Goal: Task Accomplishment & Management: Manage account settings

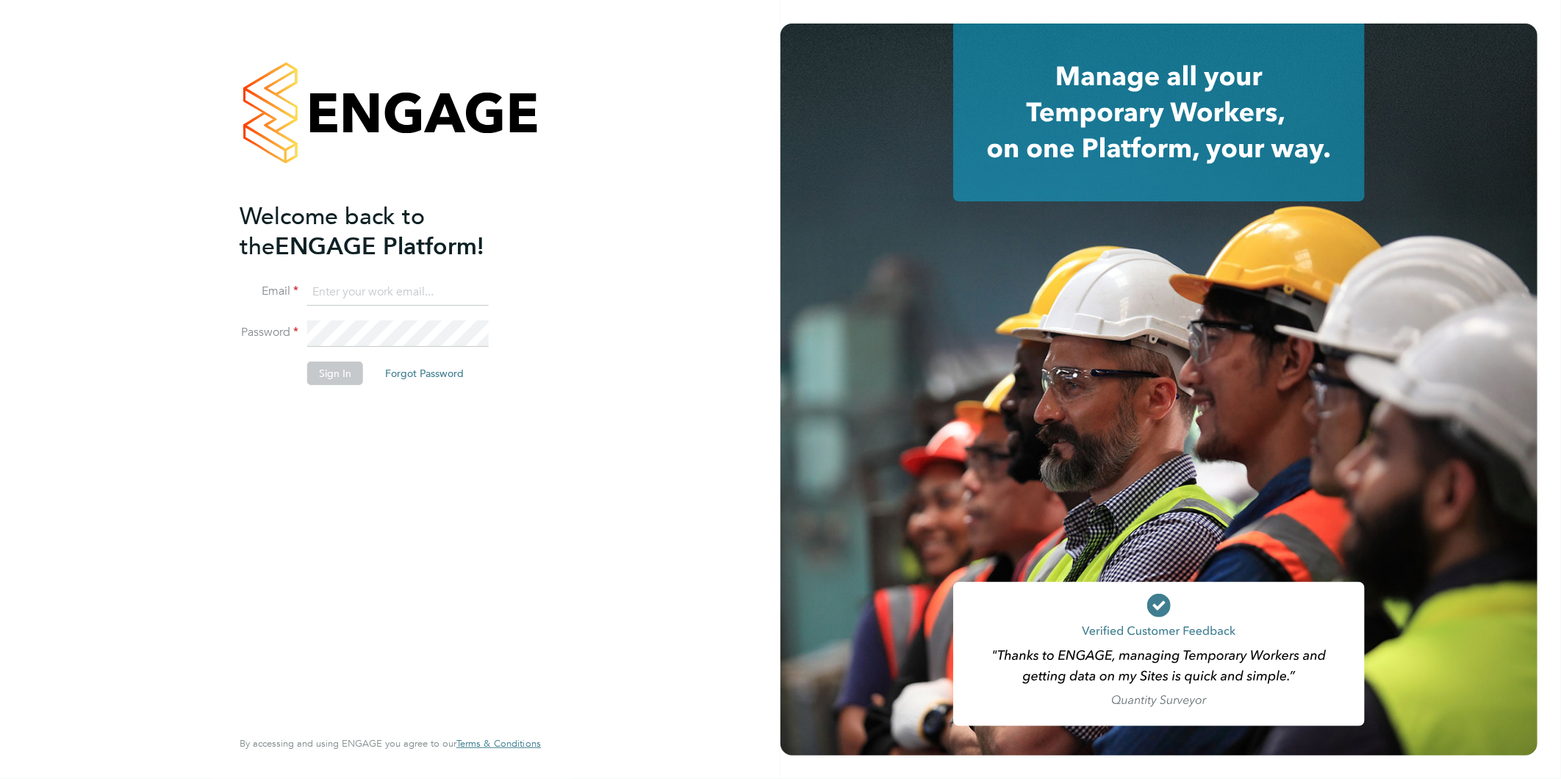
type input "claire@alliancemsp.co.uk"
click at [314, 372] on button "Sign In" at bounding box center [335, 374] width 56 height 24
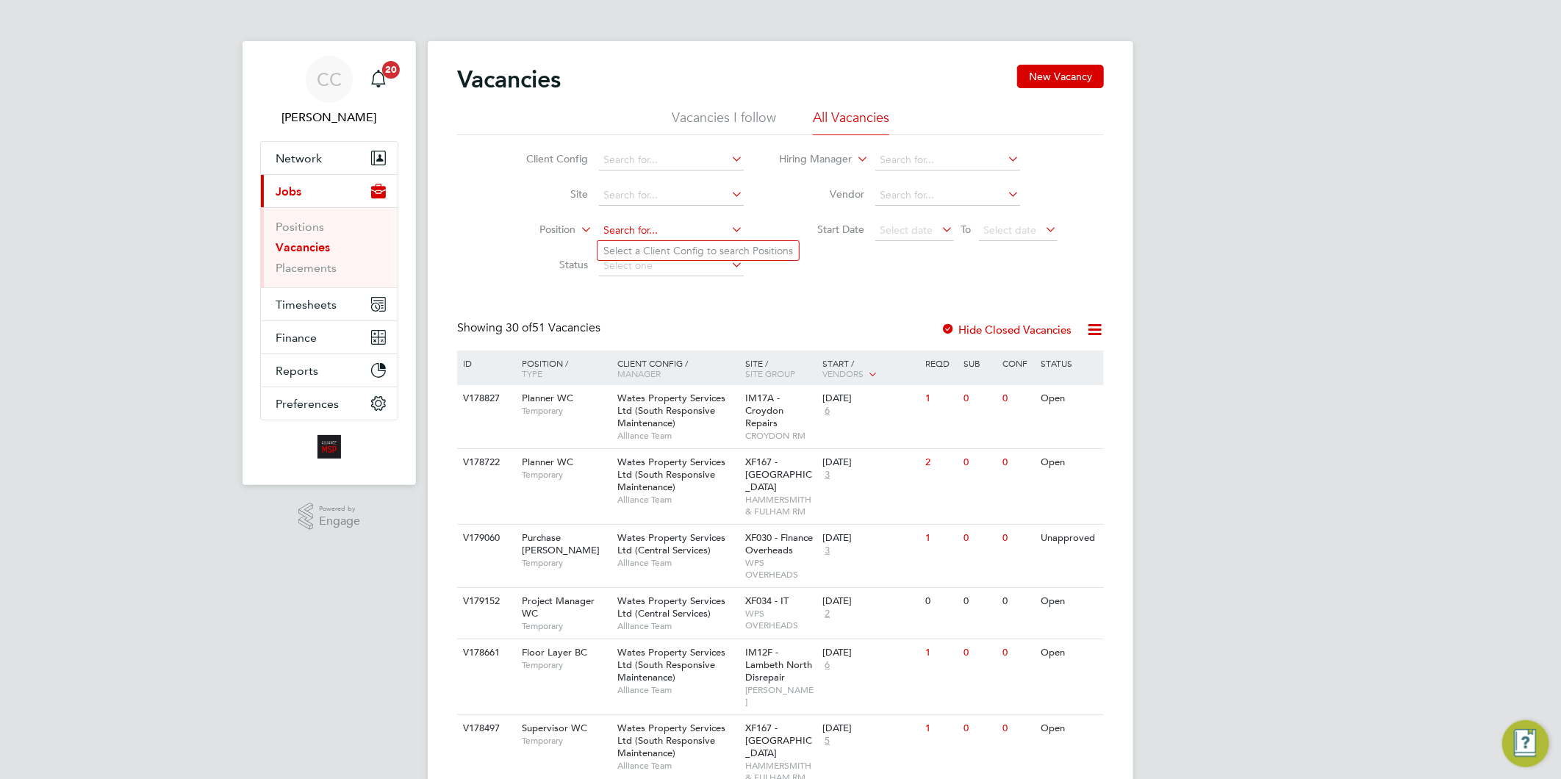
click at [675, 224] on input at bounding box center [671, 230] width 145 height 21
click at [328, 262] on link "Placements" at bounding box center [306, 268] width 61 height 14
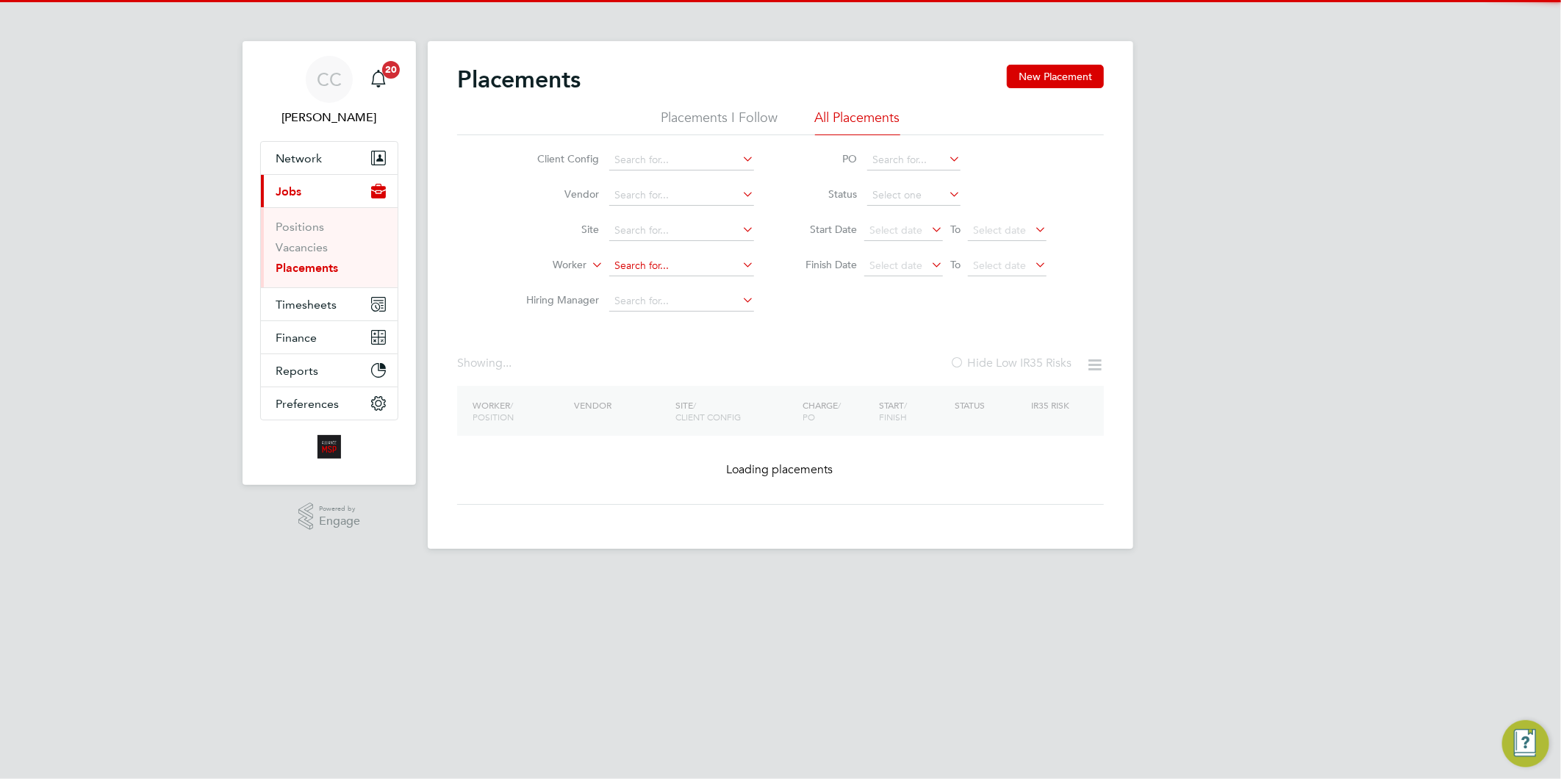
click at [686, 261] on input at bounding box center [681, 266] width 145 height 21
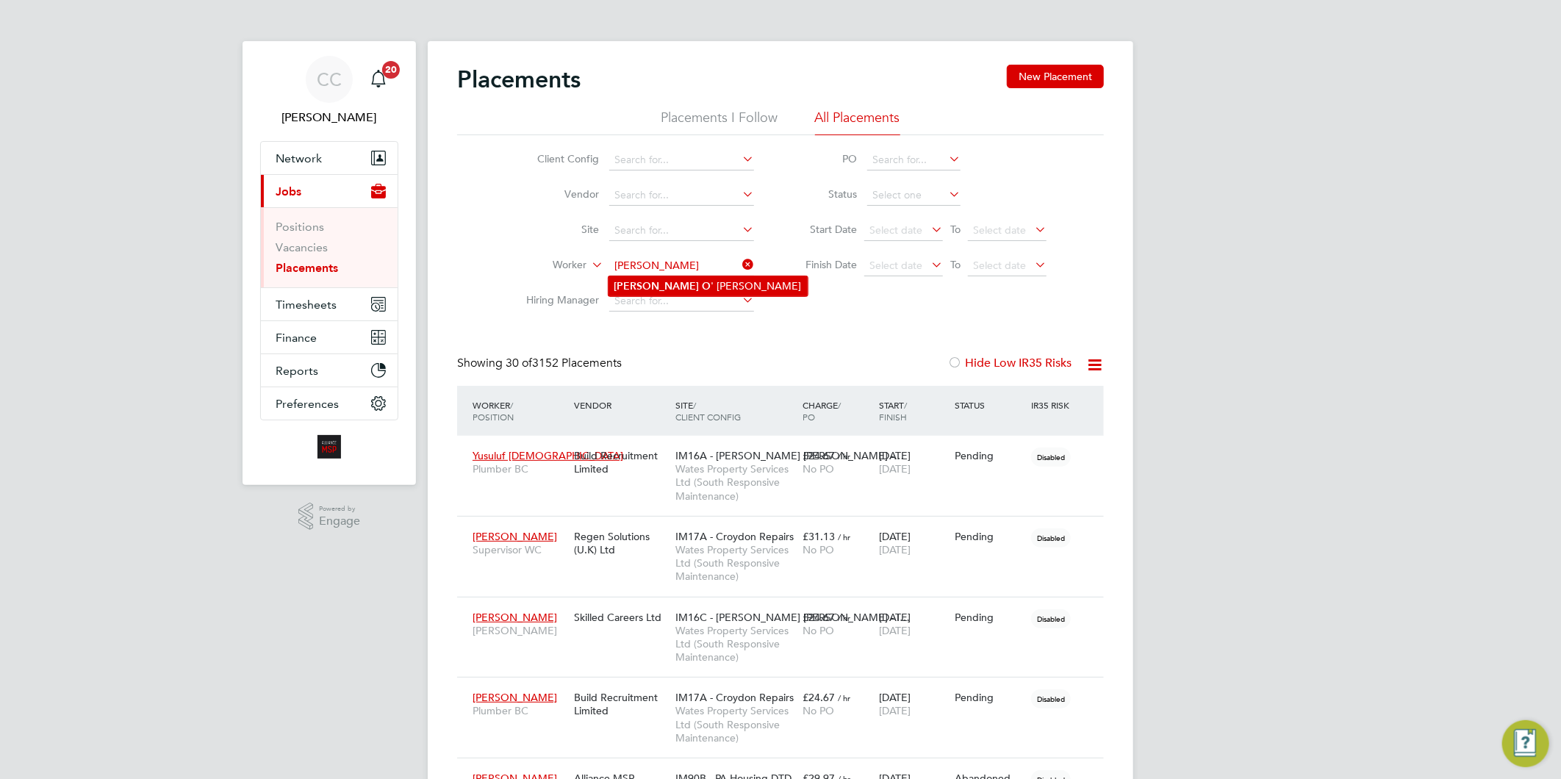
click at [688, 287] on li "Peter O ' Connor" at bounding box center [707, 286] width 199 height 20
type input "[PERSON_NAME]"
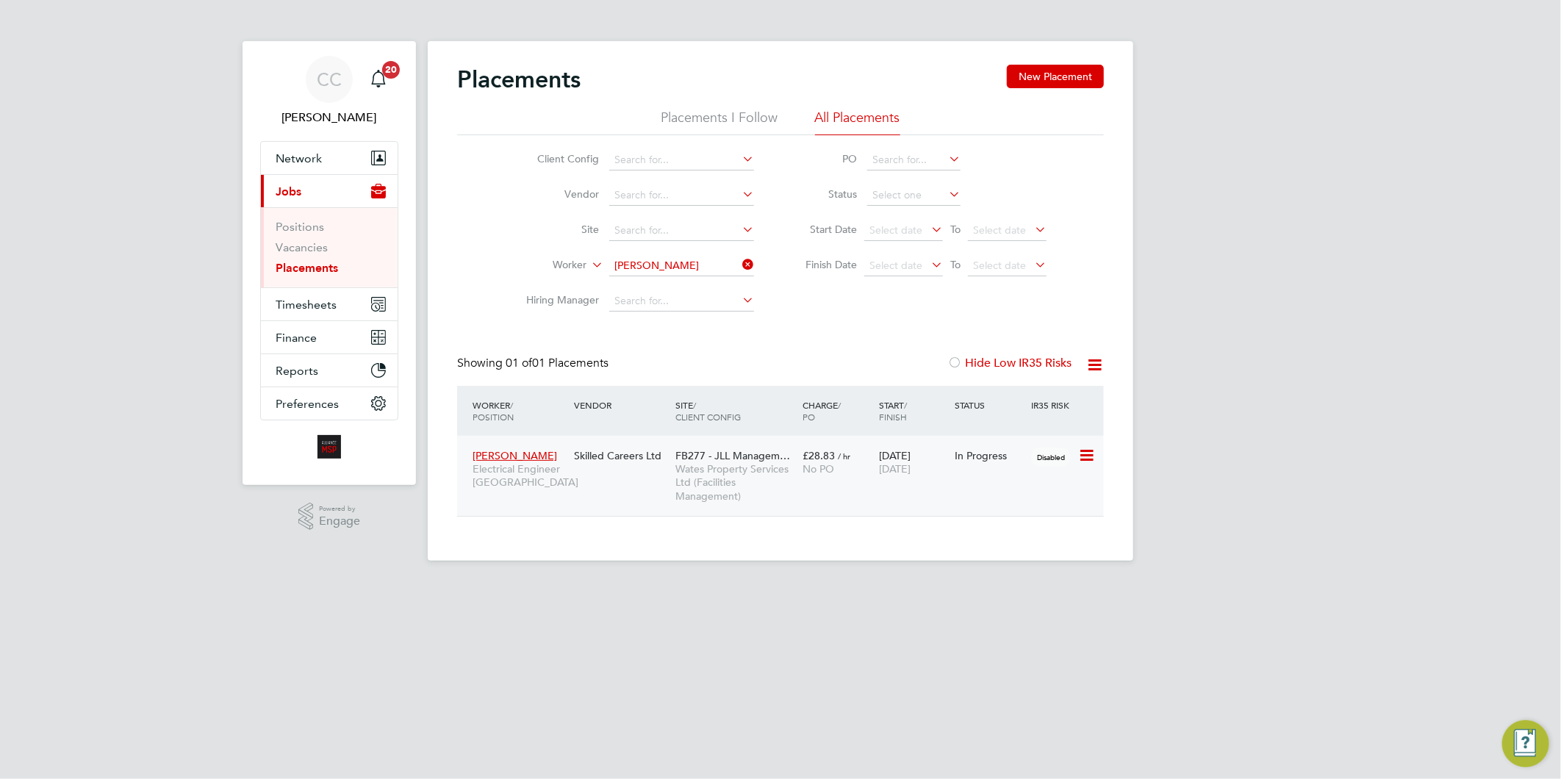
click at [725, 465] on span "Wates Property Services Ltd (Facilities Management)" at bounding box center [735, 482] width 120 height 40
click at [574, 472] on div "Peter O' Connor Electrical Engineer BC Skilled Careers Ltd FB277 - JLL Managem……" at bounding box center [780, 476] width 647 height 80
click at [689, 472] on span "Wates Property Services Ltd (Facilities Management)" at bounding box center [735, 482] width 120 height 40
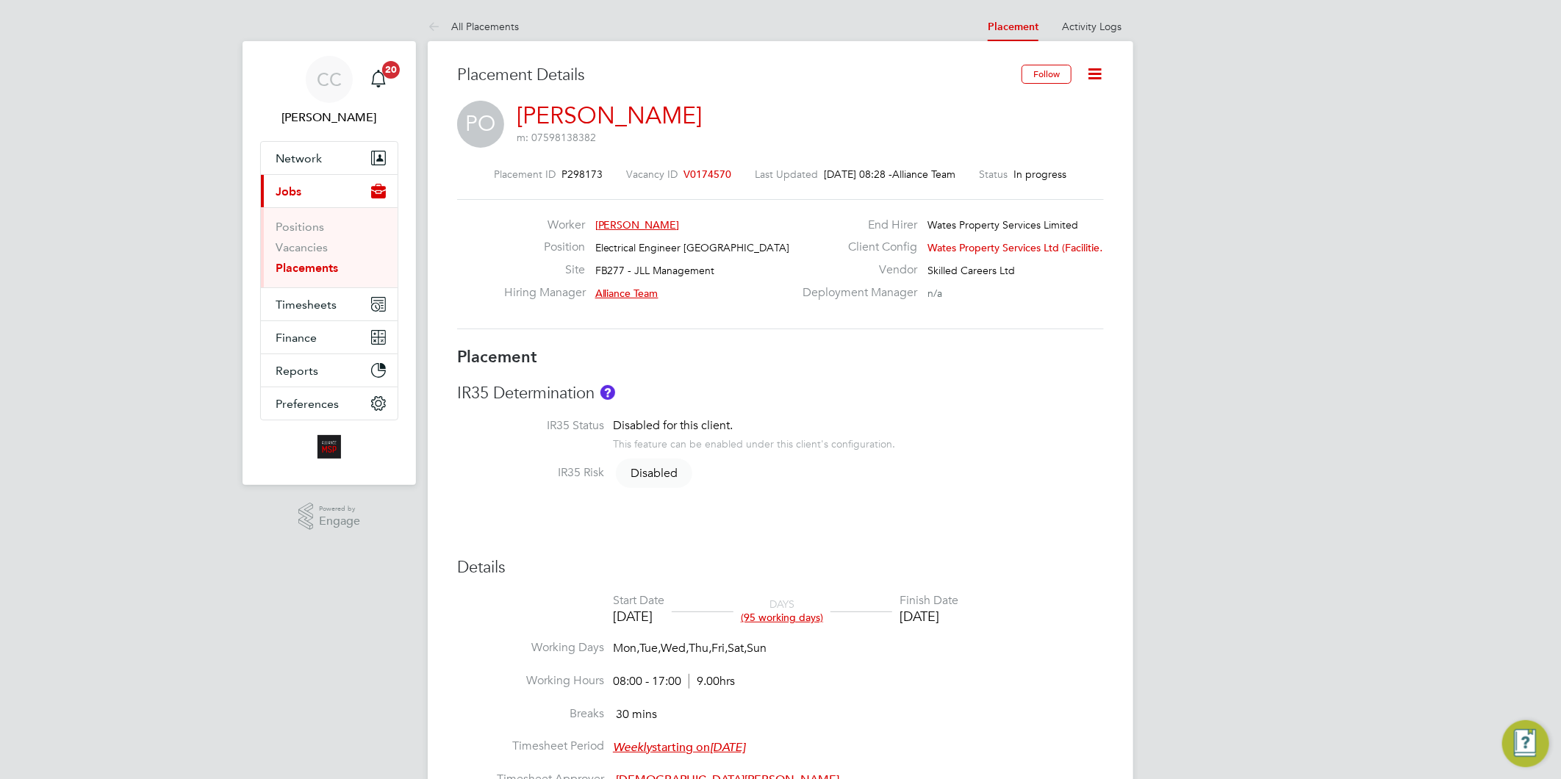
click at [702, 169] on span "V0174570" at bounding box center [708, 174] width 48 height 13
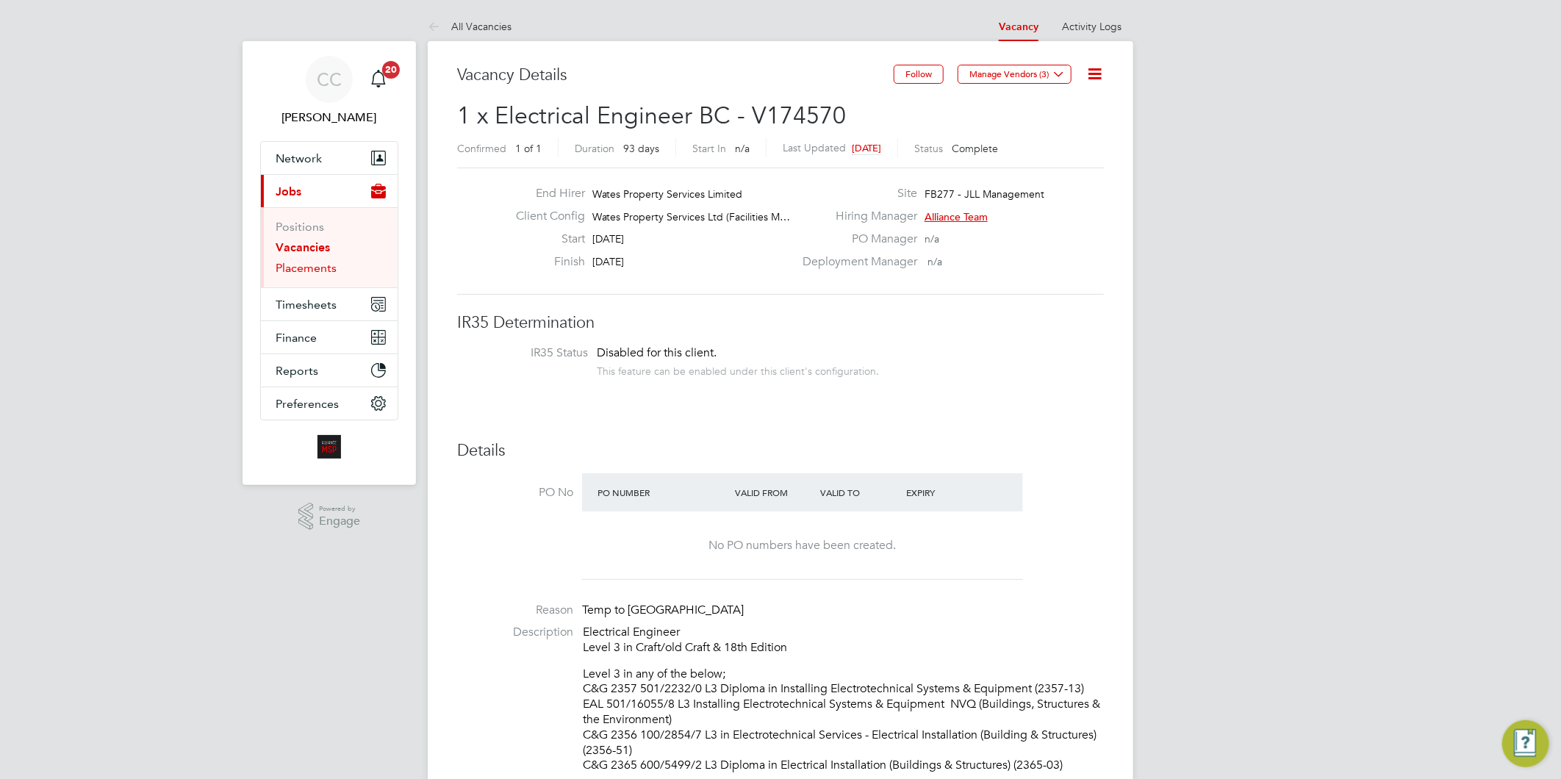
click at [298, 267] on link "Placements" at bounding box center [306, 268] width 61 height 14
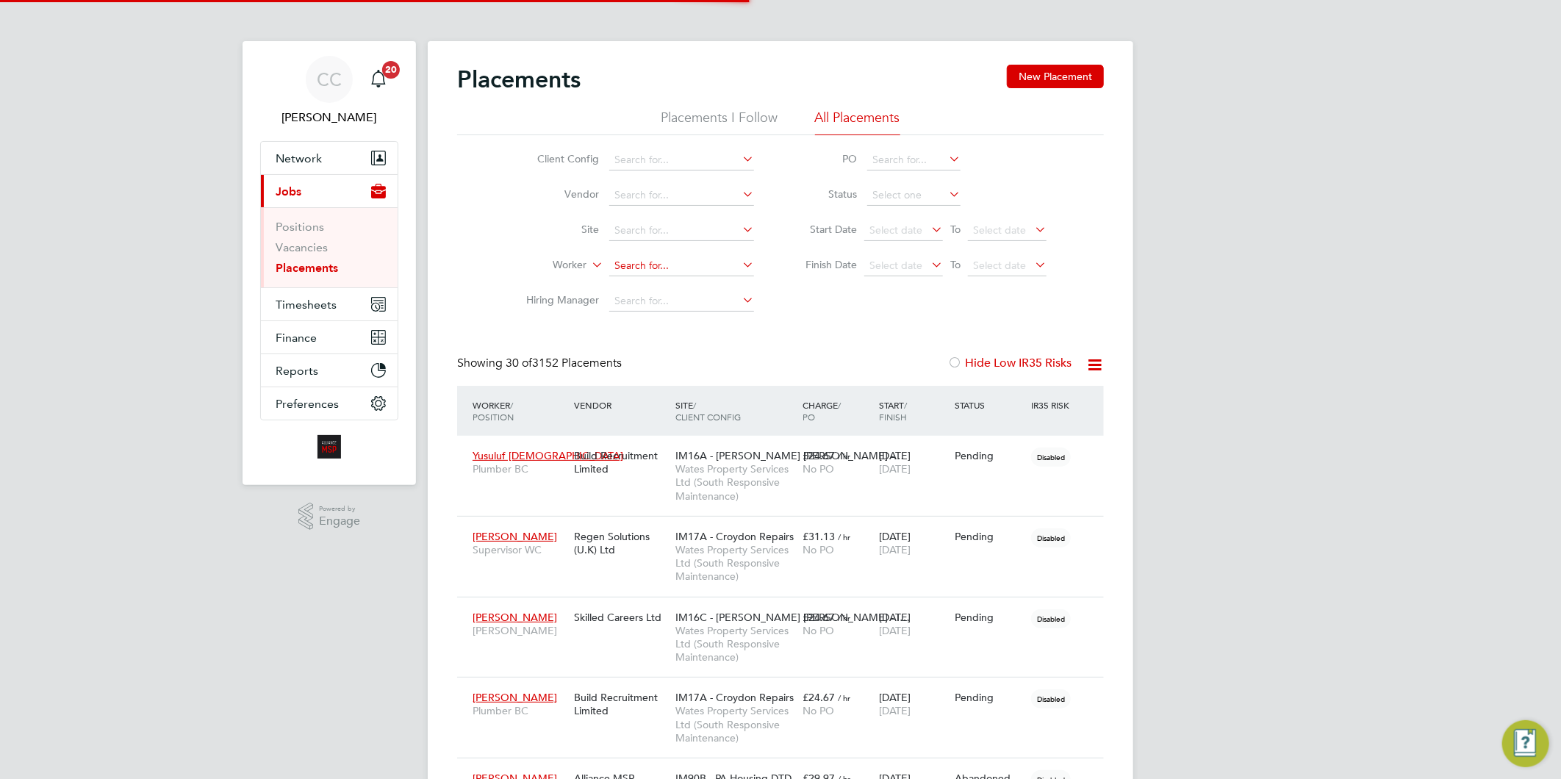
scroll to position [69, 128]
click at [659, 263] on input at bounding box center [681, 266] width 145 height 21
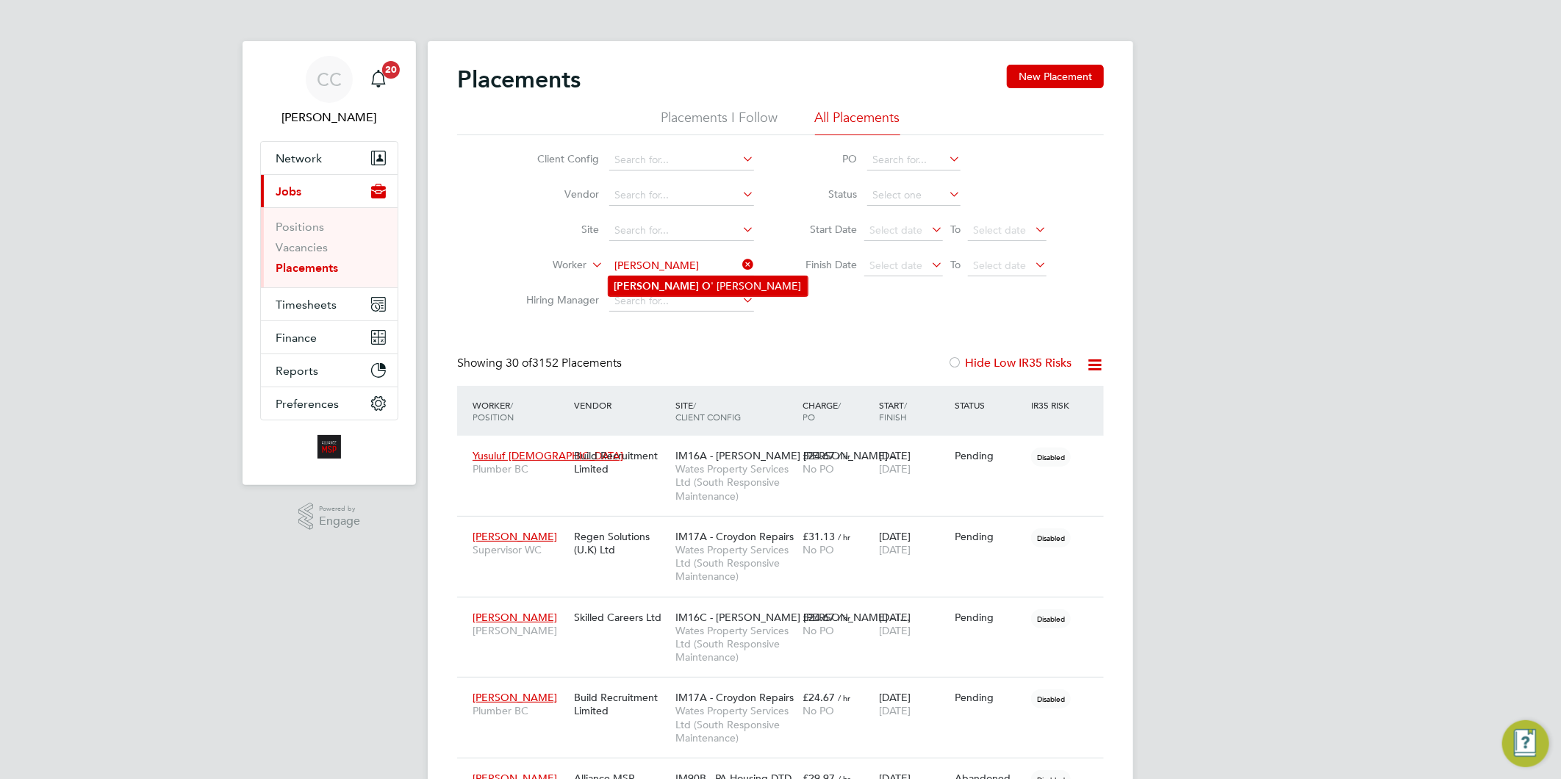
click at [680, 284] on li "Peter O ' Connor" at bounding box center [707, 286] width 199 height 20
type input "[PERSON_NAME]"
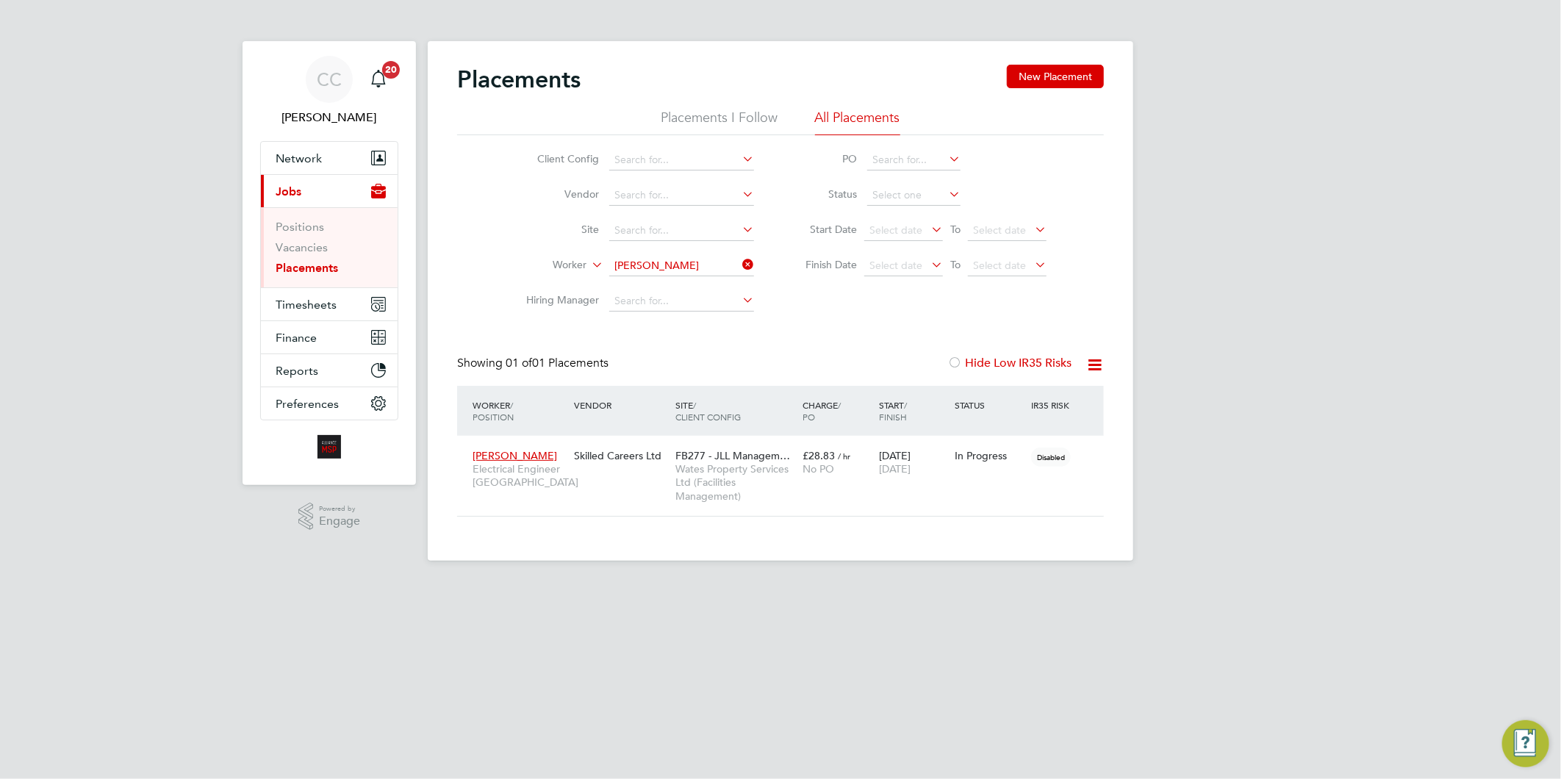
click at [698, 252] on li "Worker Peter O' Connor" at bounding box center [634, 265] width 276 height 35
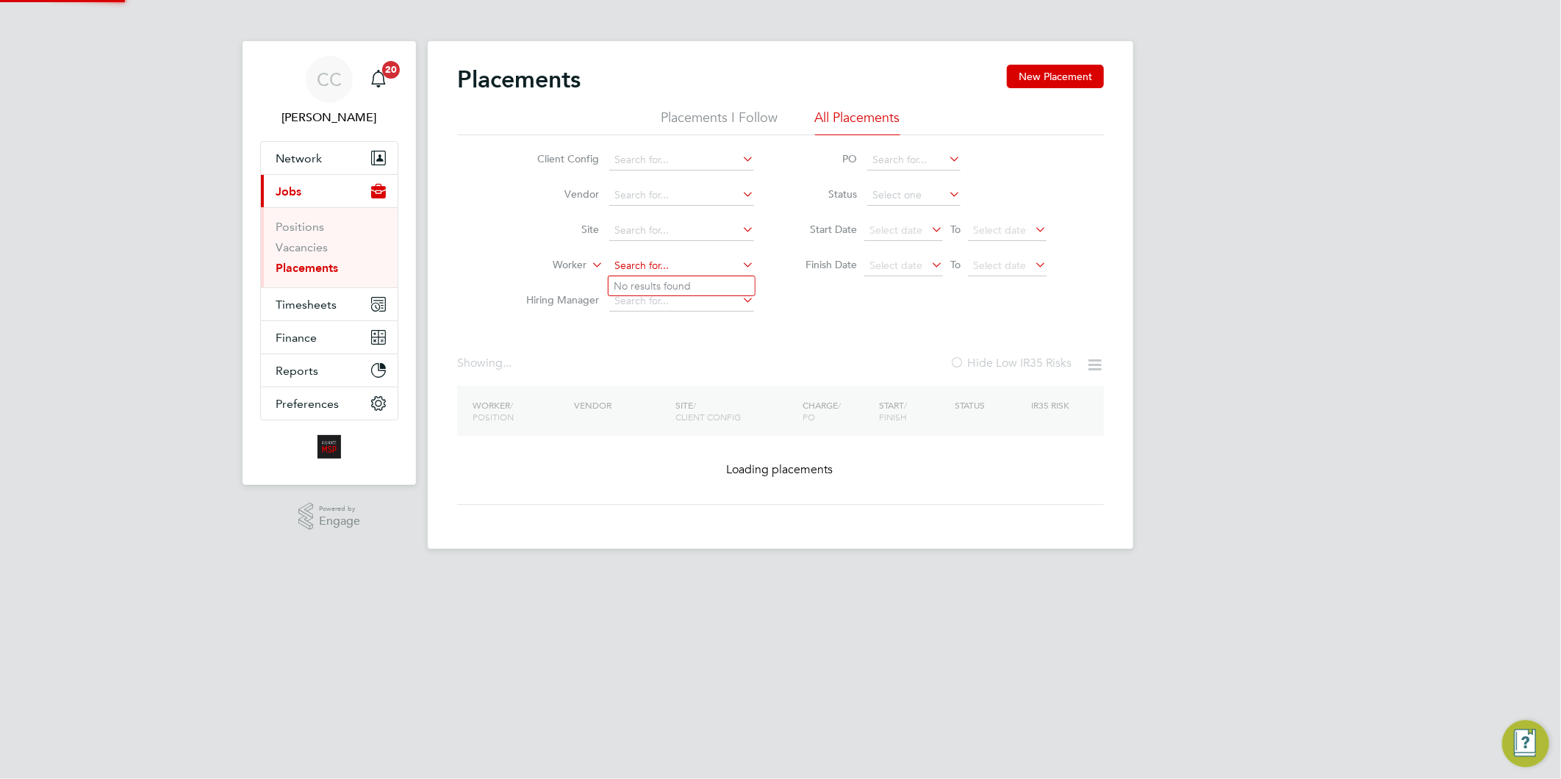
click at [707, 263] on input at bounding box center [681, 266] width 145 height 21
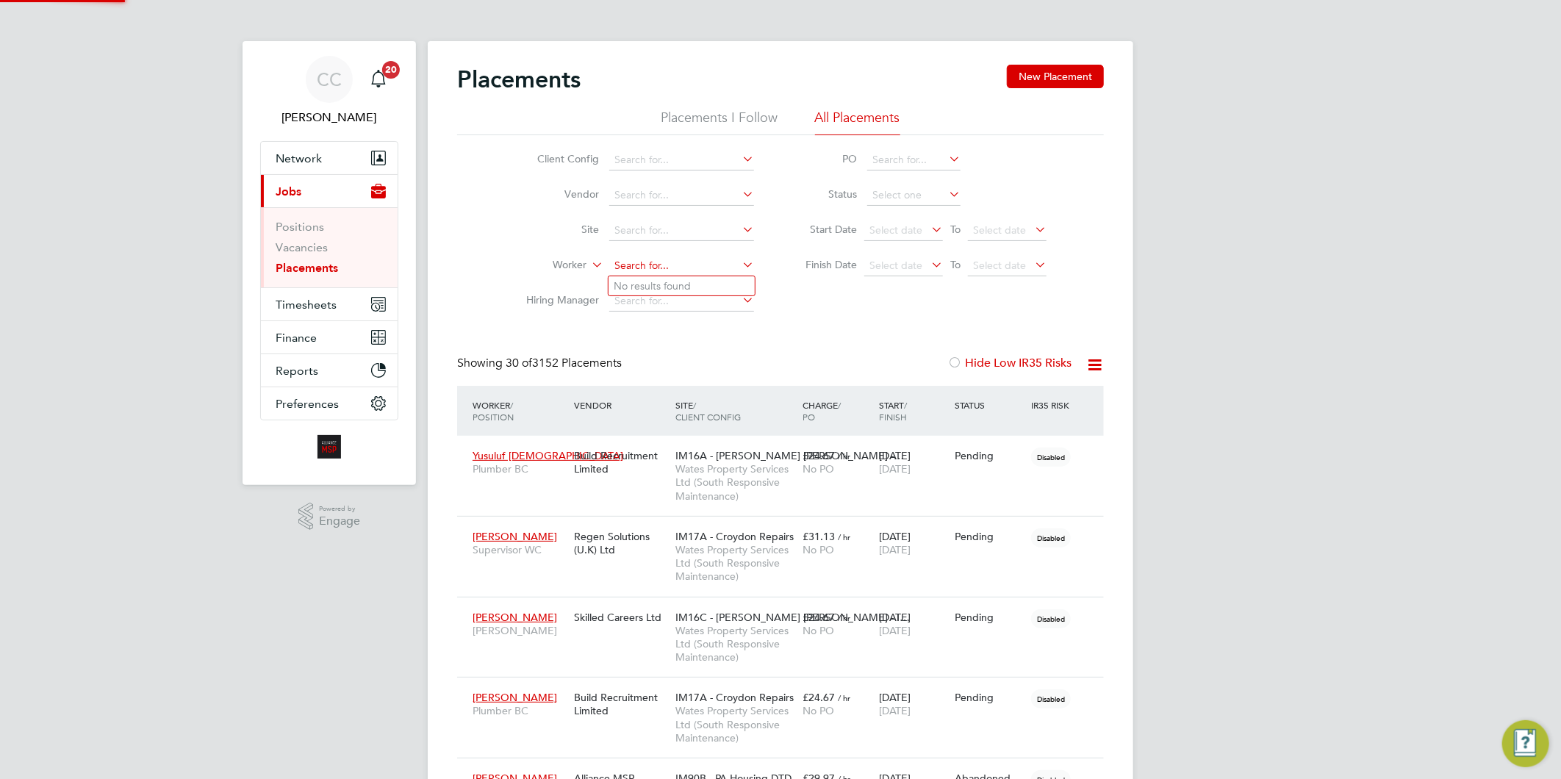
scroll to position [41, 103]
click at [678, 356] on li "Tho m as Murphy" at bounding box center [681, 366] width 146 height 20
type input "Thomas Murphy"
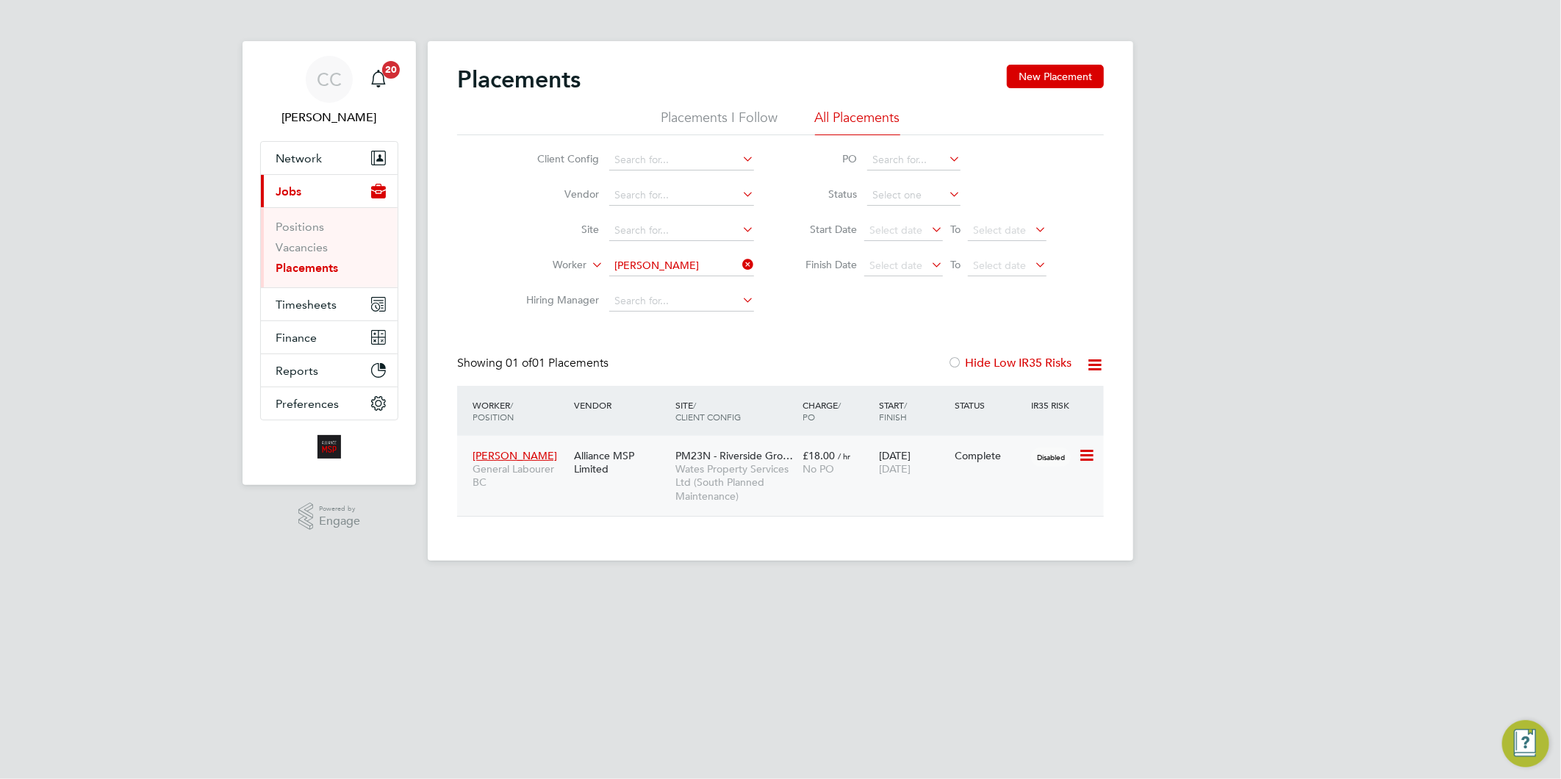
click at [714, 470] on span "Wates Property Services Ltd (South Planned Maintenance)" at bounding box center [735, 482] width 120 height 40
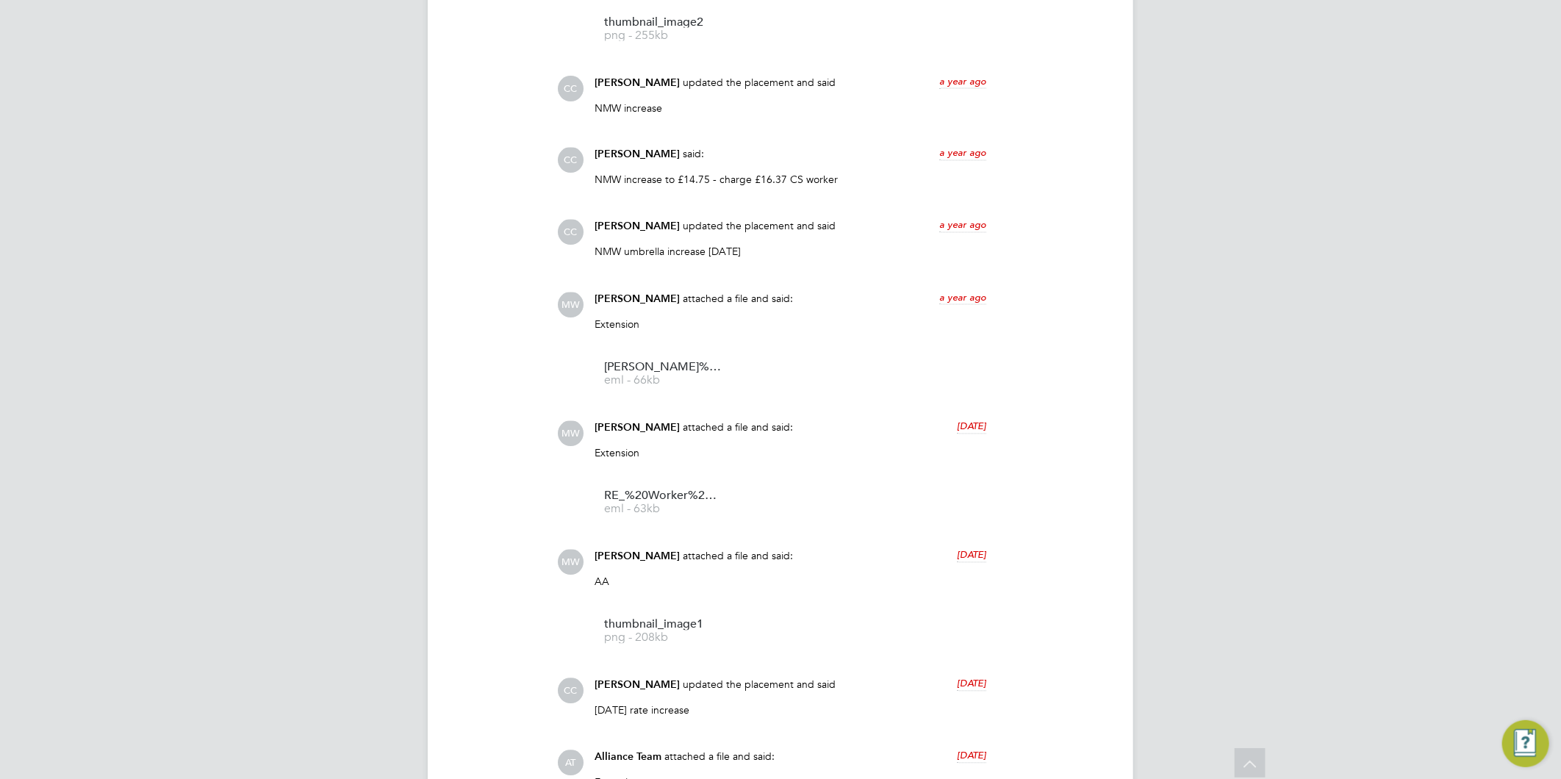
scroll to position [1987, 0]
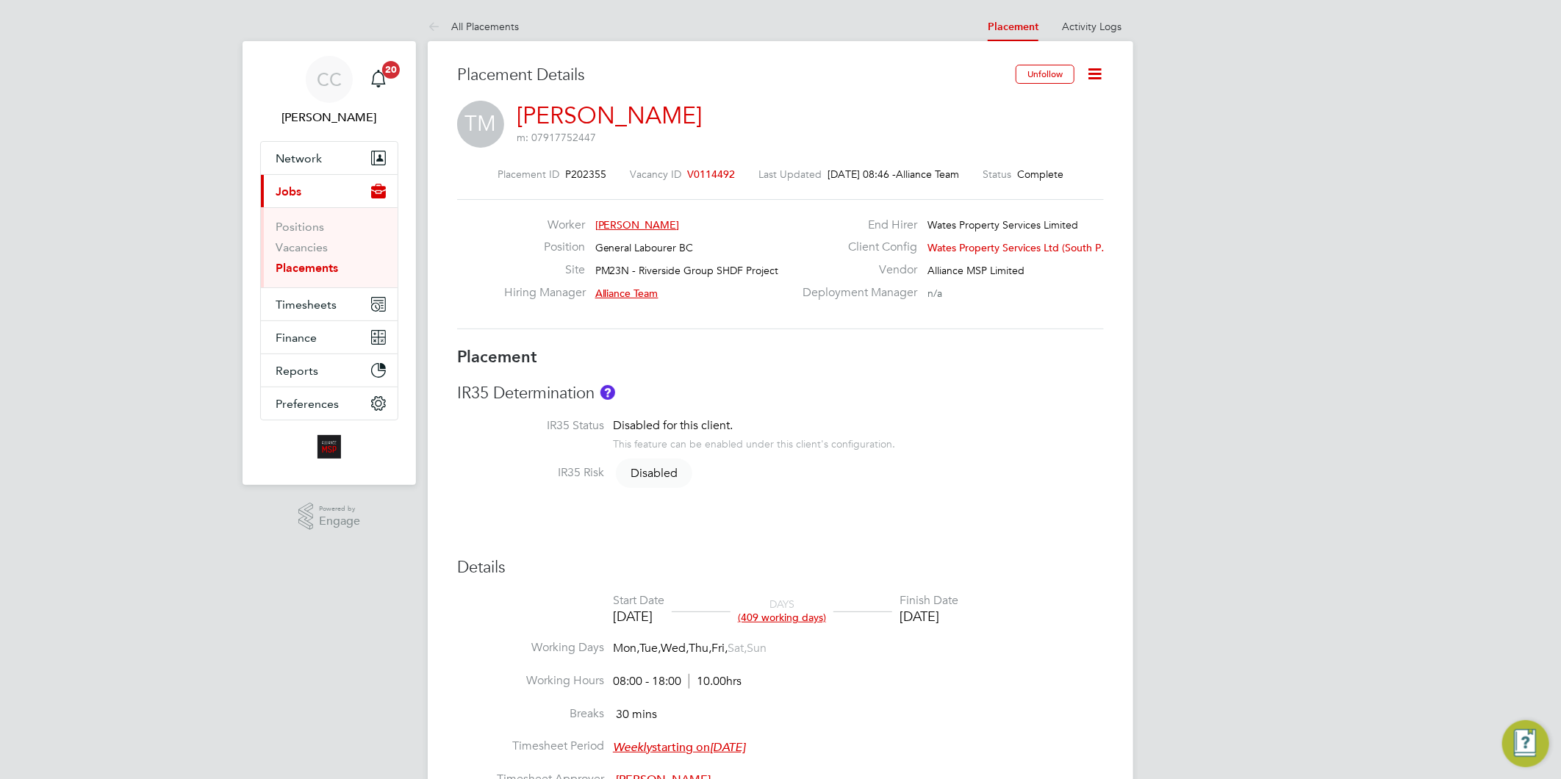
drag, startPoint x: 504, startPoint y: 25, endPoint x: 516, endPoint y: 40, distance: 18.8
click at [504, 25] on link "All Placements" at bounding box center [473, 26] width 91 height 13
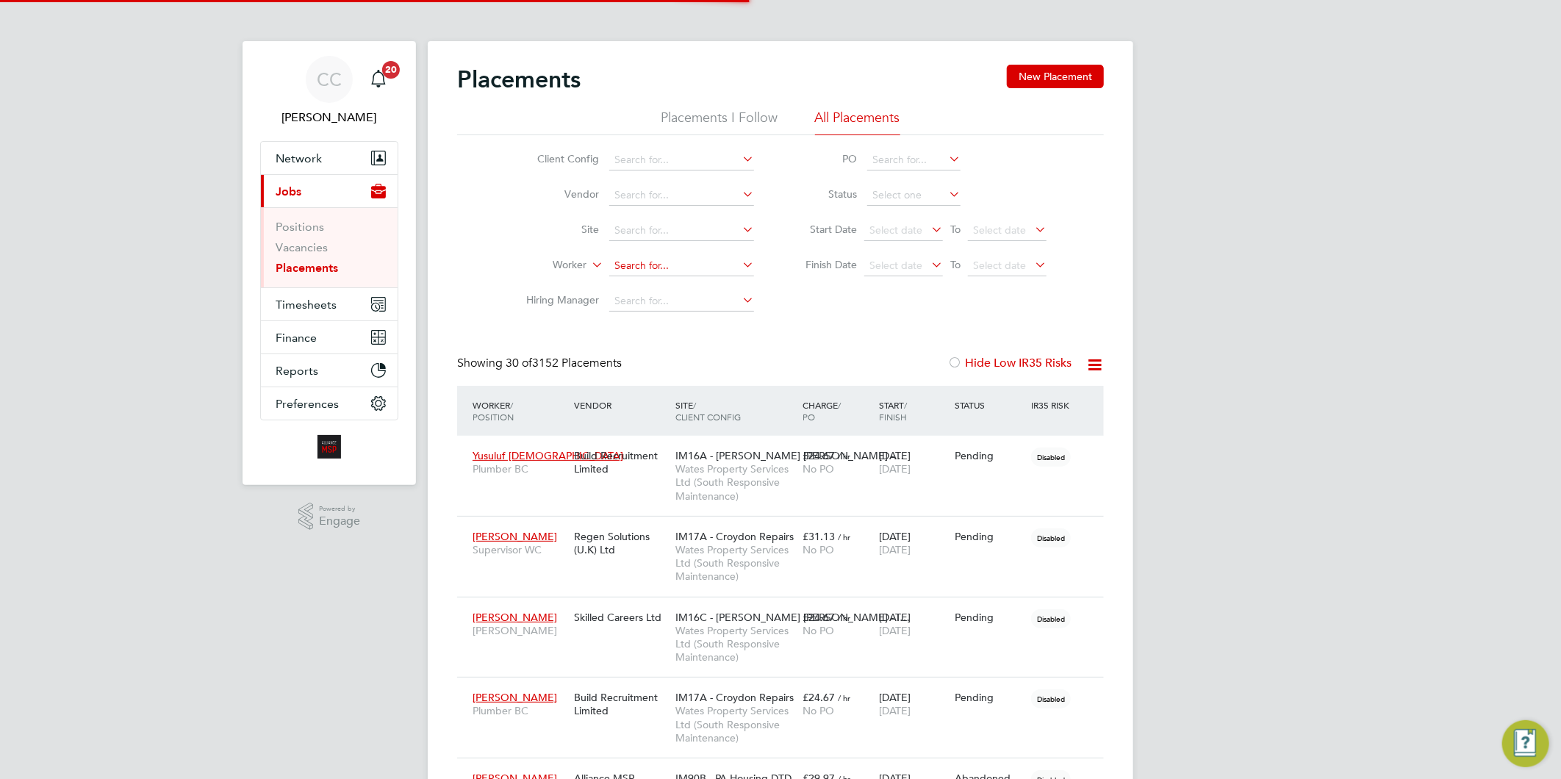
click at [628, 262] on input at bounding box center [681, 266] width 145 height 21
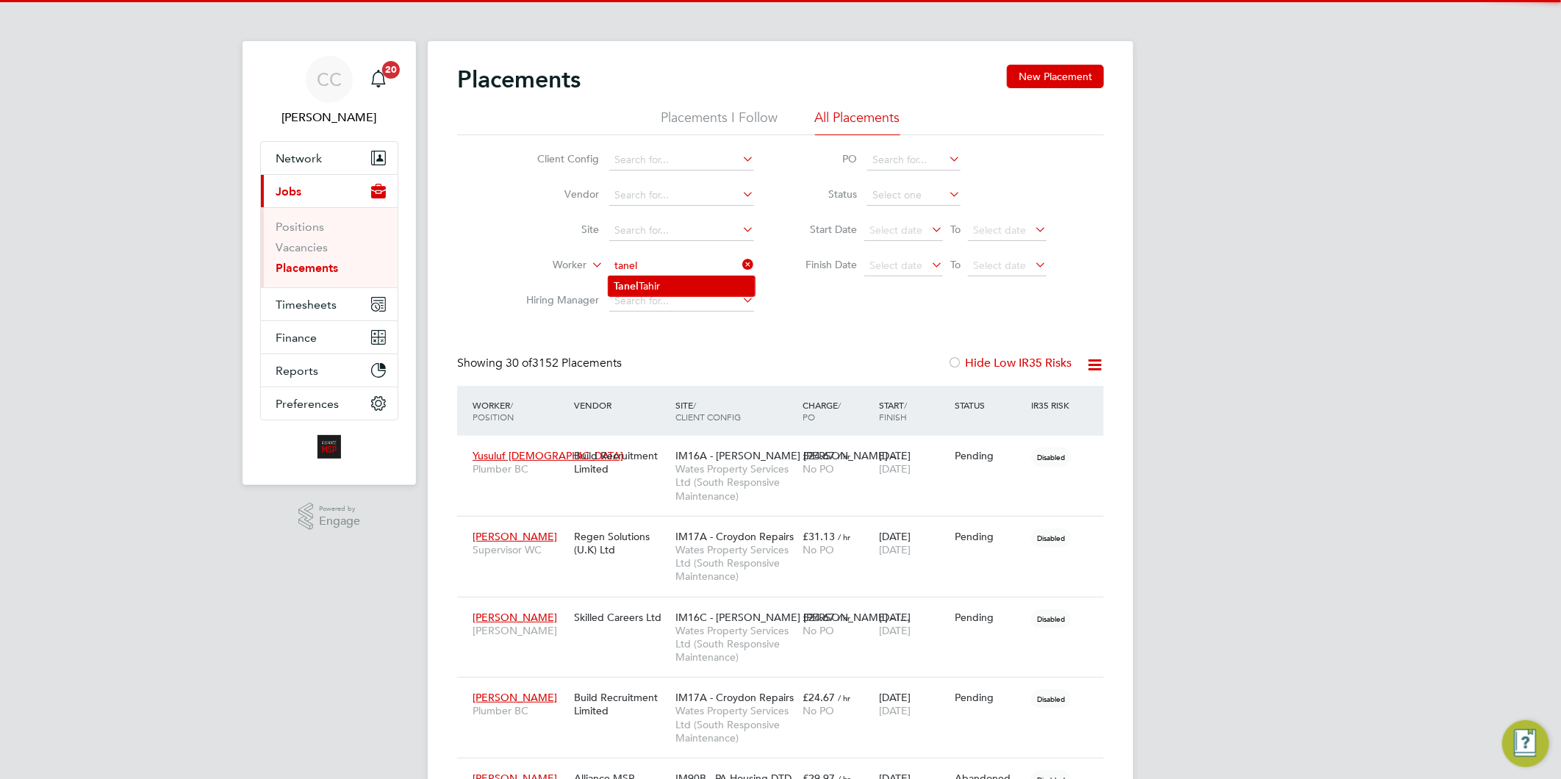
click at [688, 280] on li "Tanel Tahir" at bounding box center [681, 286] width 146 height 20
type input "Tanel Tahir"
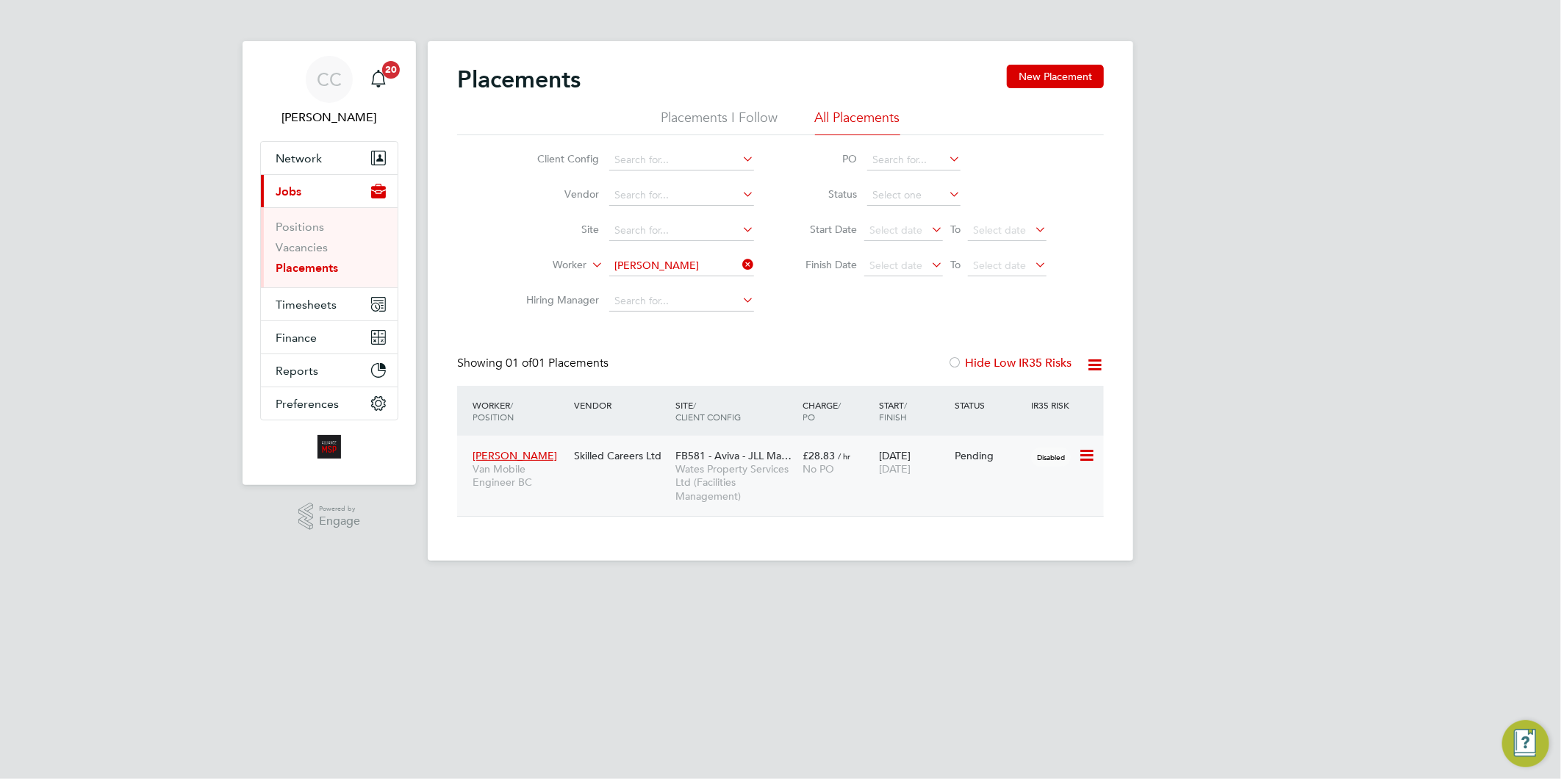
click at [736, 466] on span "Wates Property Services Ltd (Facilities Management)" at bounding box center [735, 482] width 120 height 40
click at [656, 265] on input "Tanel Tahir" at bounding box center [681, 266] width 145 height 21
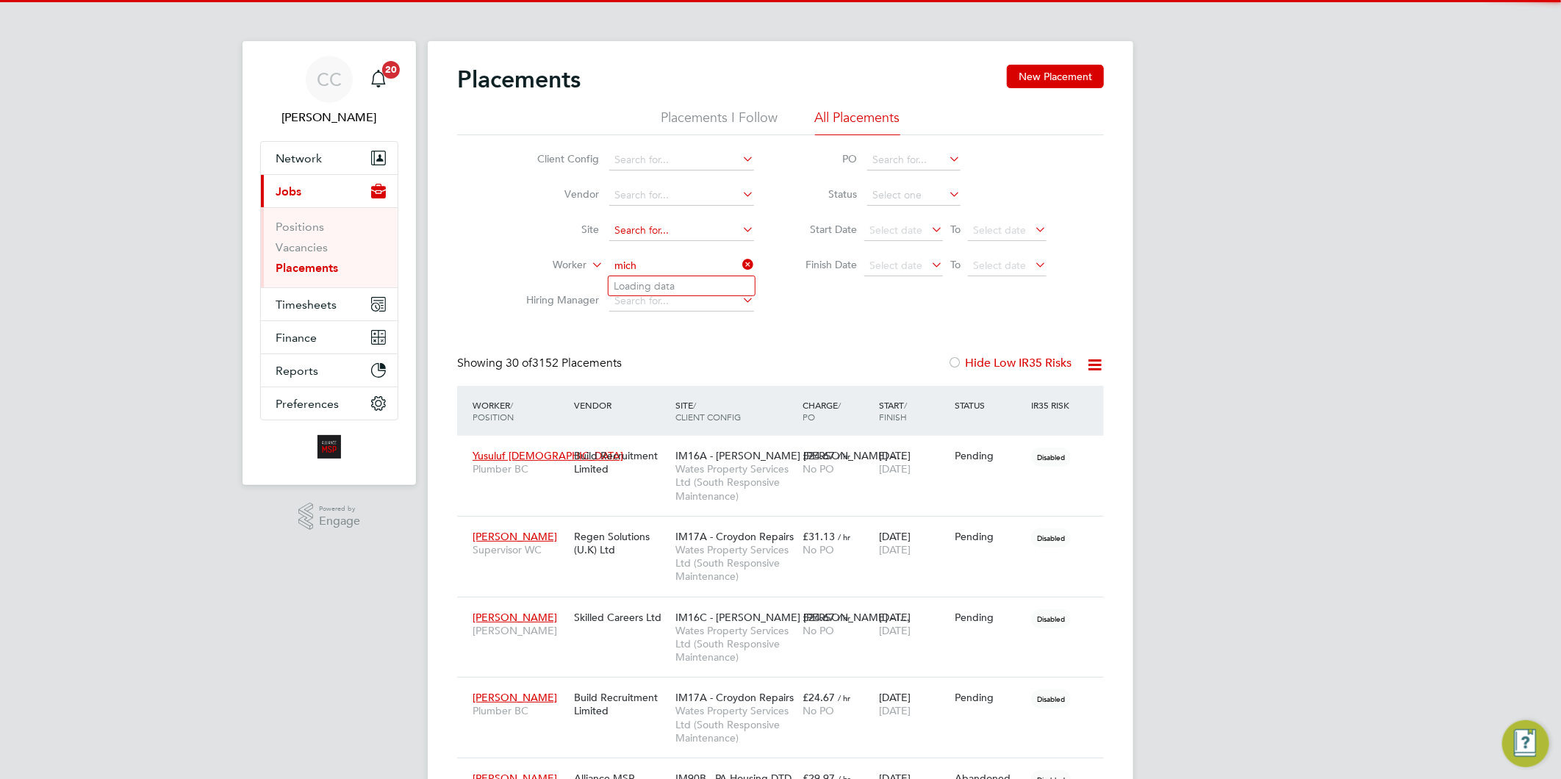
scroll to position [41, 103]
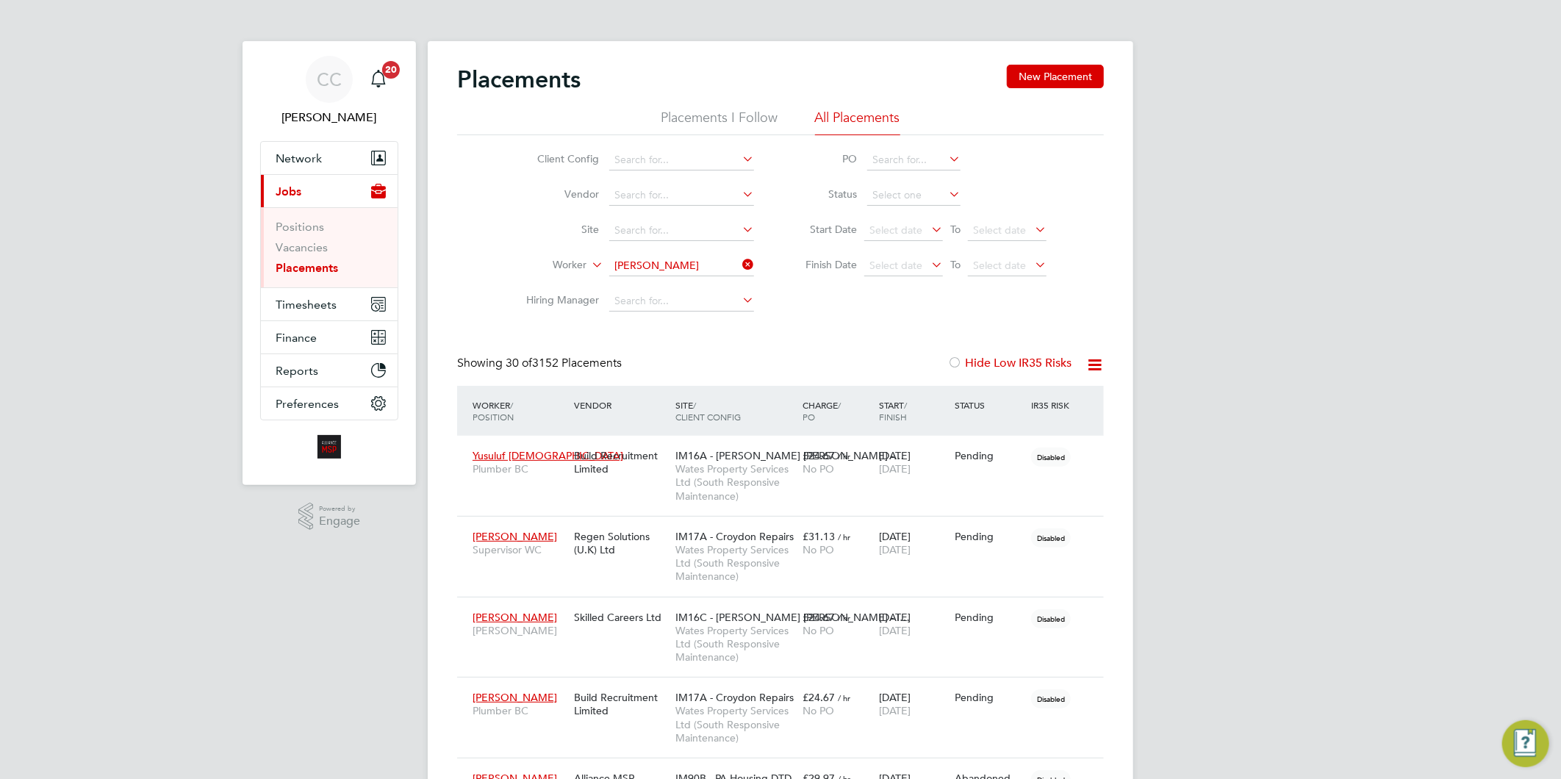
click at [688, 300] on li "Michael P arsons" at bounding box center [681, 306] width 146 height 20
type input "[PERSON_NAME]"
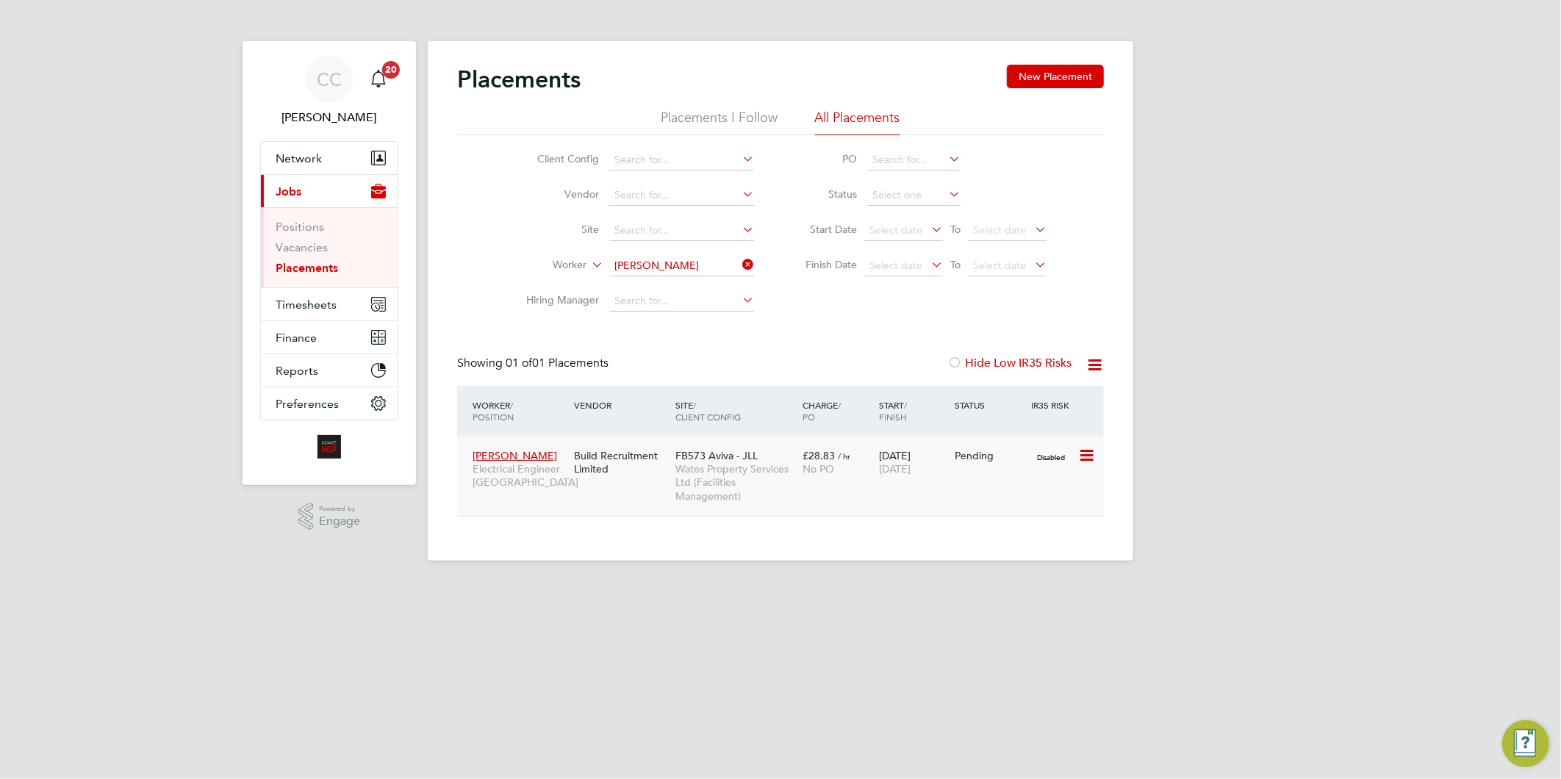
click at [699, 483] on span "Wates Property Services Ltd (Facilities Management)" at bounding box center [735, 482] width 120 height 40
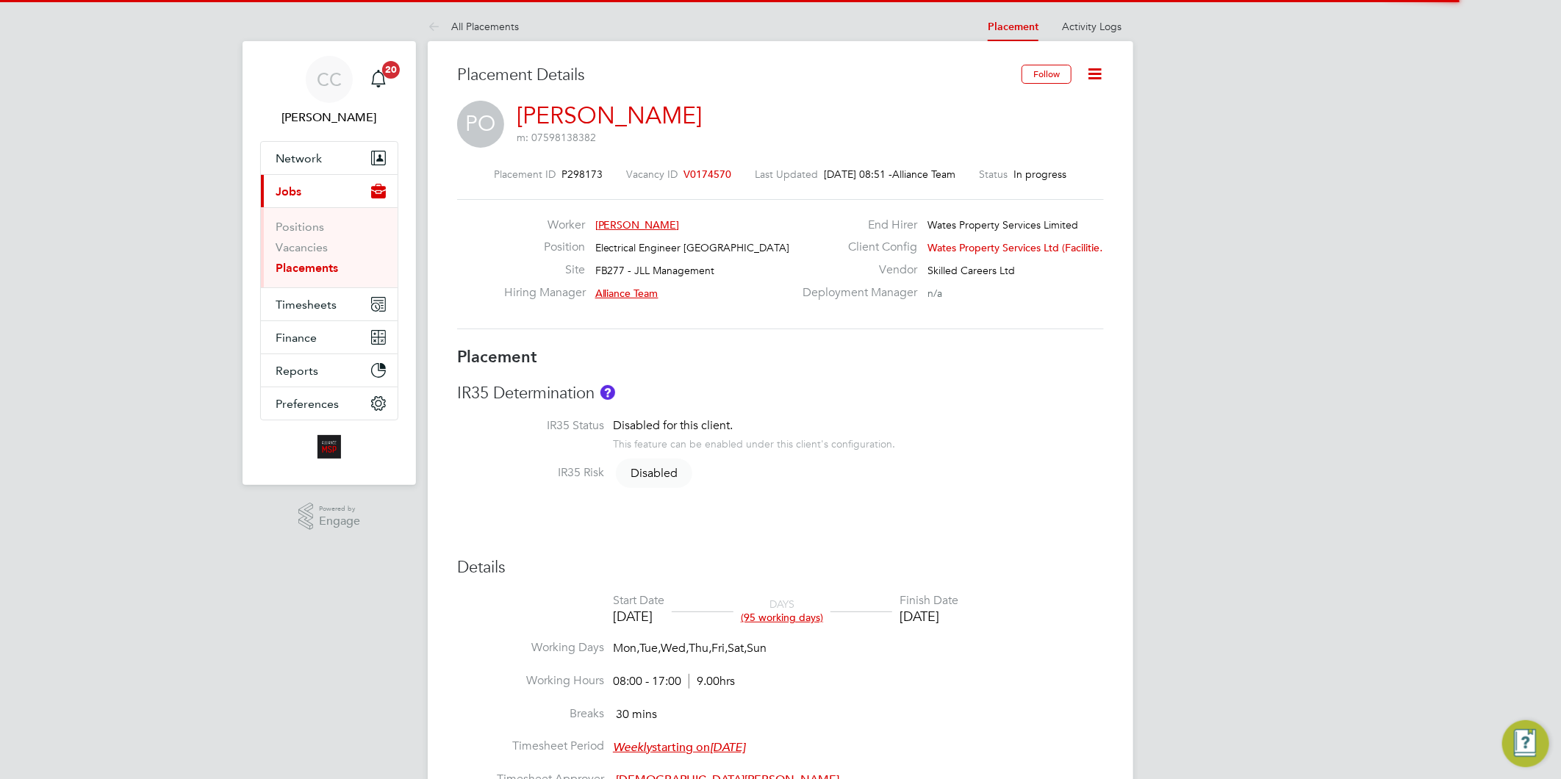
click at [1093, 72] on icon at bounding box center [1094, 74] width 18 height 18
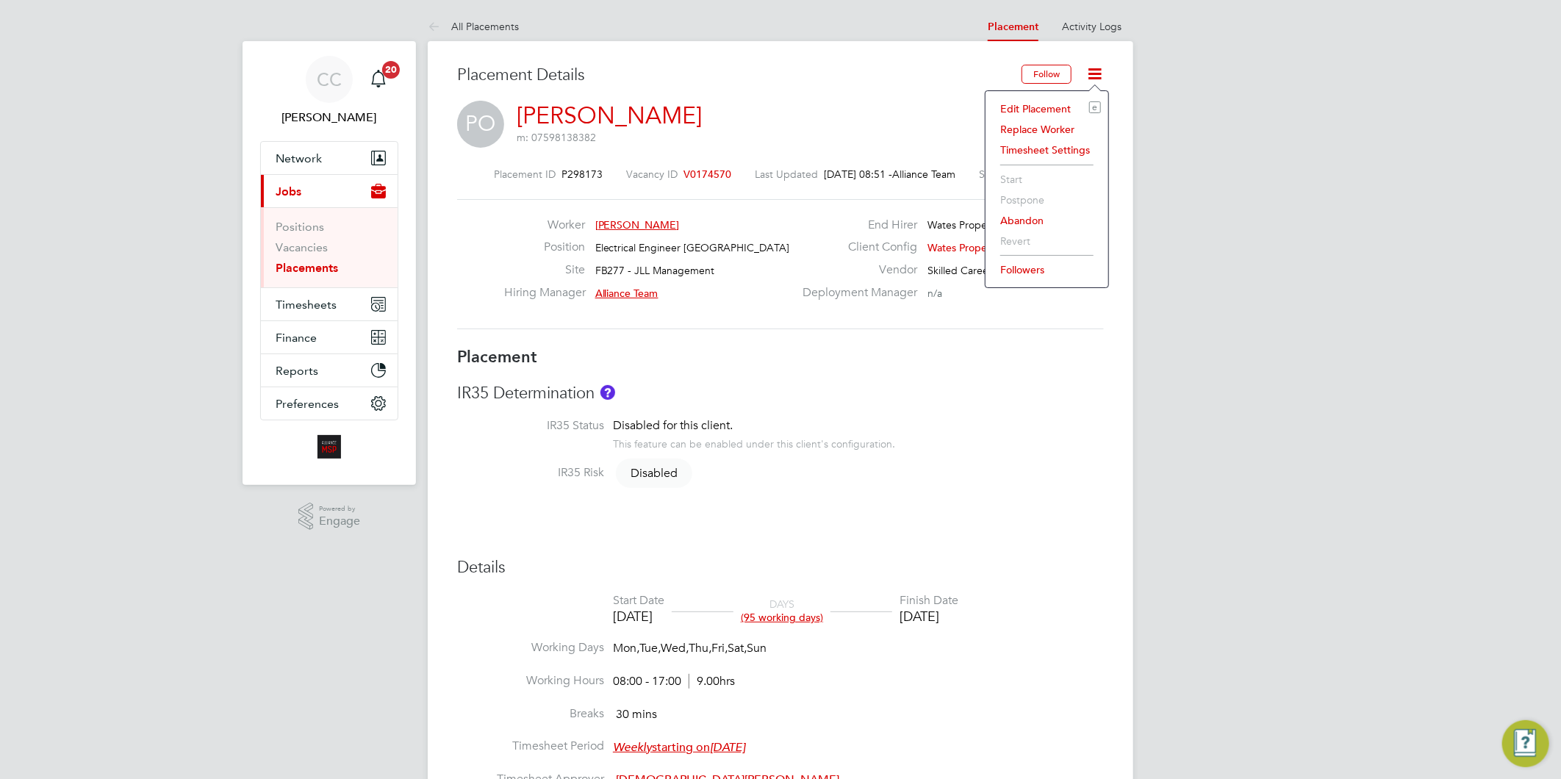
click at [1038, 106] on li "Edit Placement e" at bounding box center [1047, 108] width 108 height 21
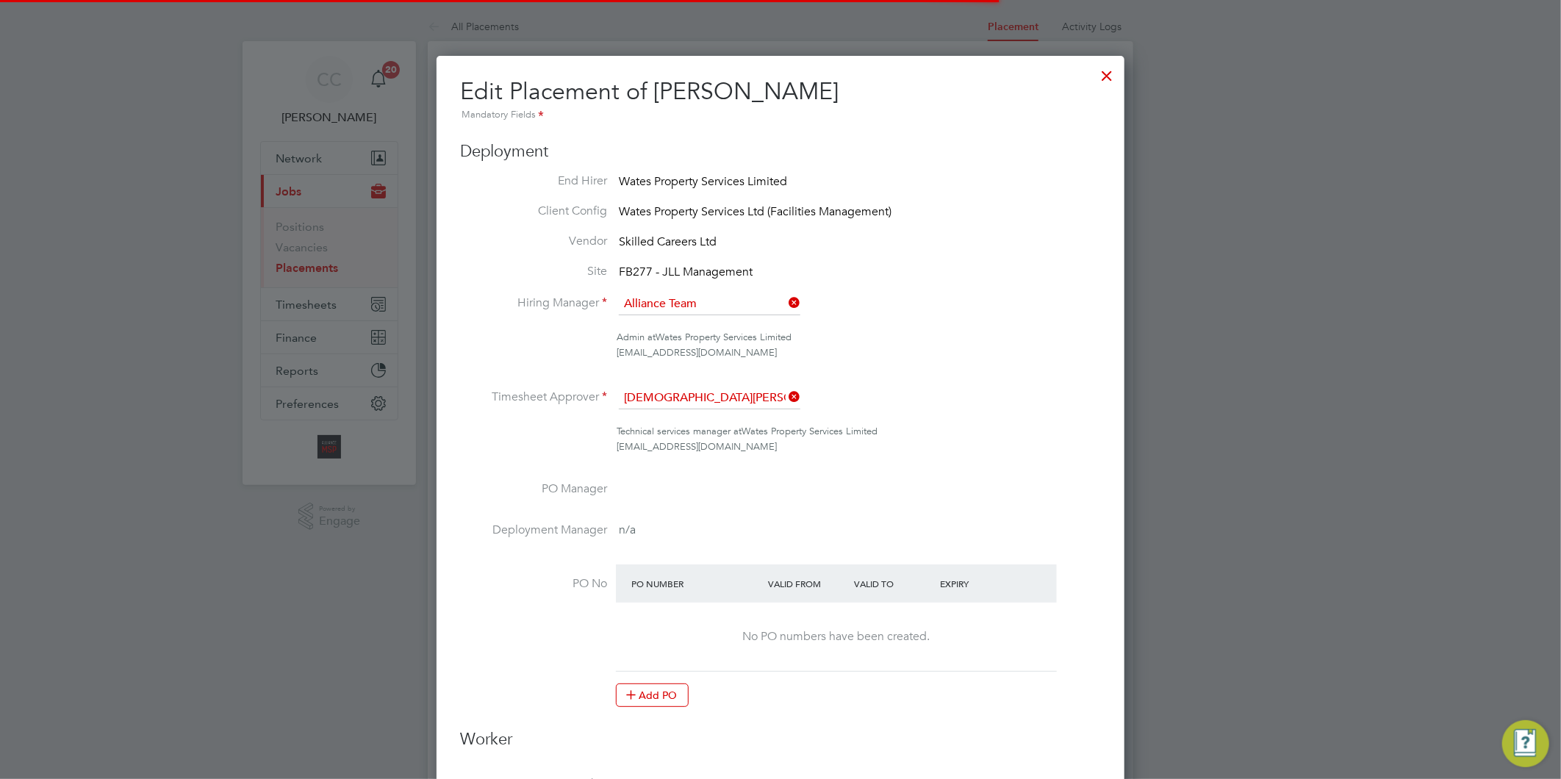
scroll to position [7, 7]
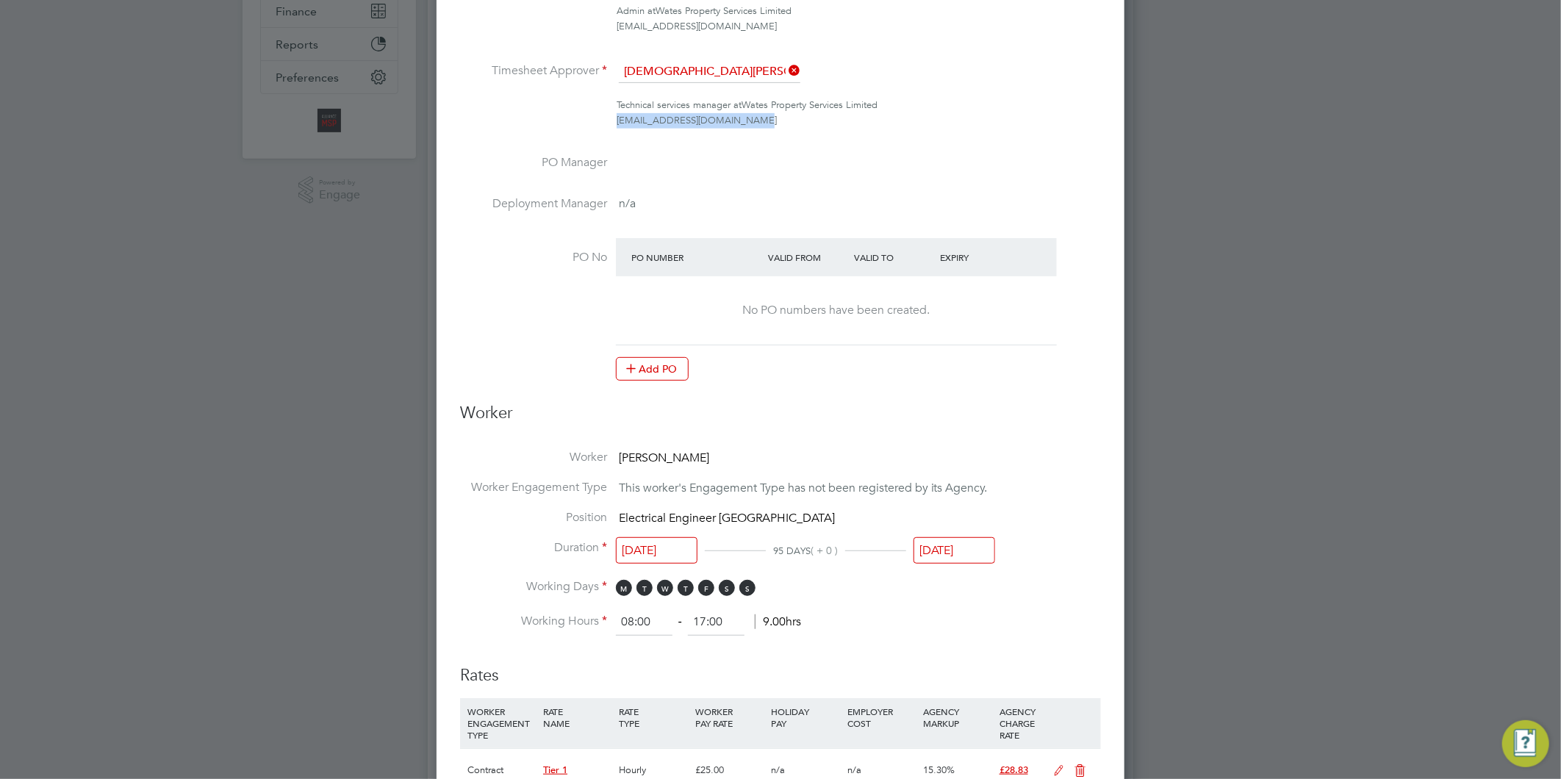
drag, startPoint x: 745, startPoint y: 112, endPoint x: 552, endPoint y: 118, distance: 193.3
click at [552, 118] on div "Technical services manager at Wates Property Services Limited [EMAIL_ADDRESS][D…" at bounding box center [780, 113] width 641 height 31
drag, startPoint x: 552, startPoint y: 118, endPoint x: 666, endPoint y: 119, distance: 114.6
copy span "[EMAIL_ADDRESS][DOMAIN_NAME]"
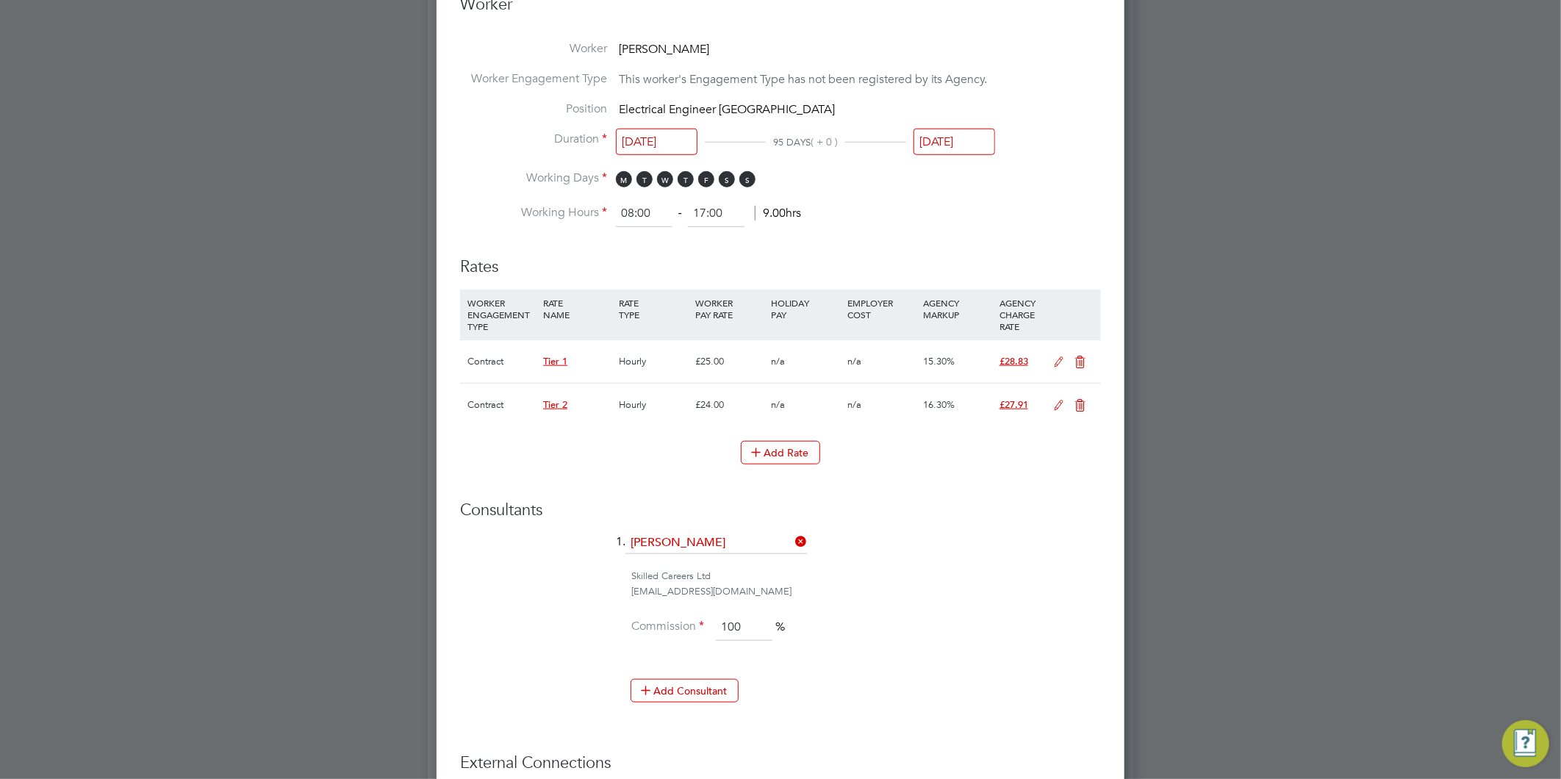
click at [954, 137] on input "[DATE]" at bounding box center [954, 142] width 82 height 27
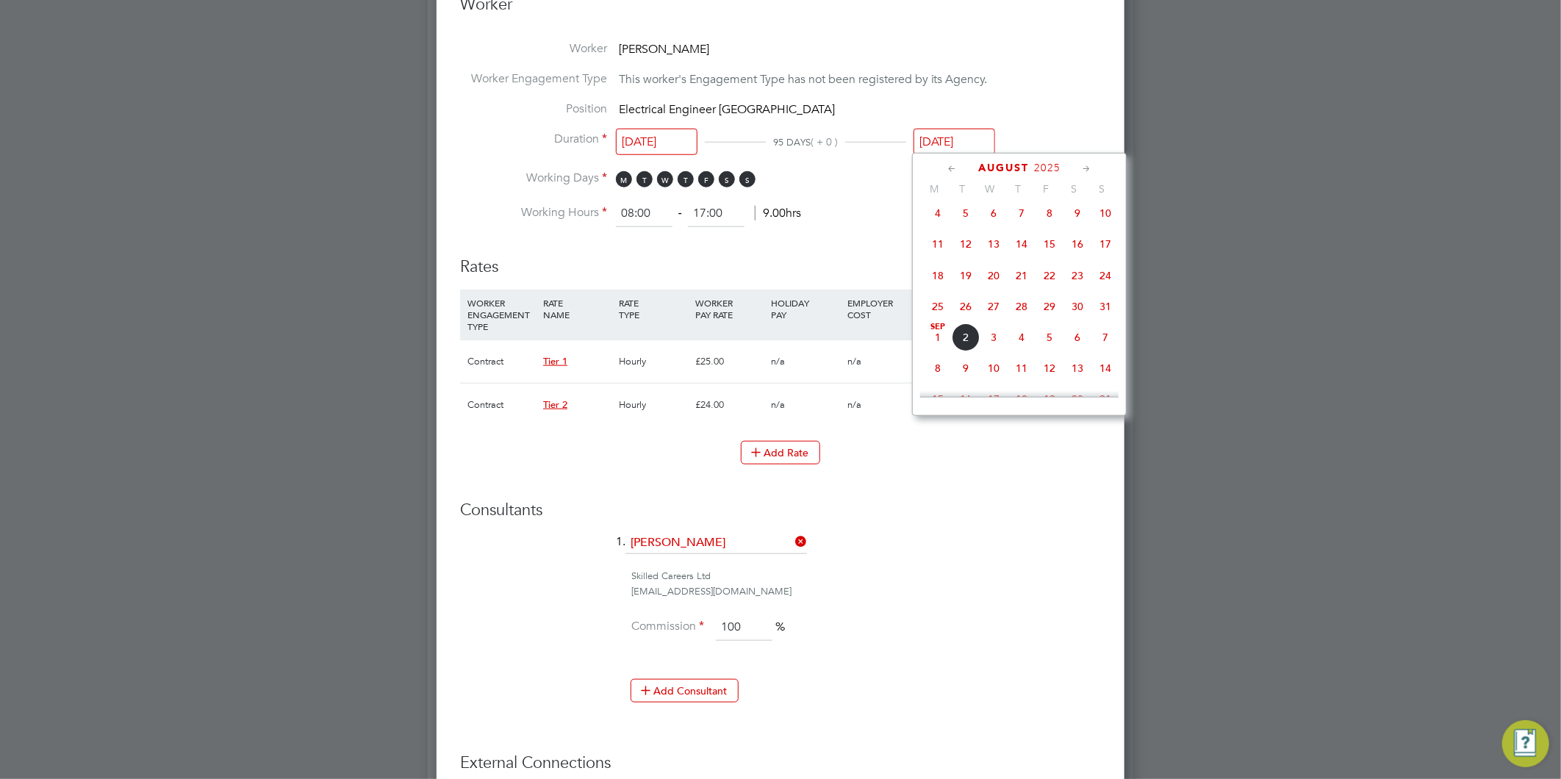
click at [936, 337] on span "[DATE]" at bounding box center [938, 337] width 28 height 28
type input "[DATE]"
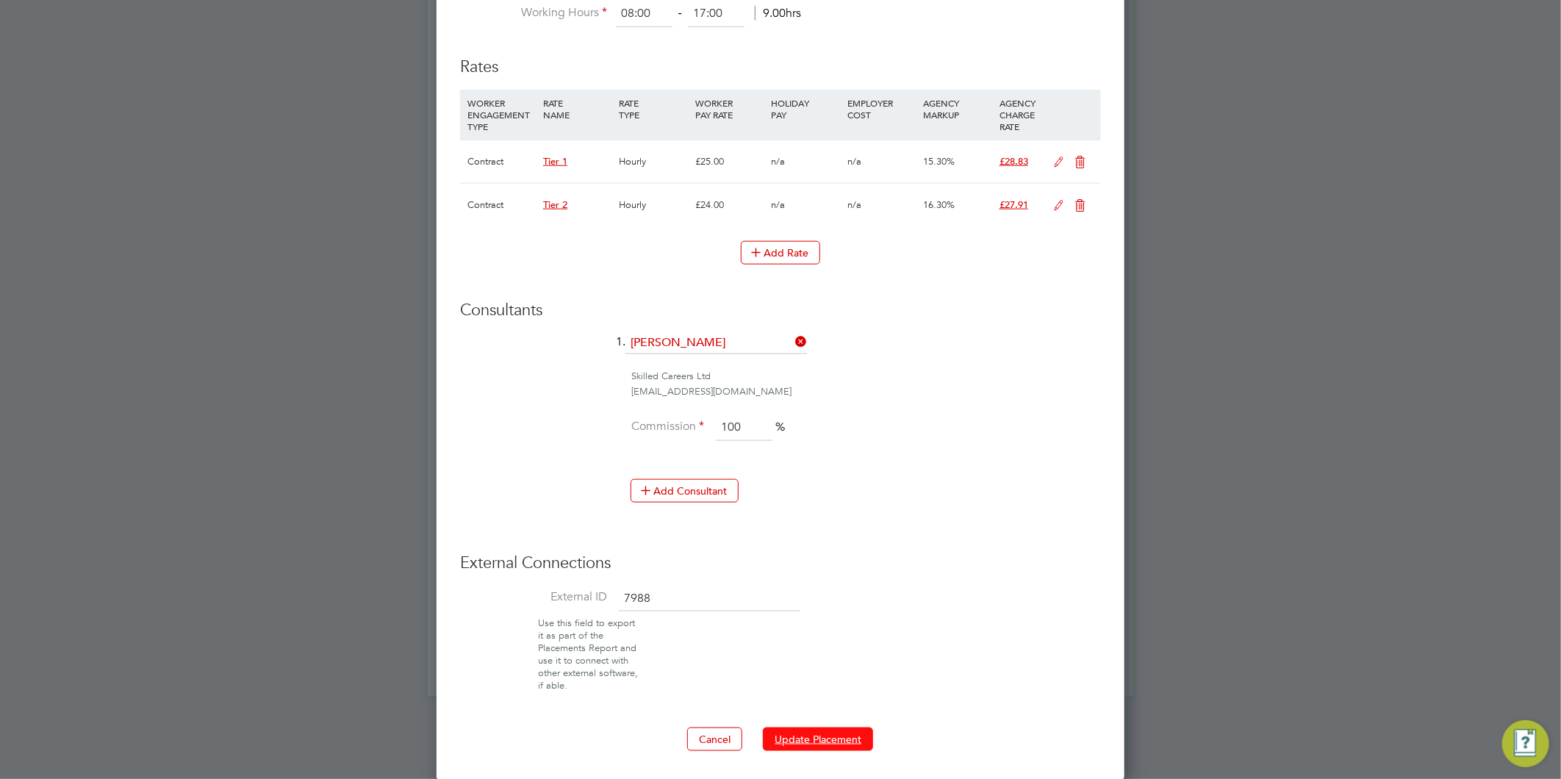
click at [795, 729] on button "Update Placement" at bounding box center [818, 739] width 110 height 24
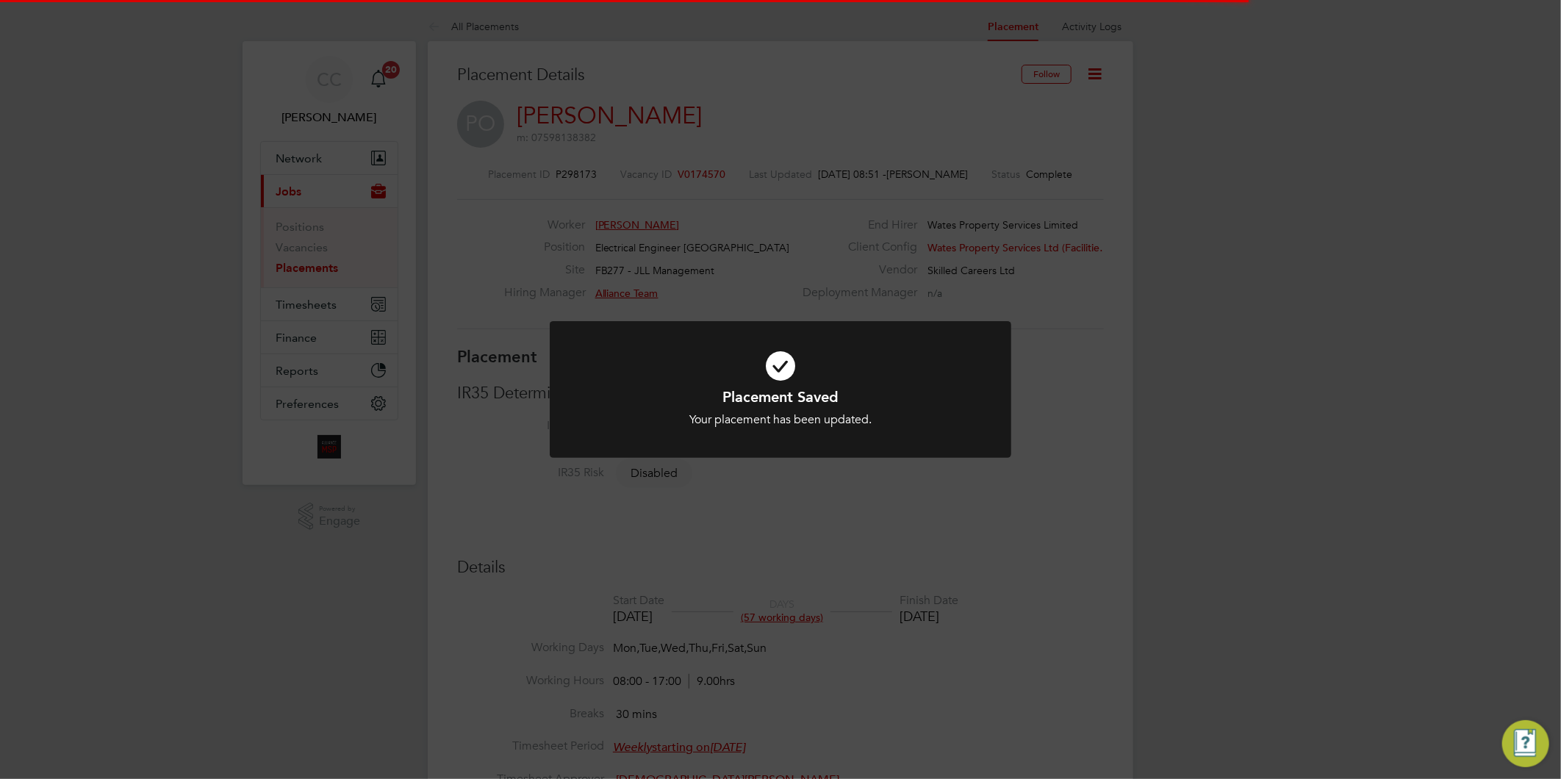
click at [1168, 515] on div "Placement Saved Your placement has been updated. Cancel Okay" at bounding box center [780, 389] width 1561 height 779
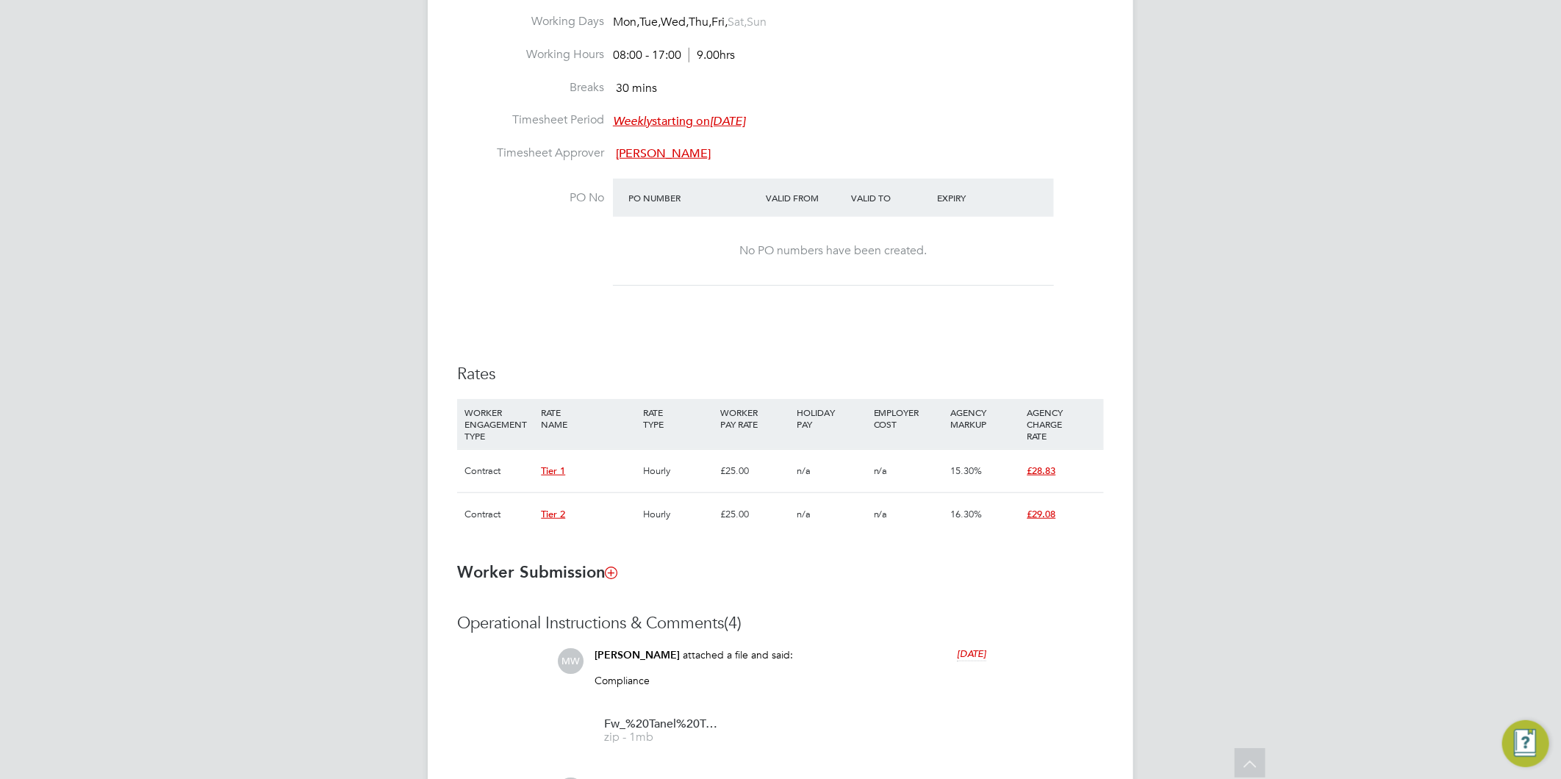
scroll to position [735, 0]
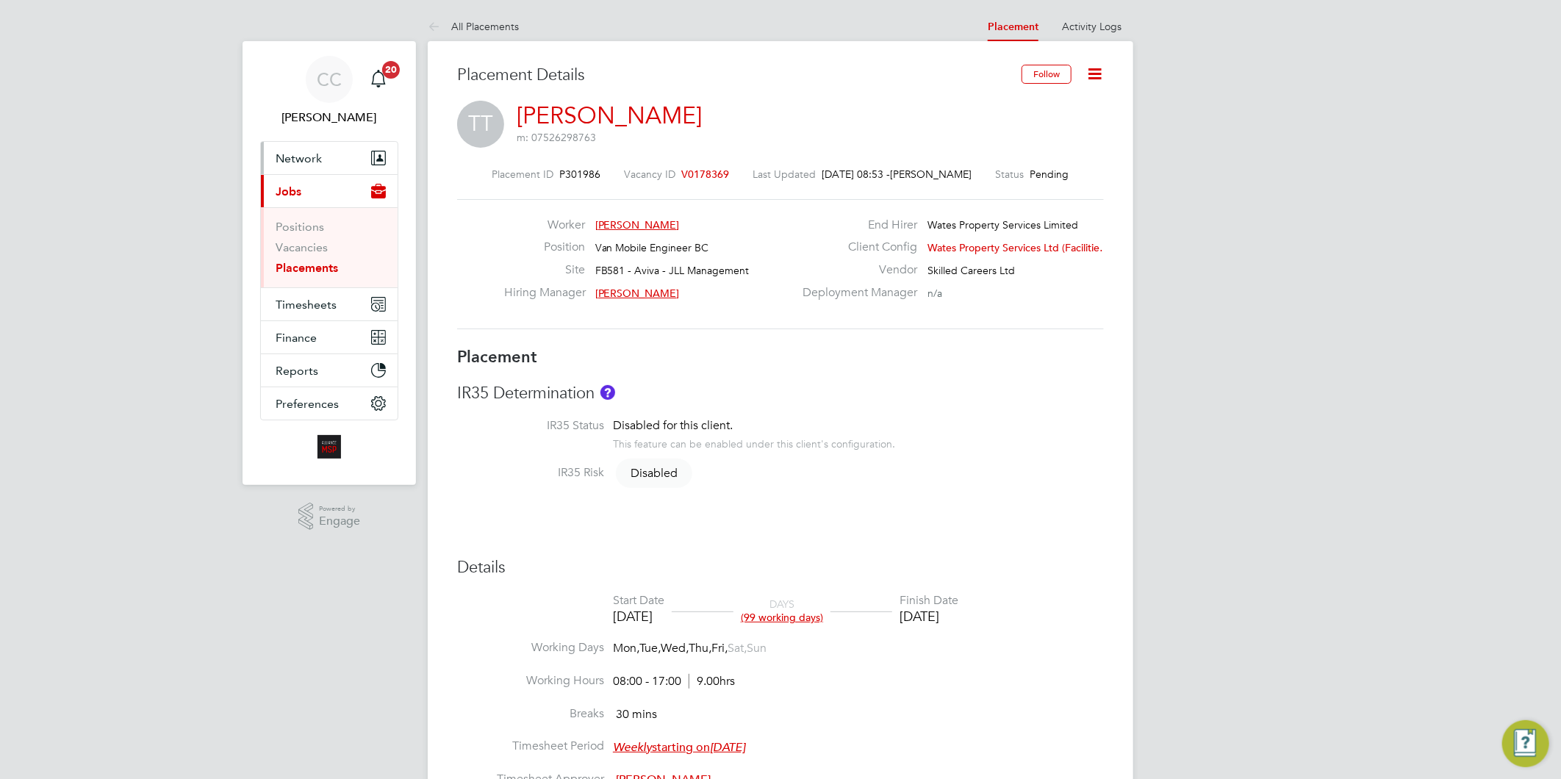
click at [290, 156] on span "Network" at bounding box center [299, 158] width 46 height 14
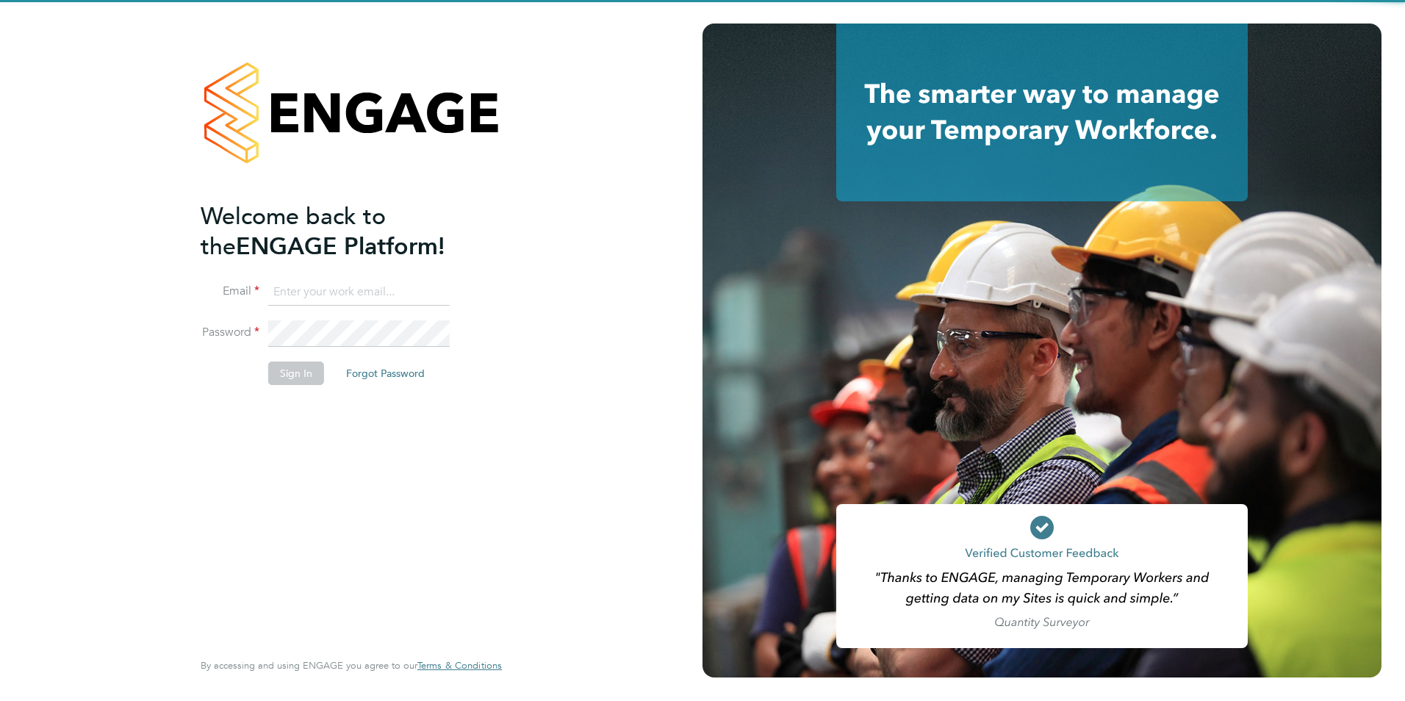
type input "[EMAIL_ADDRESS][DOMAIN_NAME]"
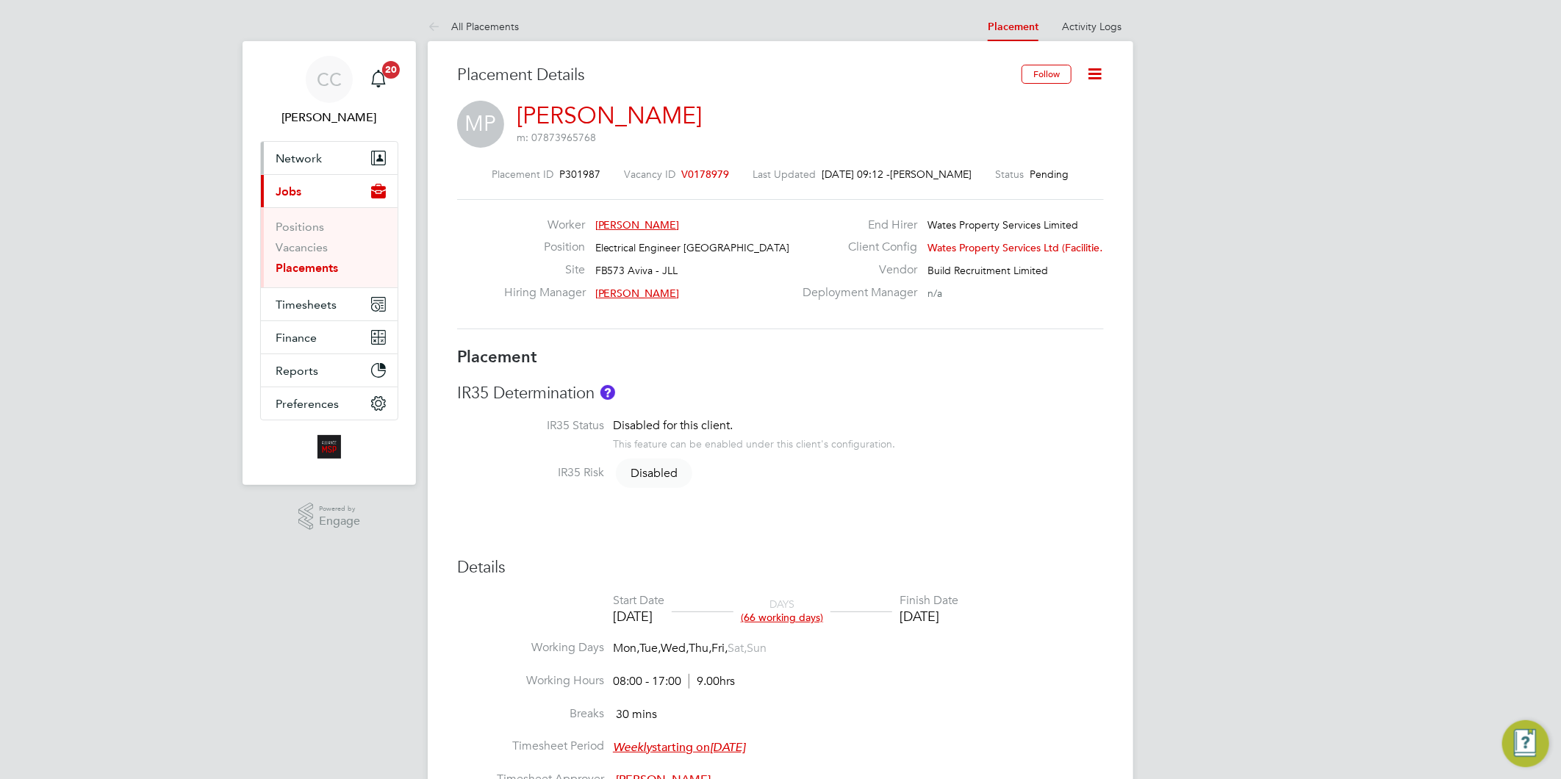
click at [296, 158] on span "Network" at bounding box center [299, 158] width 46 height 14
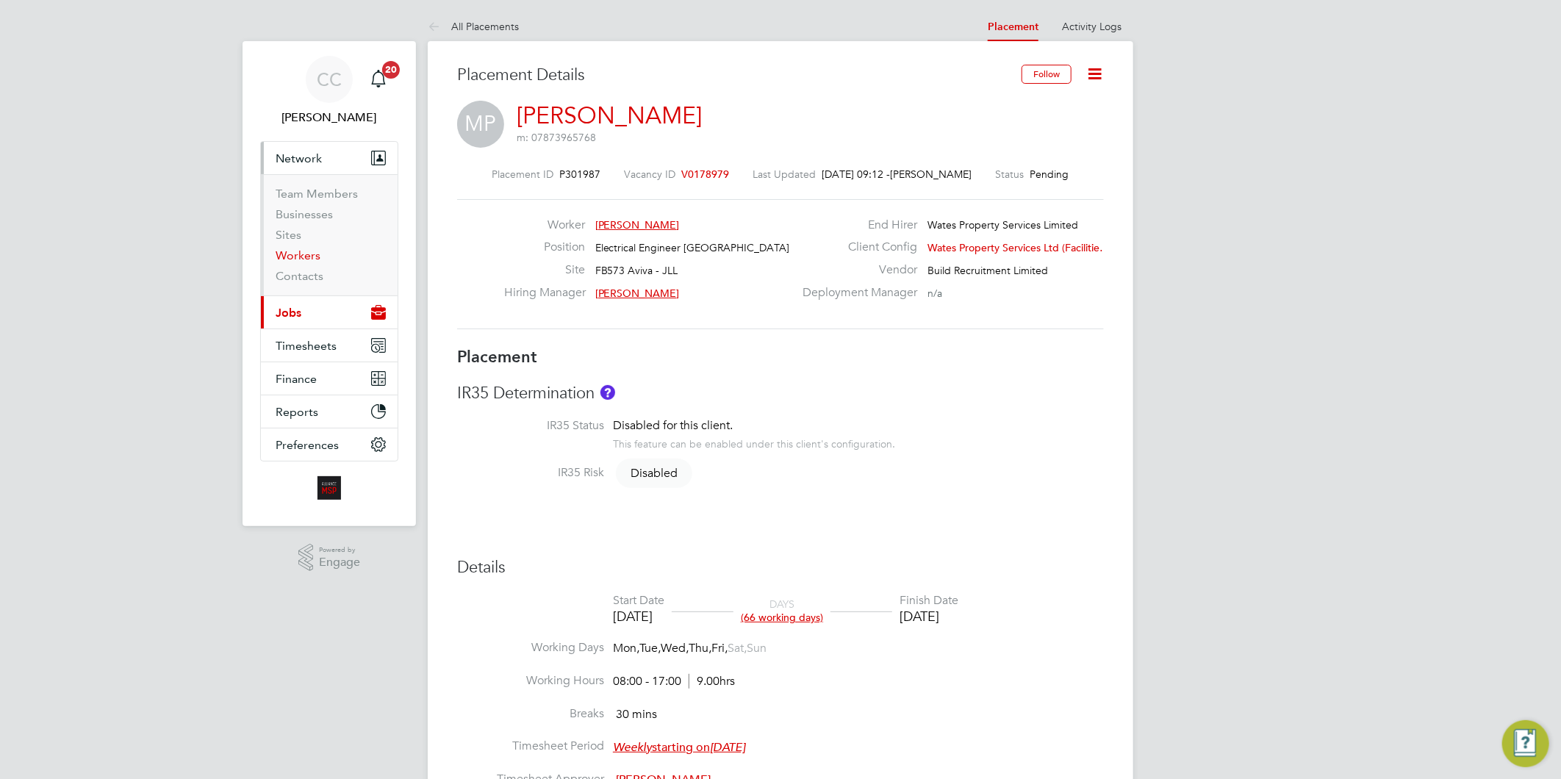
click at [292, 256] on link "Workers" at bounding box center [298, 255] width 45 height 14
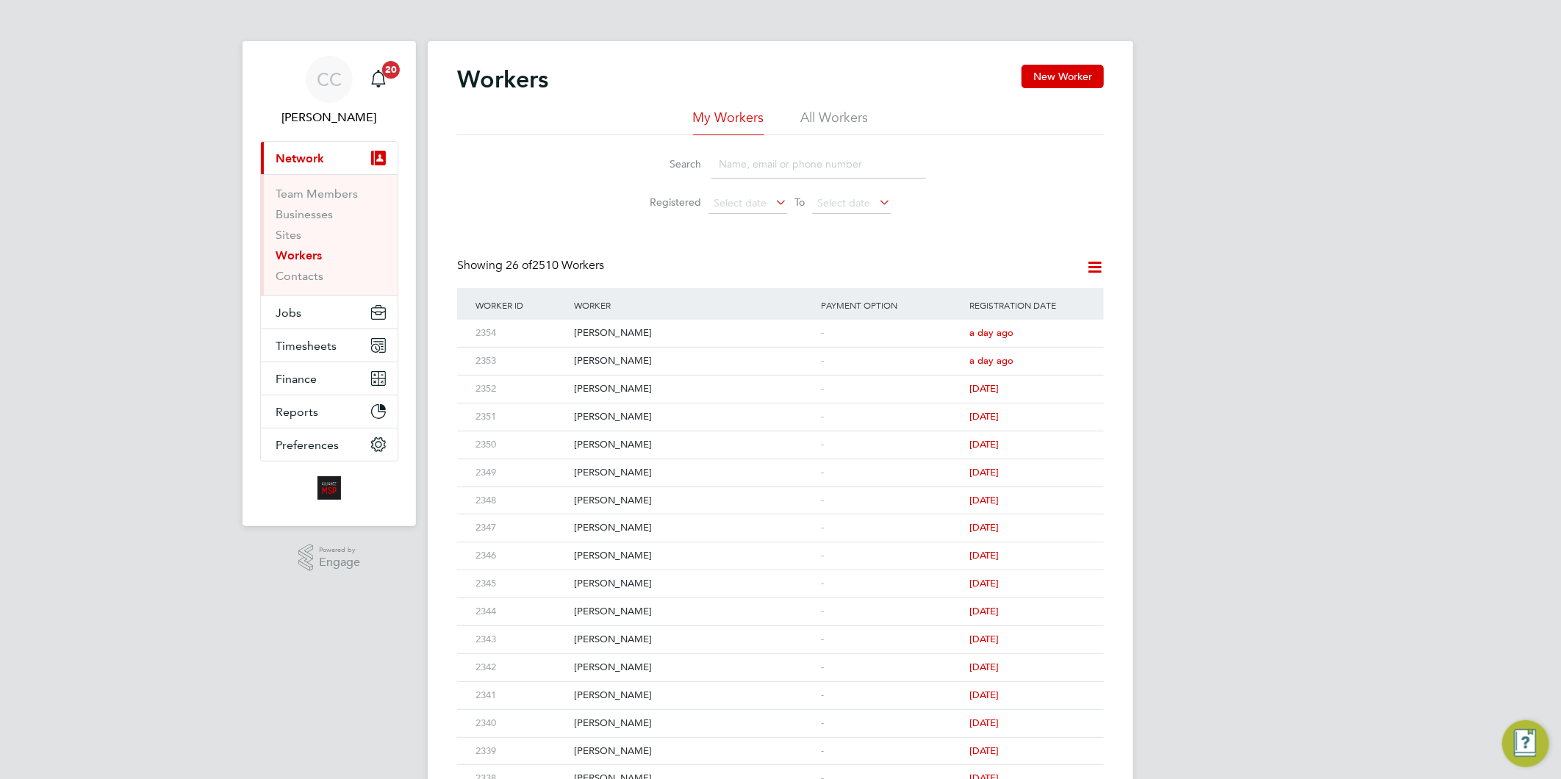
click at [744, 163] on input at bounding box center [818, 164] width 215 height 29
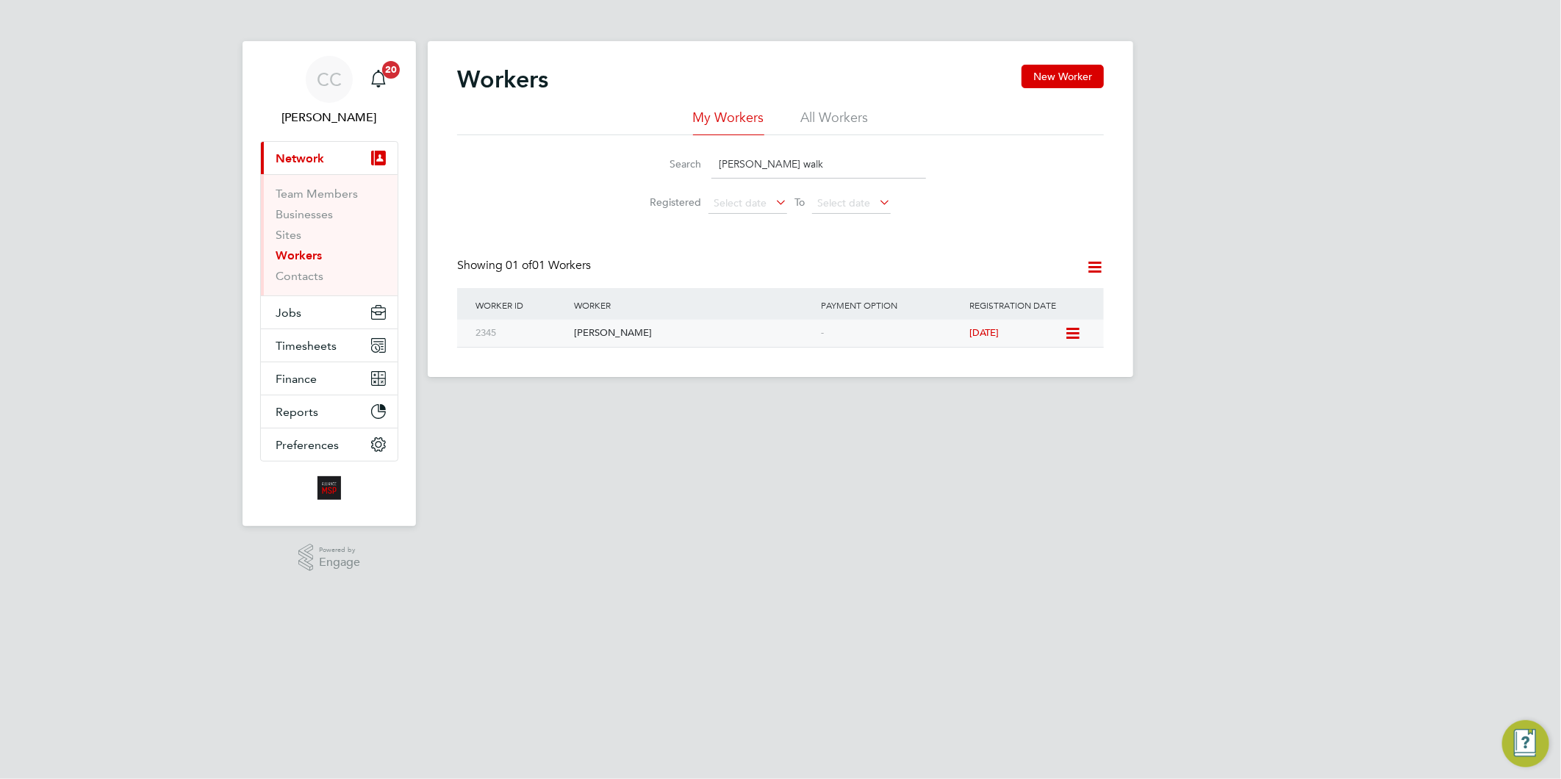
type input "robin walk"
click at [594, 339] on div "Robin Walker" at bounding box center [693, 333] width 247 height 27
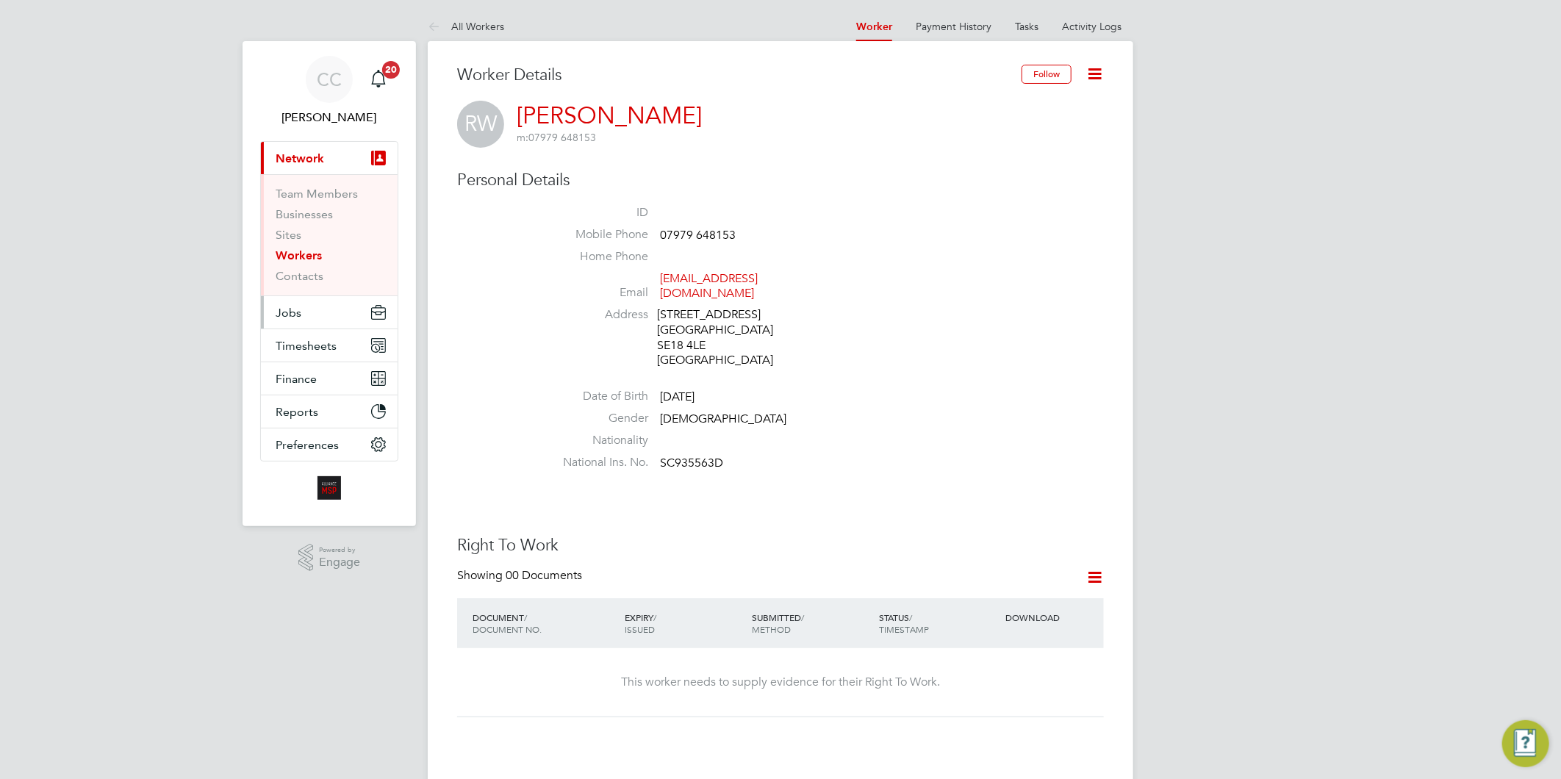
click at [292, 313] on span "Jobs" at bounding box center [289, 313] width 26 height 14
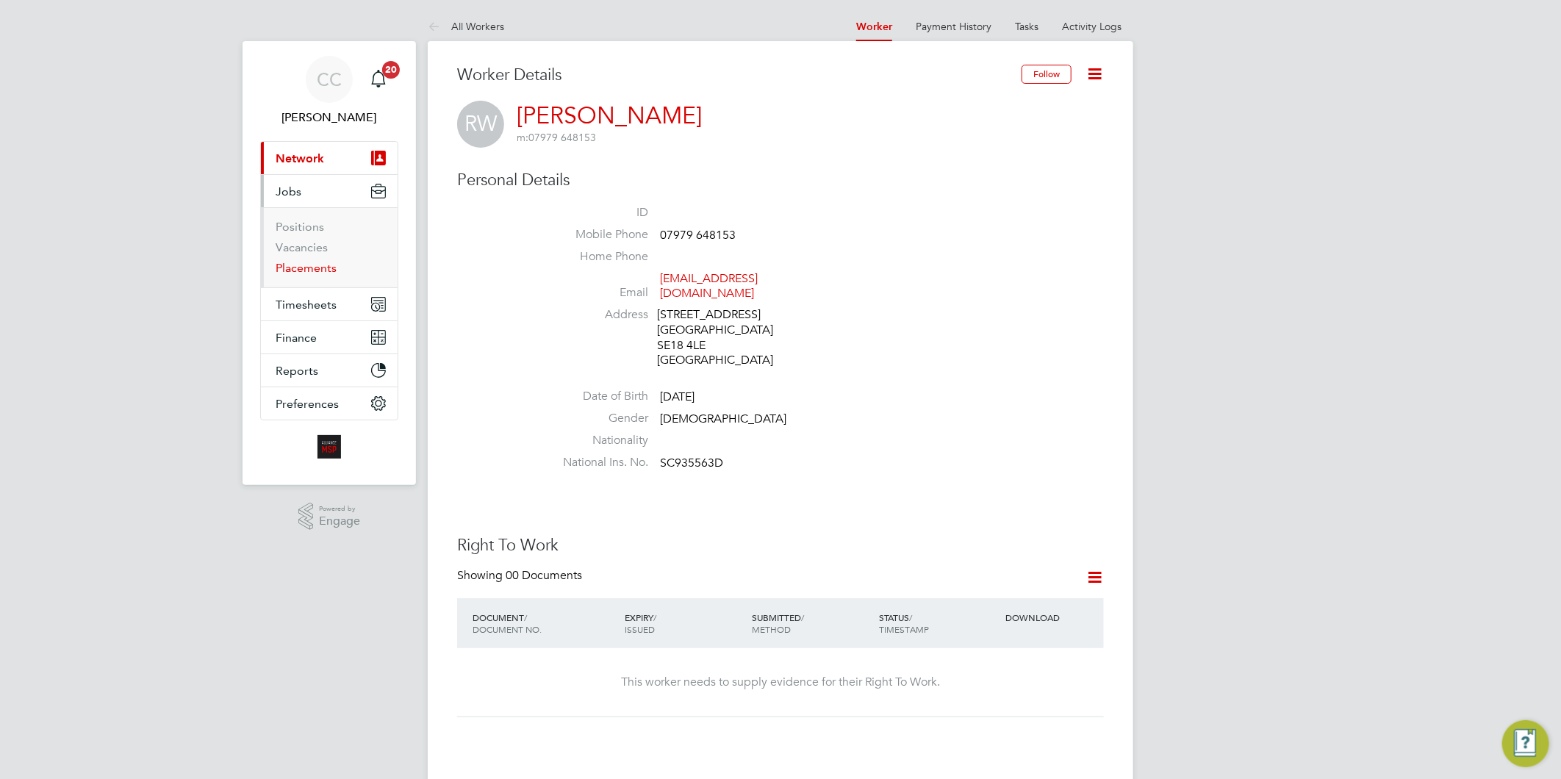
click at [303, 267] on link "Placements" at bounding box center [306, 268] width 61 height 14
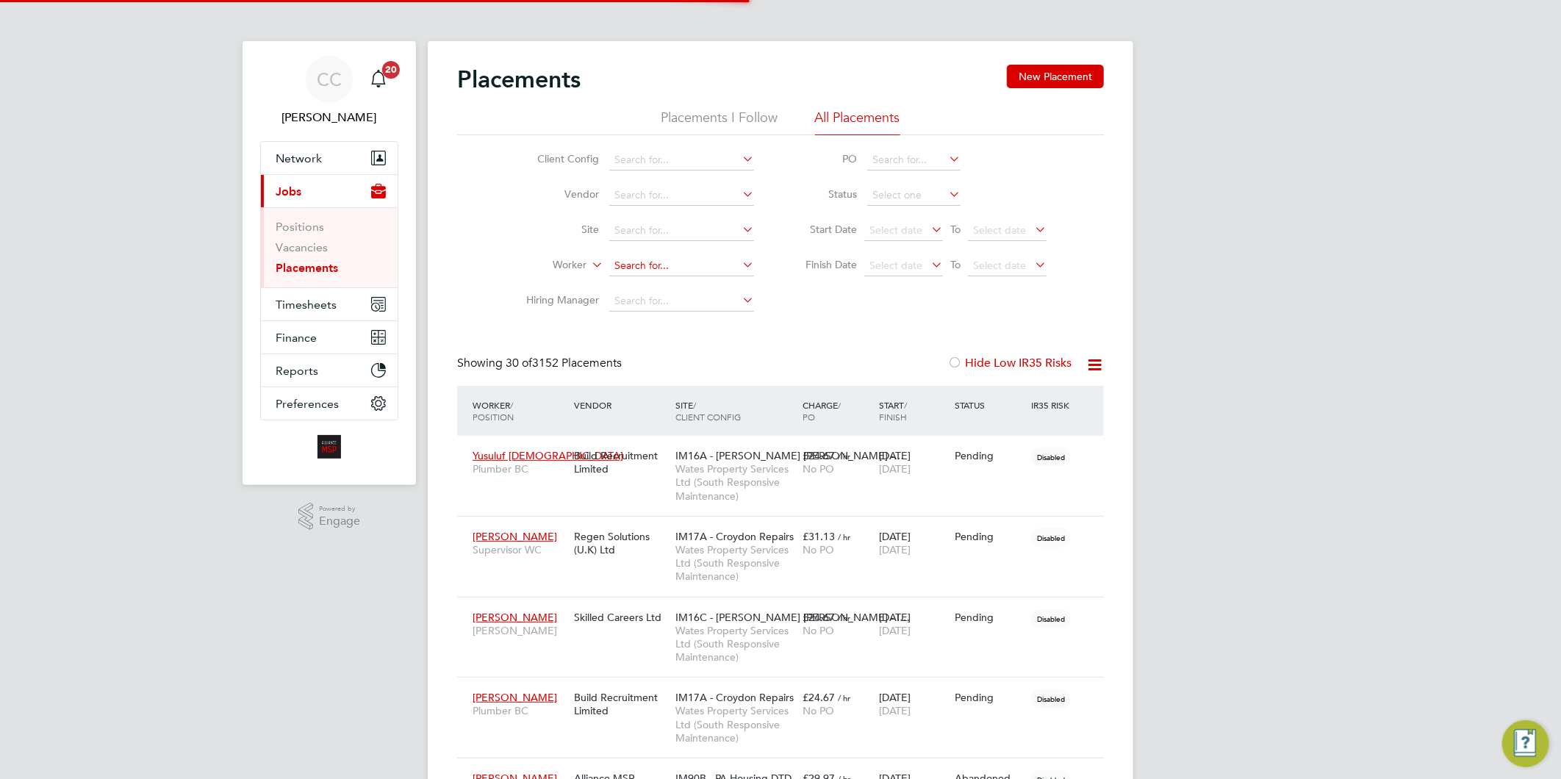
click at [666, 258] on input at bounding box center [681, 266] width 145 height 21
type input "u"
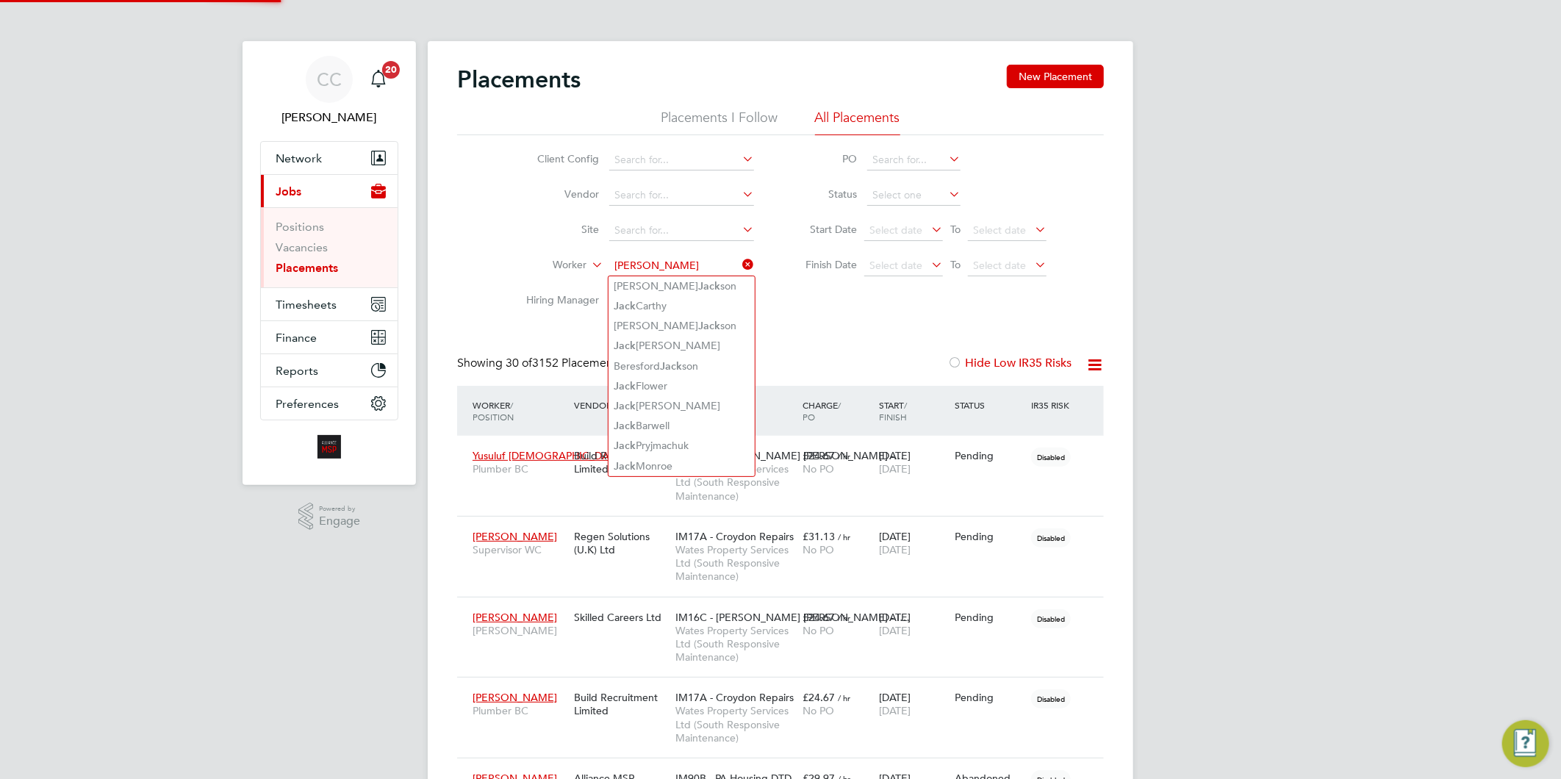
type input "jack bar"
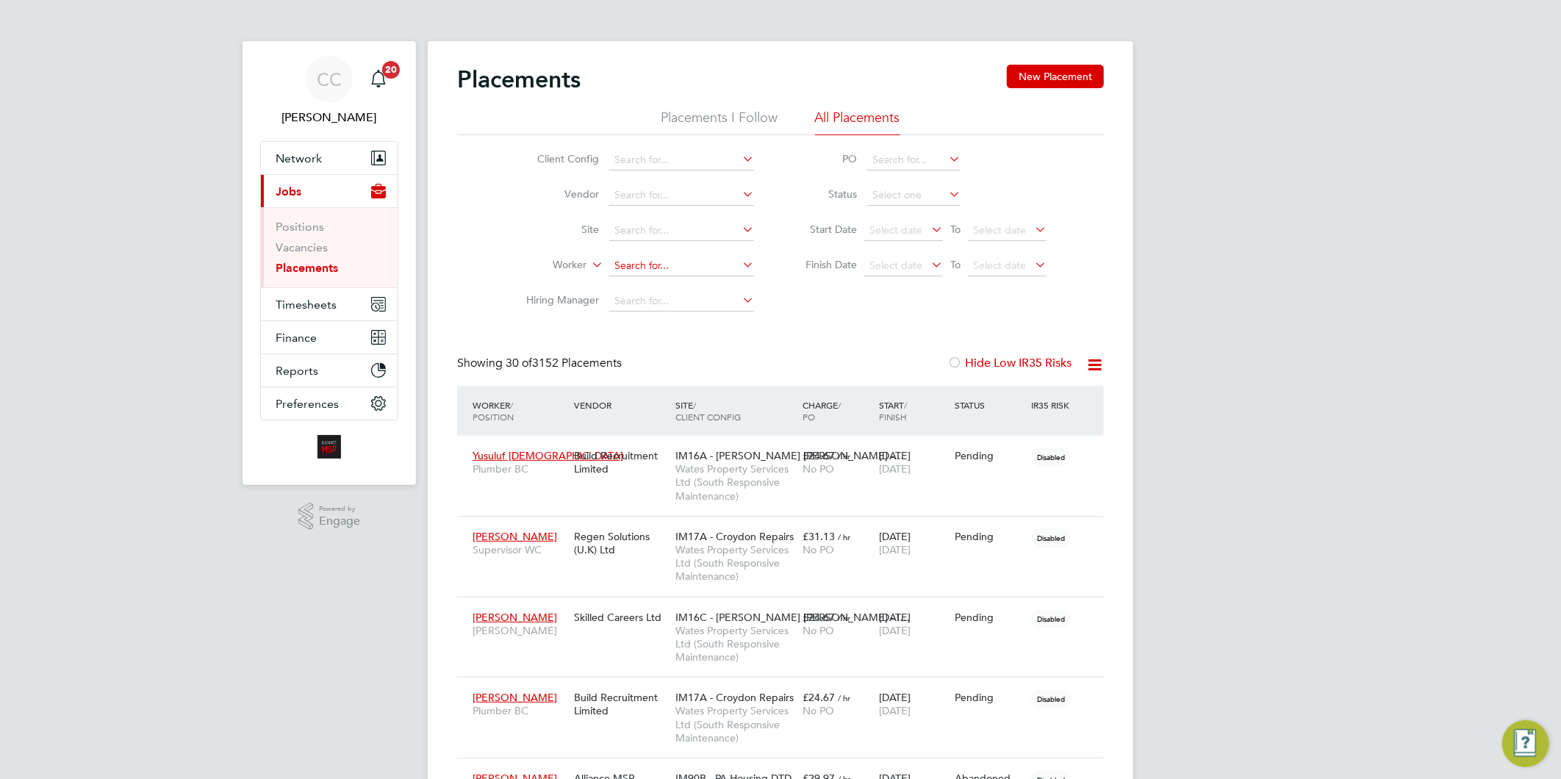
click at [665, 263] on input at bounding box center [681, 266] width 145 height 21
click at [658, 284] on li "Jack Bar nes" at bounding box center [681, 286] width 146 height 20
type input "[PERSON_NAME]"
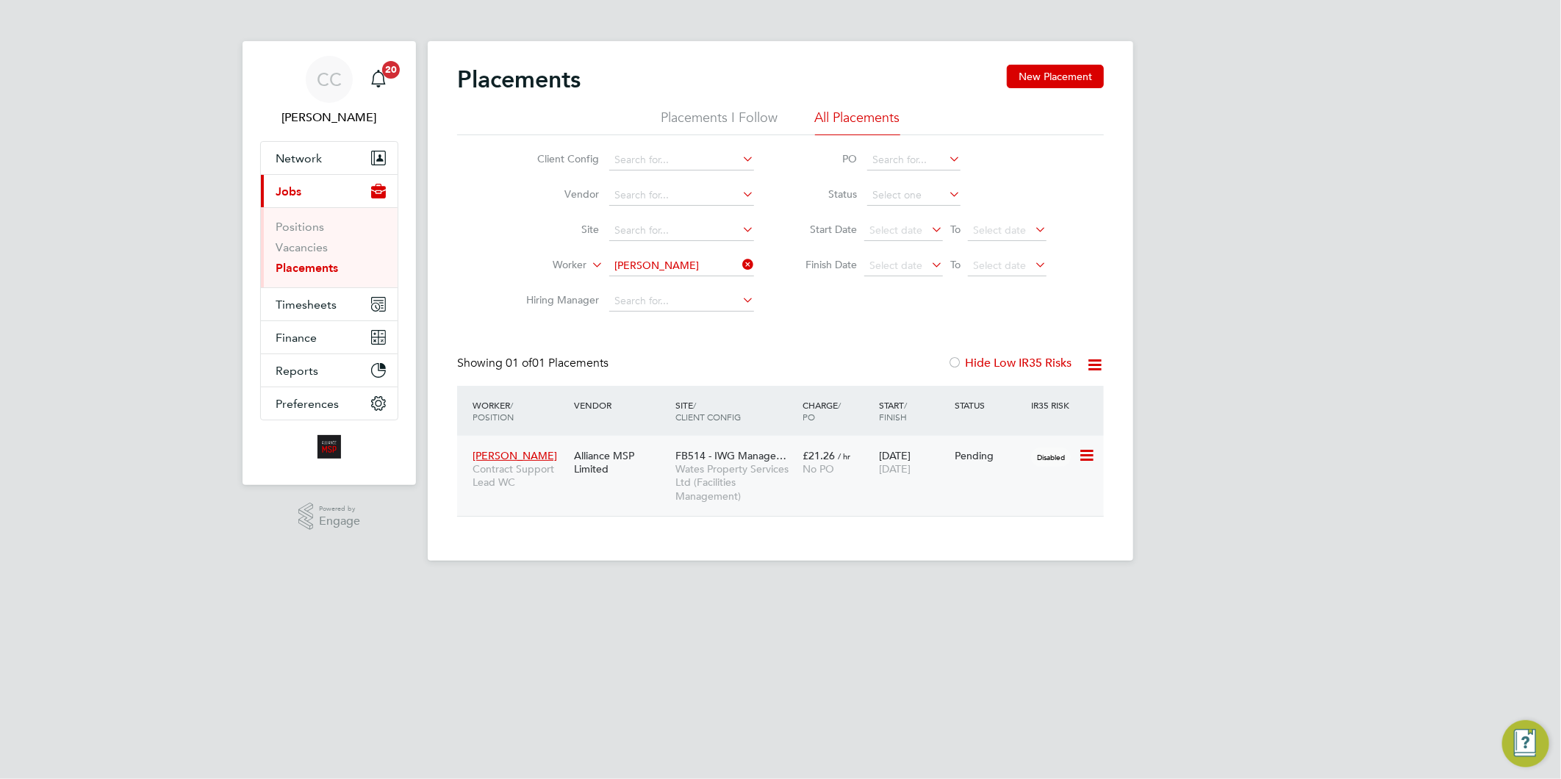
click at [750, 469] on span "Wates Property Services Ltd (Facilities Management)" at bounding box center [735, 482] width 120 height 40
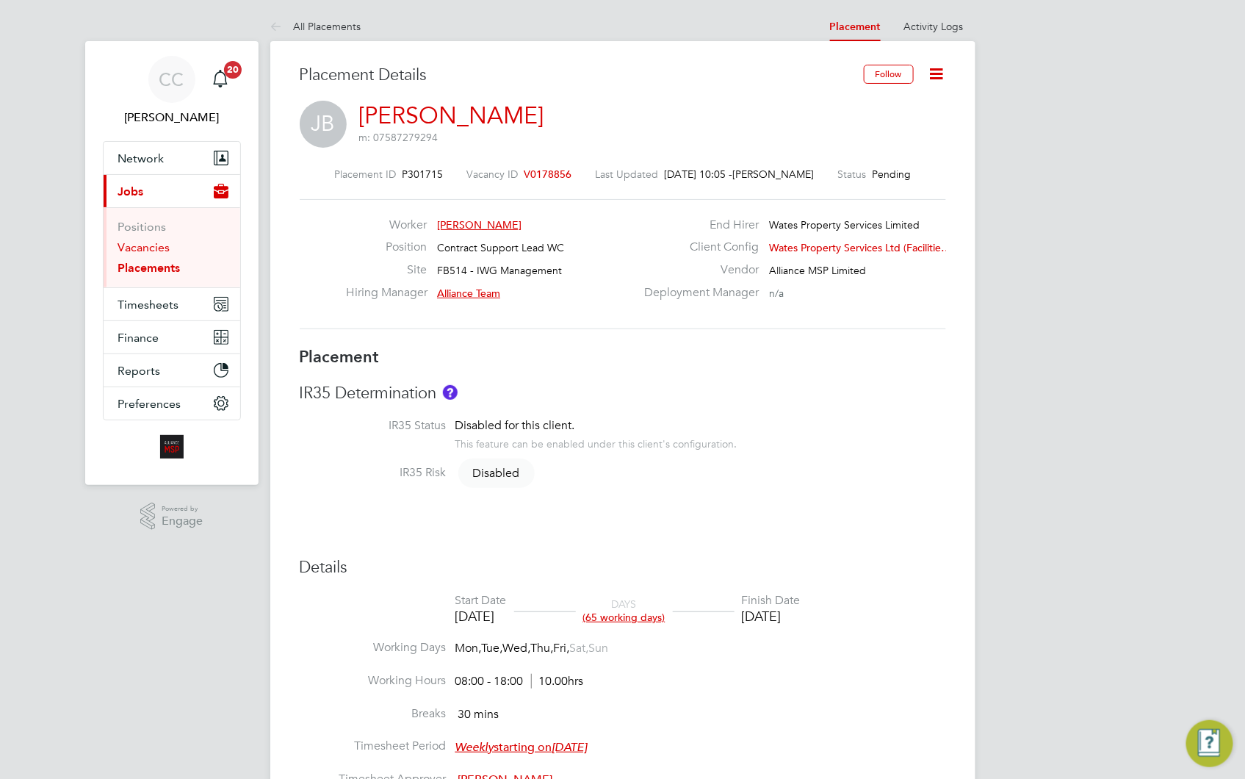
drag, startPoint x: 147, startPoint y: 252, endPoint x: 157, endPoint y: 259, distance: 12.1
click at [147, 252] on link "Vacancies" at bounding box center [144, 247] width 52 height 14
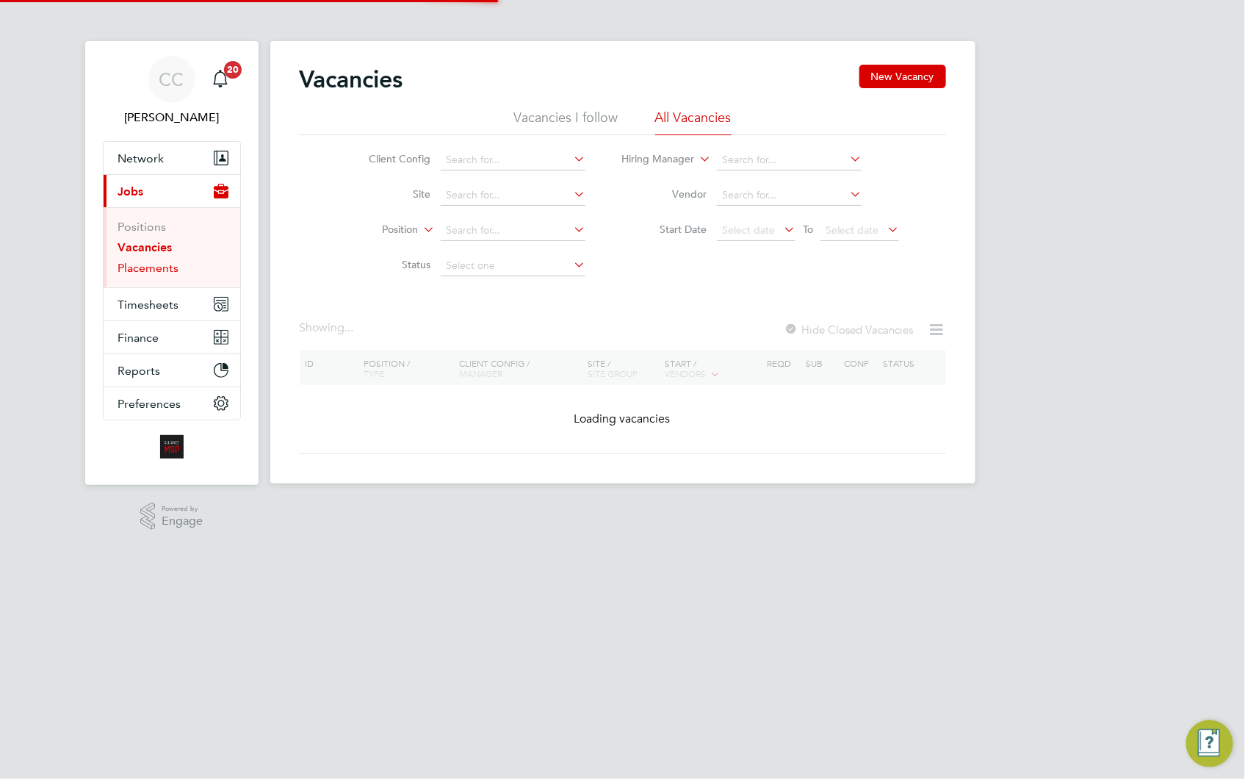
click at [162, 267] on link "Placements" at bounding box center [148, 268] width 61 height 14
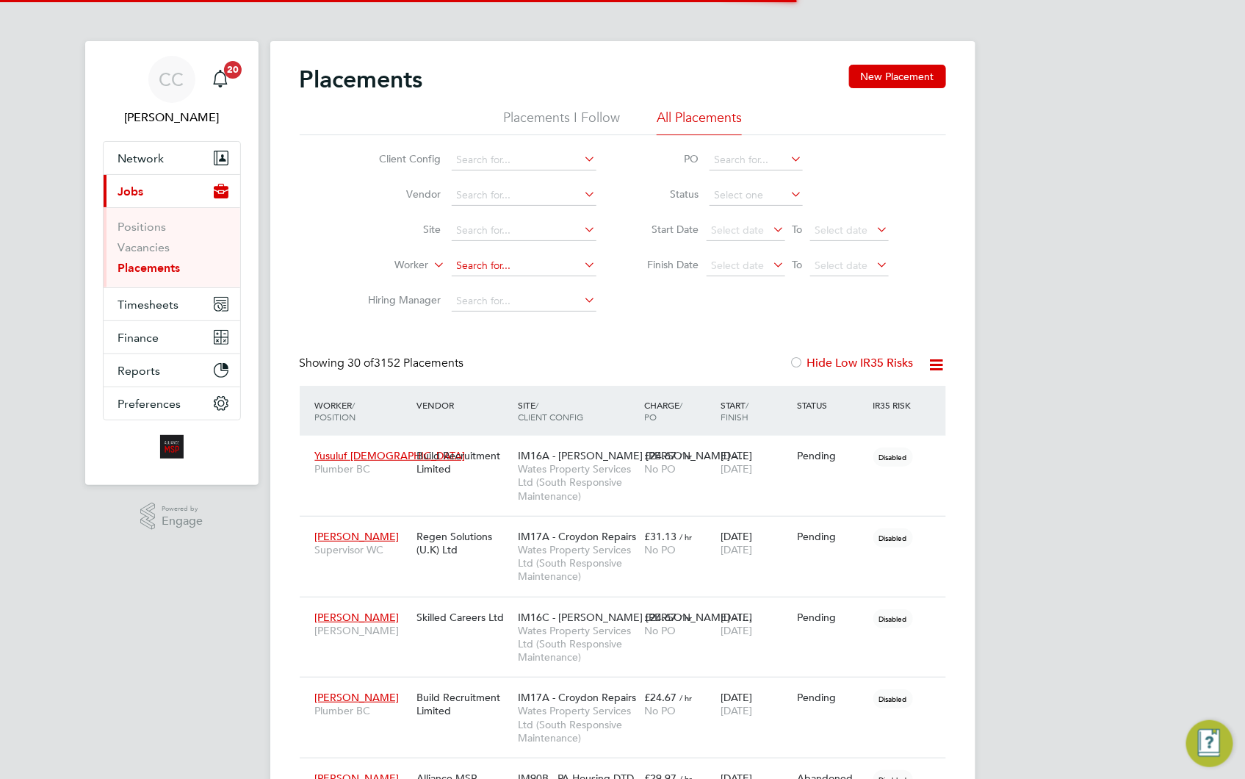
click at [492, 265] on input at bounding box center [524, 266] width 145 height 21
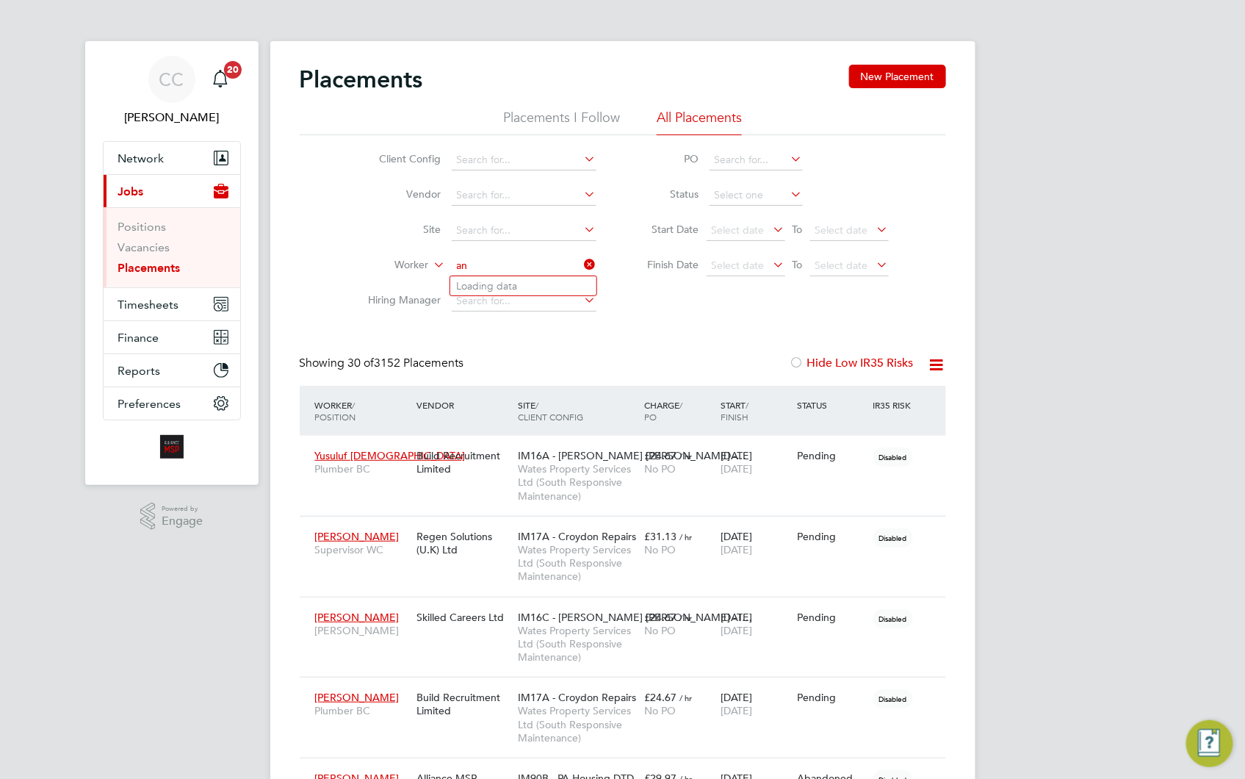
type input "a"
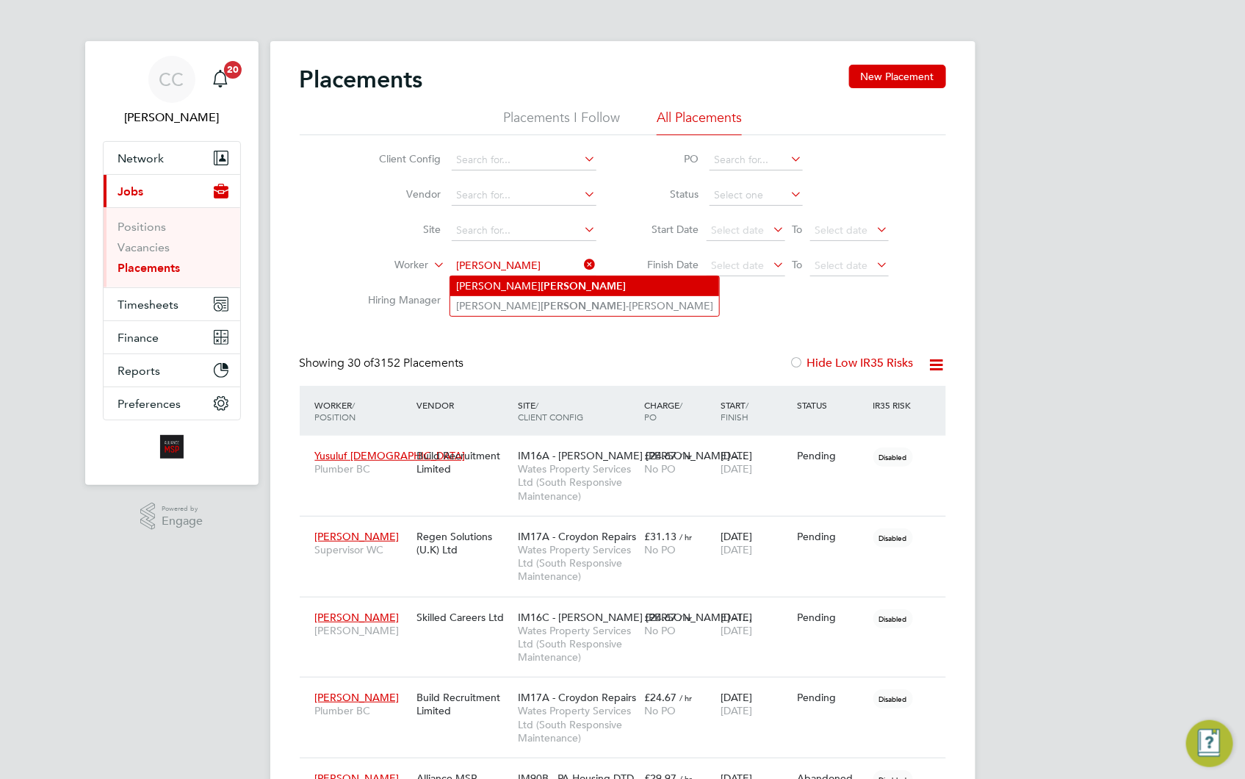
click at [541, 285] on b "Chambers" at bounding box center [583, 286] width 85 height 12
type input "Andrew Chambers"
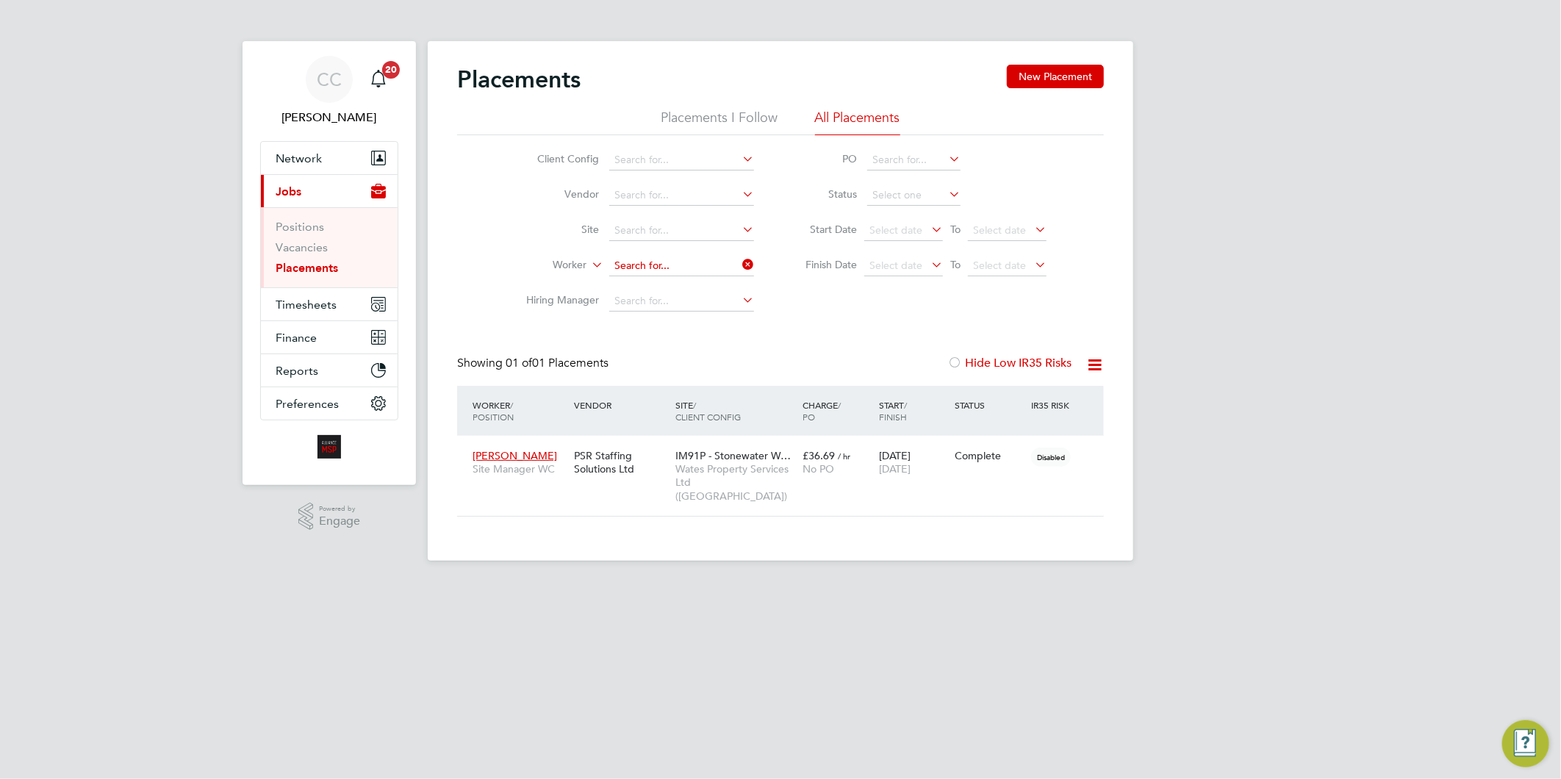
click at [707, 260] on input at bounding box center [681, 266] width 145 height 21
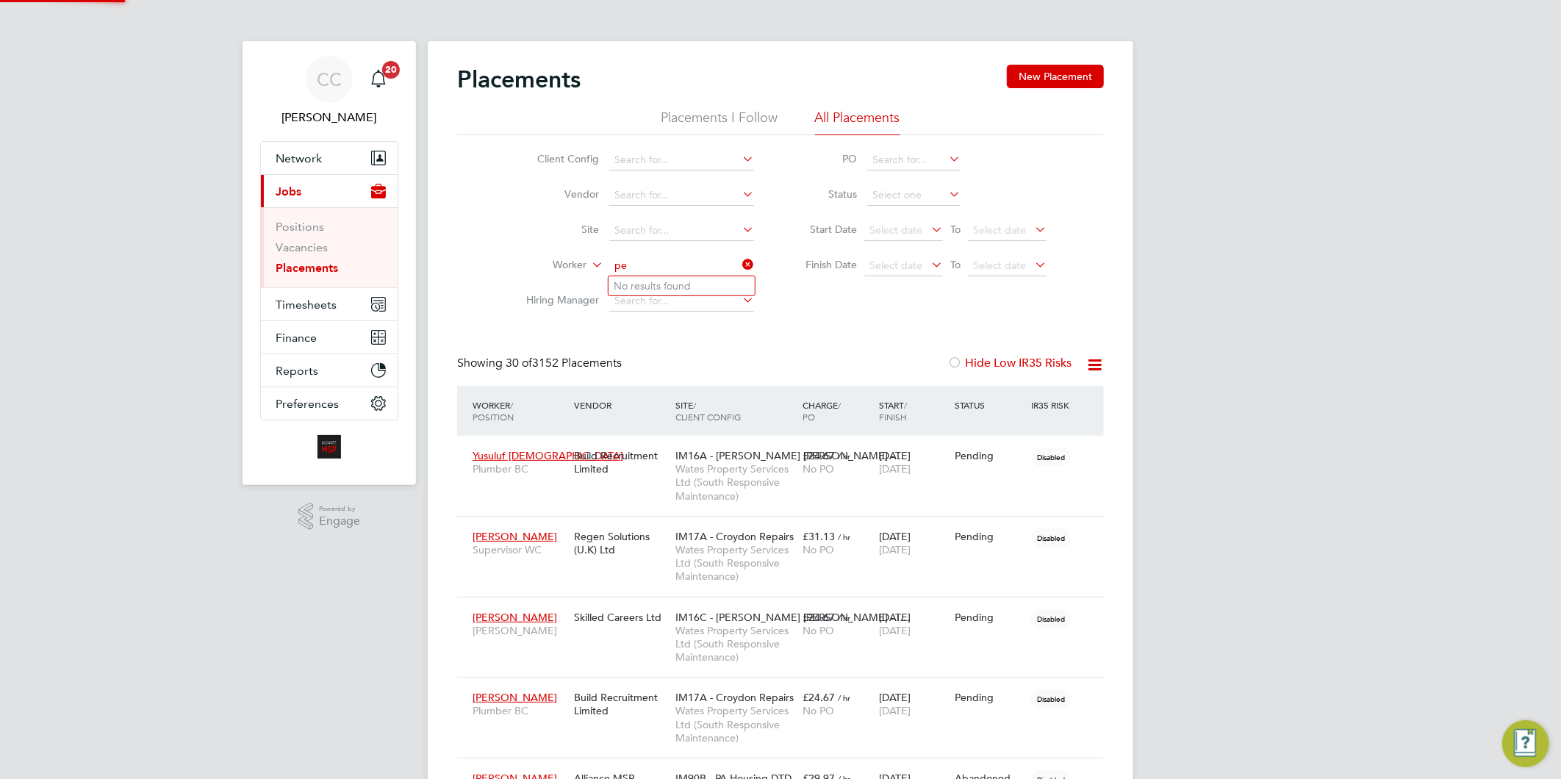
scroll to position [41, 103]
click at [669, 290] on li "Peter O ' Connor" at bounding box center [707, 286] width 199 height 20
type input "Peter O' Connor"
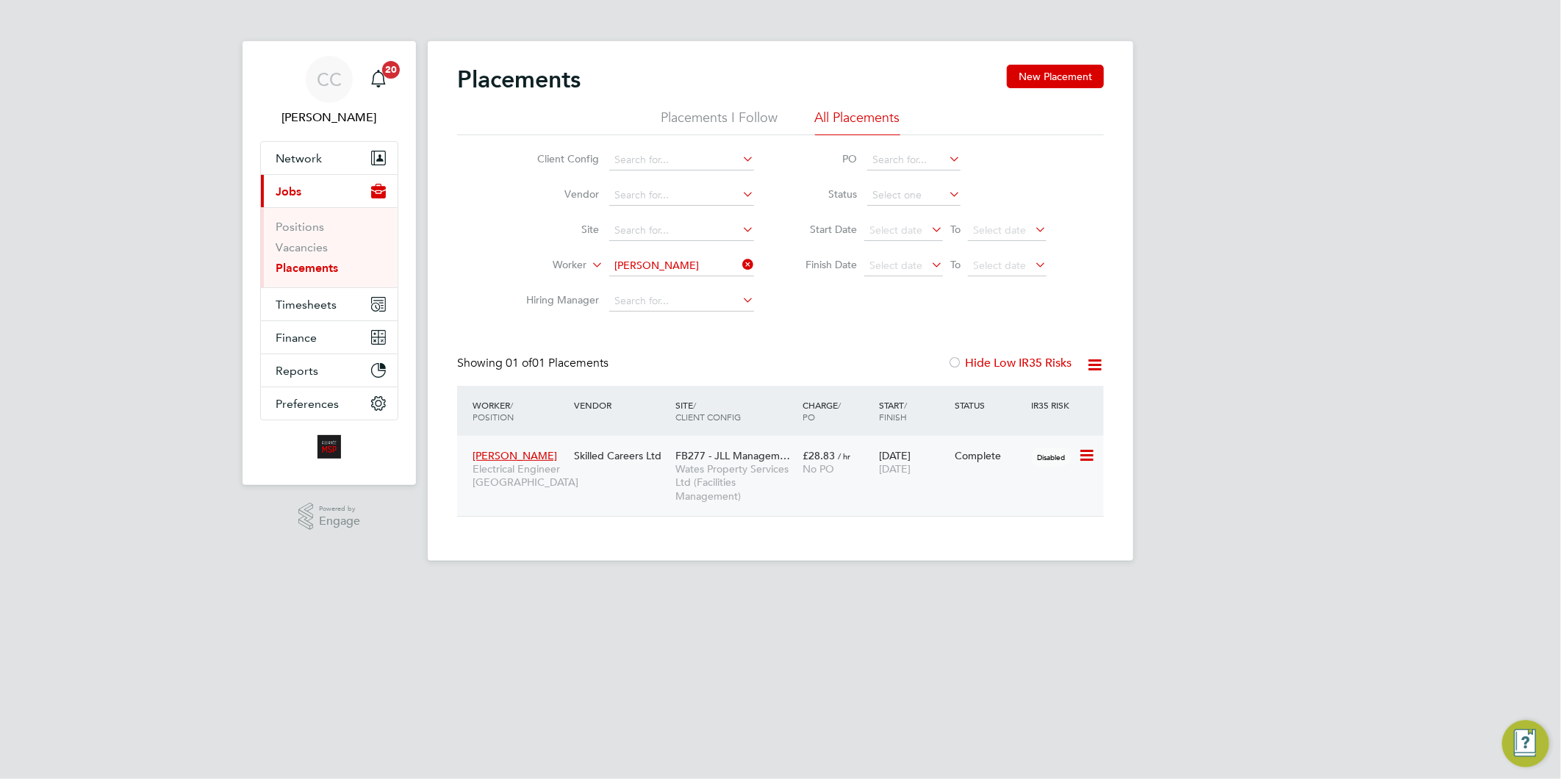
click at [748, 476] on span "Wates Property Services Ltd (Facilities Management)" at bounding box center [735, 482] width 120 height 40
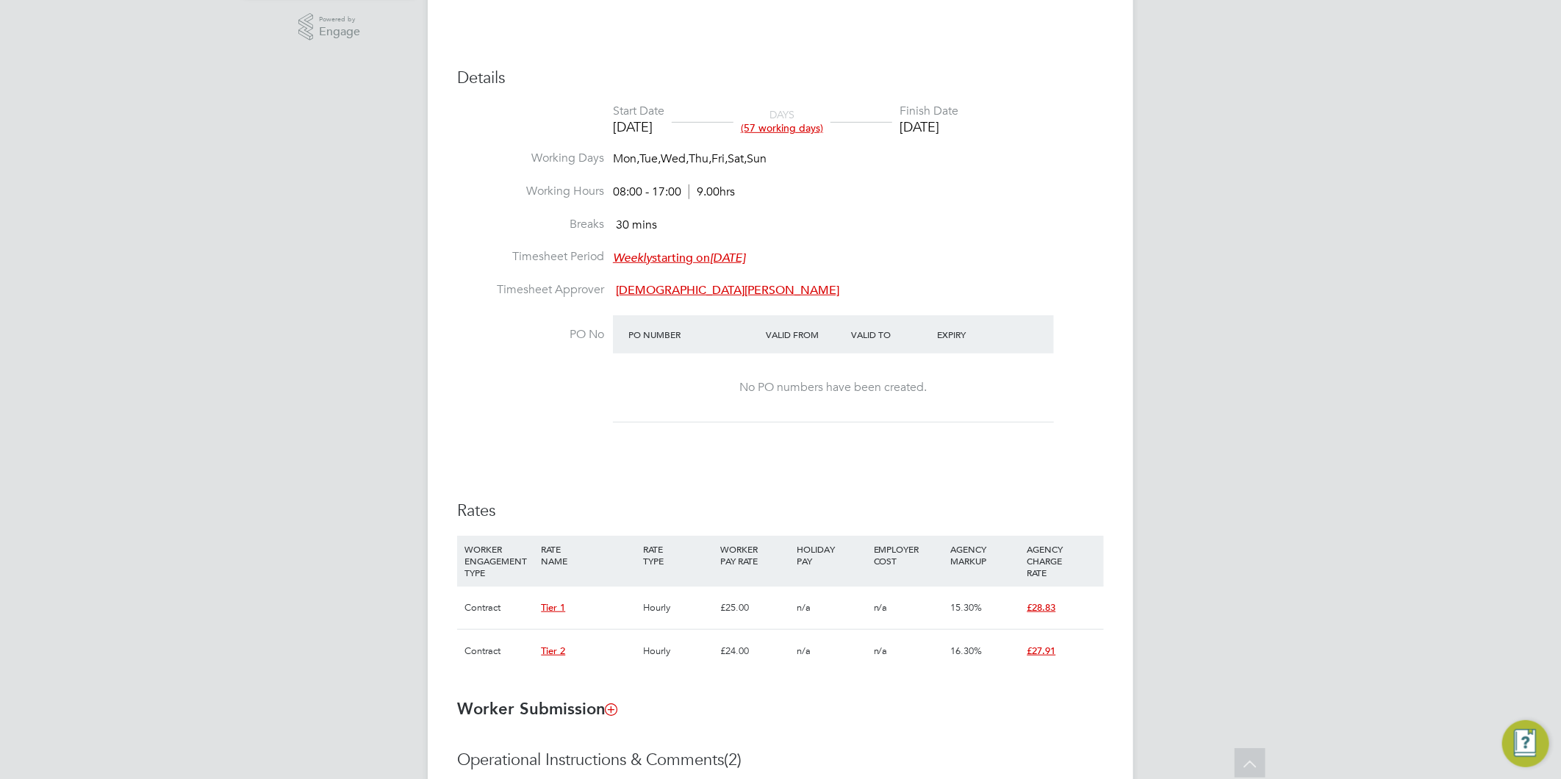
scroll to position [119, 0]
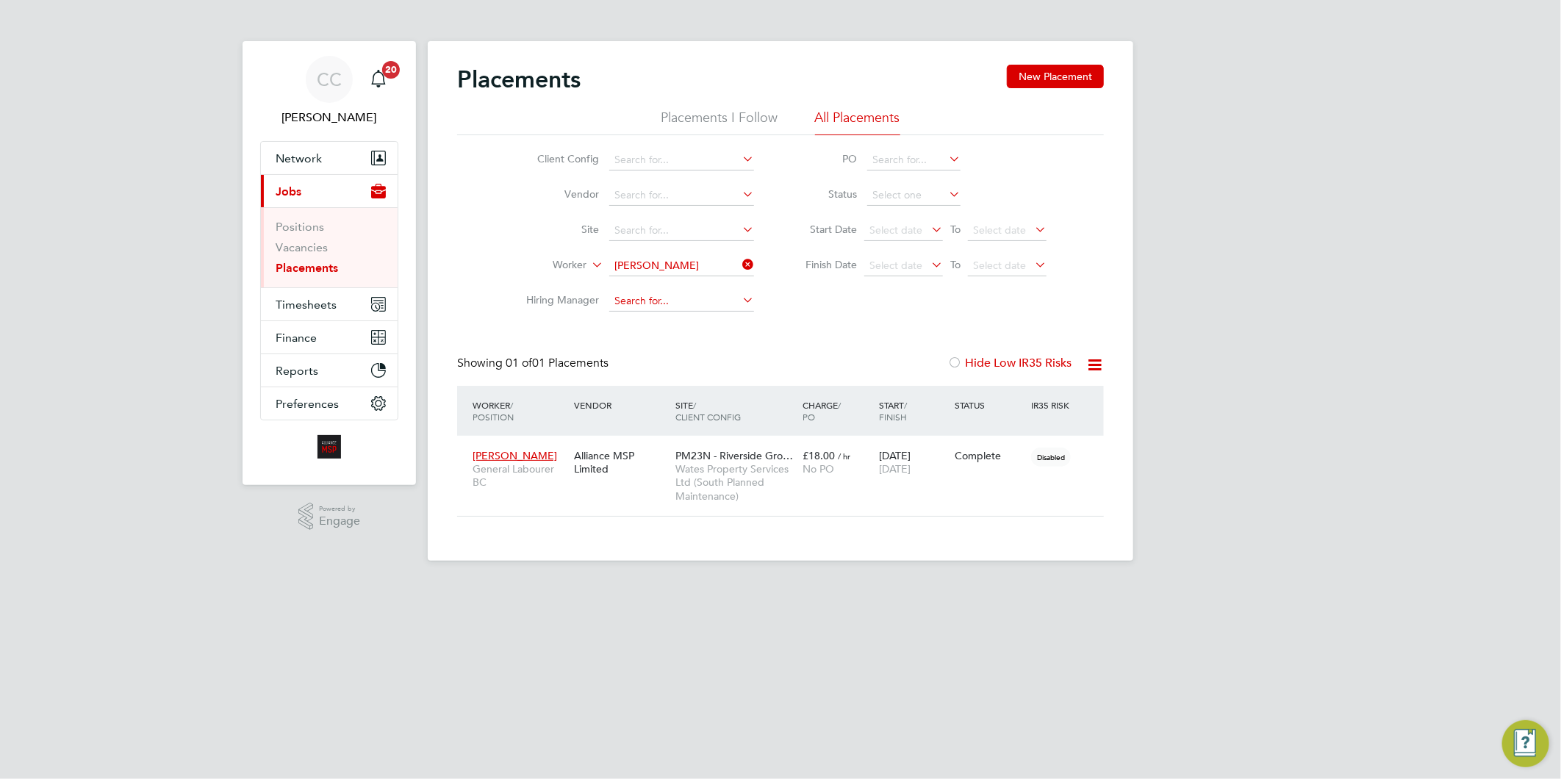
scroll to position [69, 128]
click at [701, 258] on input at bounding box center [681, 266] width 145 height 21
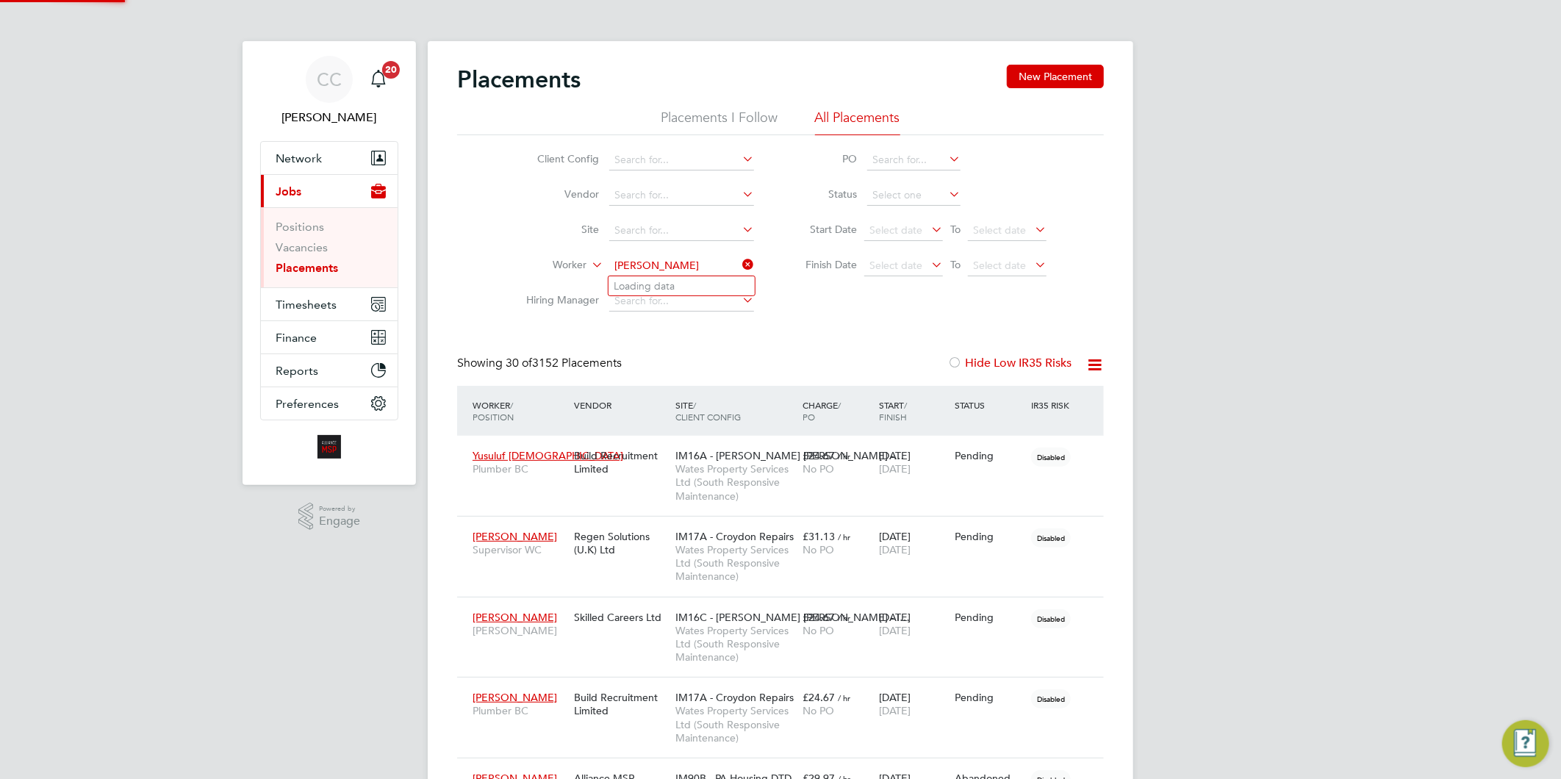
type input "chambers"
click at [676, 263] on input at bounding box center [681, 266] width 145 height 21
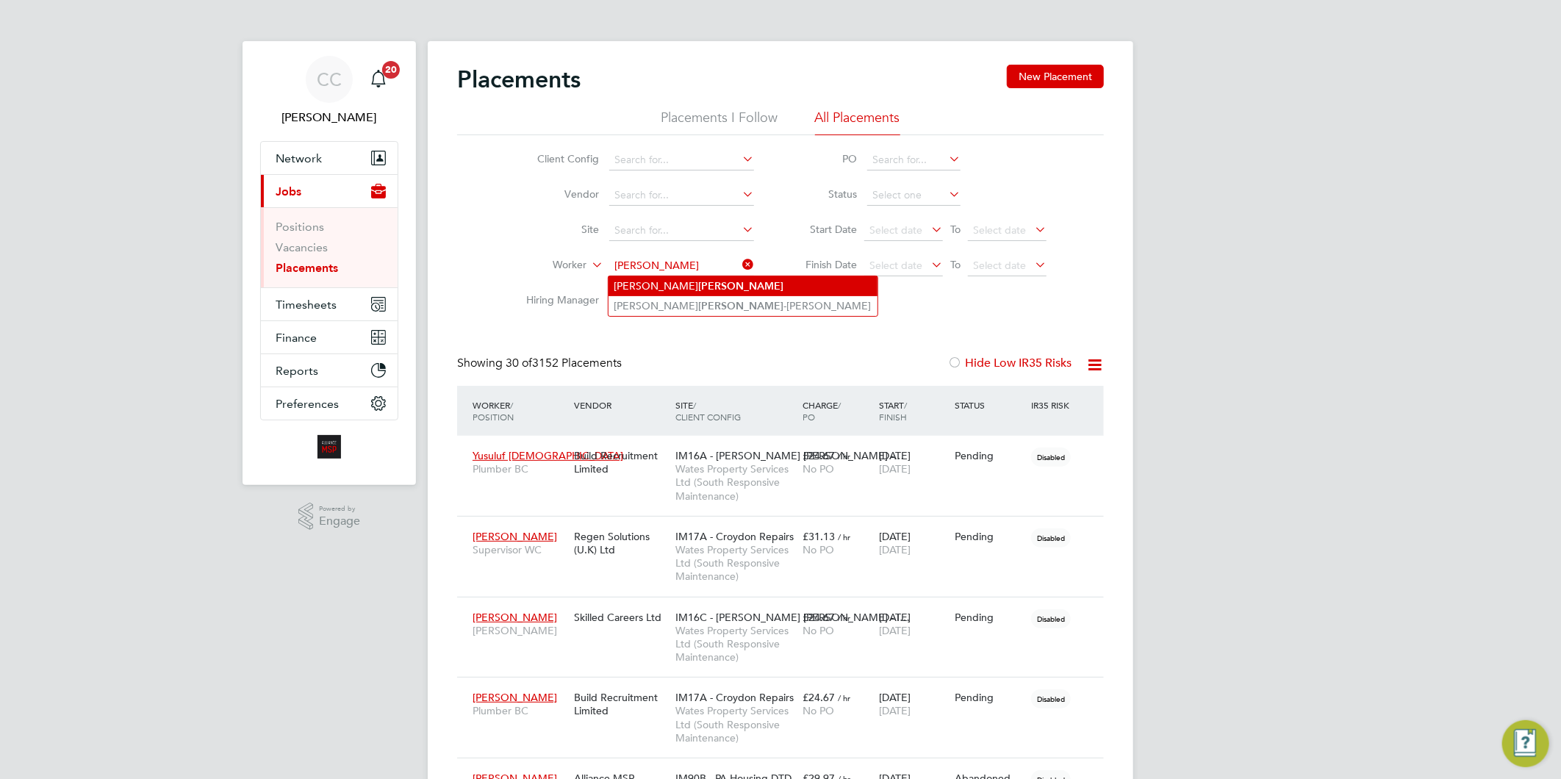
click at [699, 287] on b "Chambers" at bounding box center [741, 286] width 85 height 12
type input "Andrew Chambers"
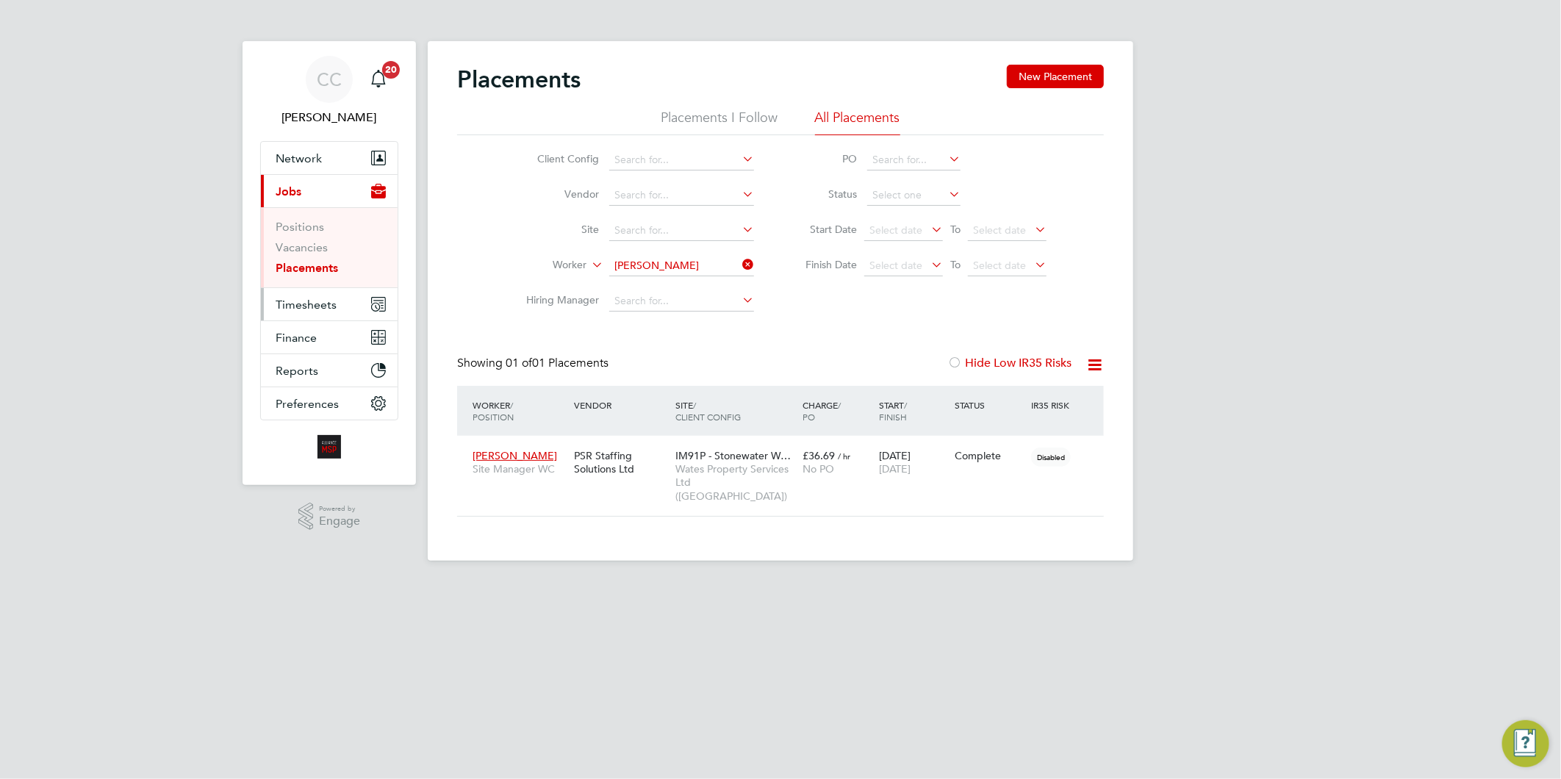
click at [300, 306] on span "Timesheets" at bounding box center [306, 305] width 61 height 14
click at [739, 268] on icon at bounding box center [739, 264] width 0 height 21
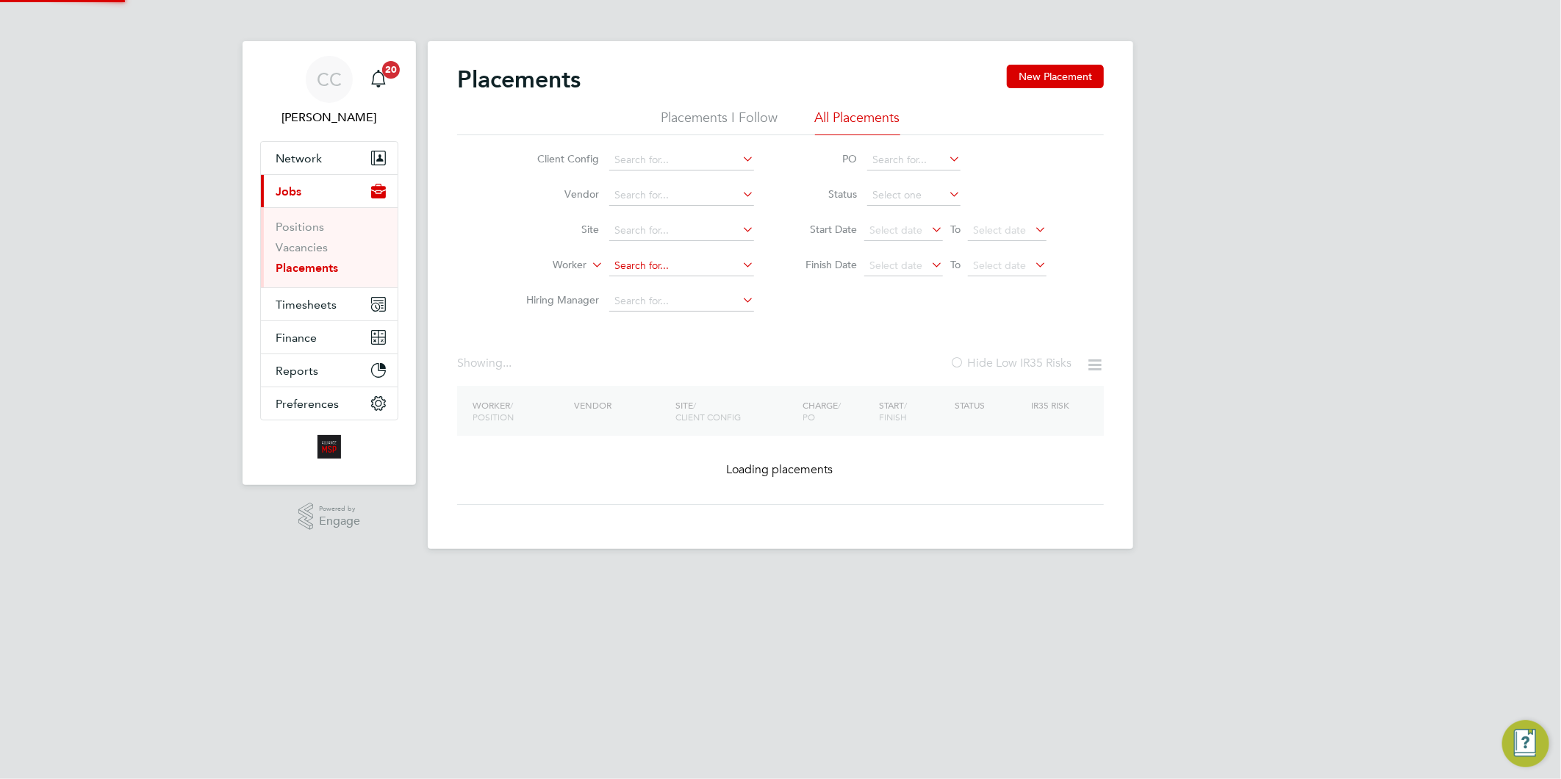
click at [713, 262] on input at bounding box center [681, 266] width 145 height 21
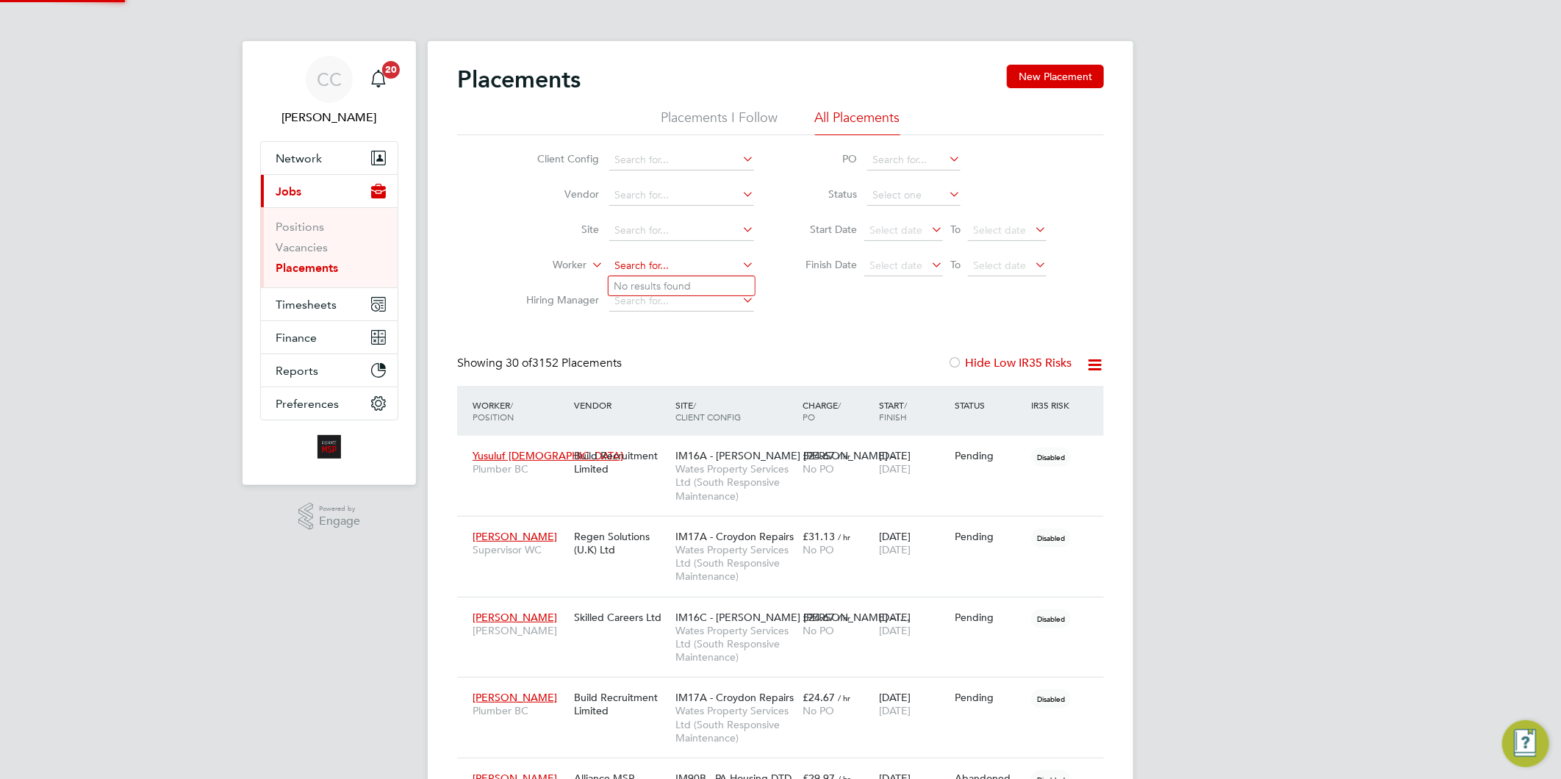
scroll to position [41, 103]
type input "lebert bat"
click at [635, 259] on input at bounding box center [681, 266] width 145 height 21
type input "lee bat"
click at [633, 263] on input at bounding box center [681, 266] width 145 height 21
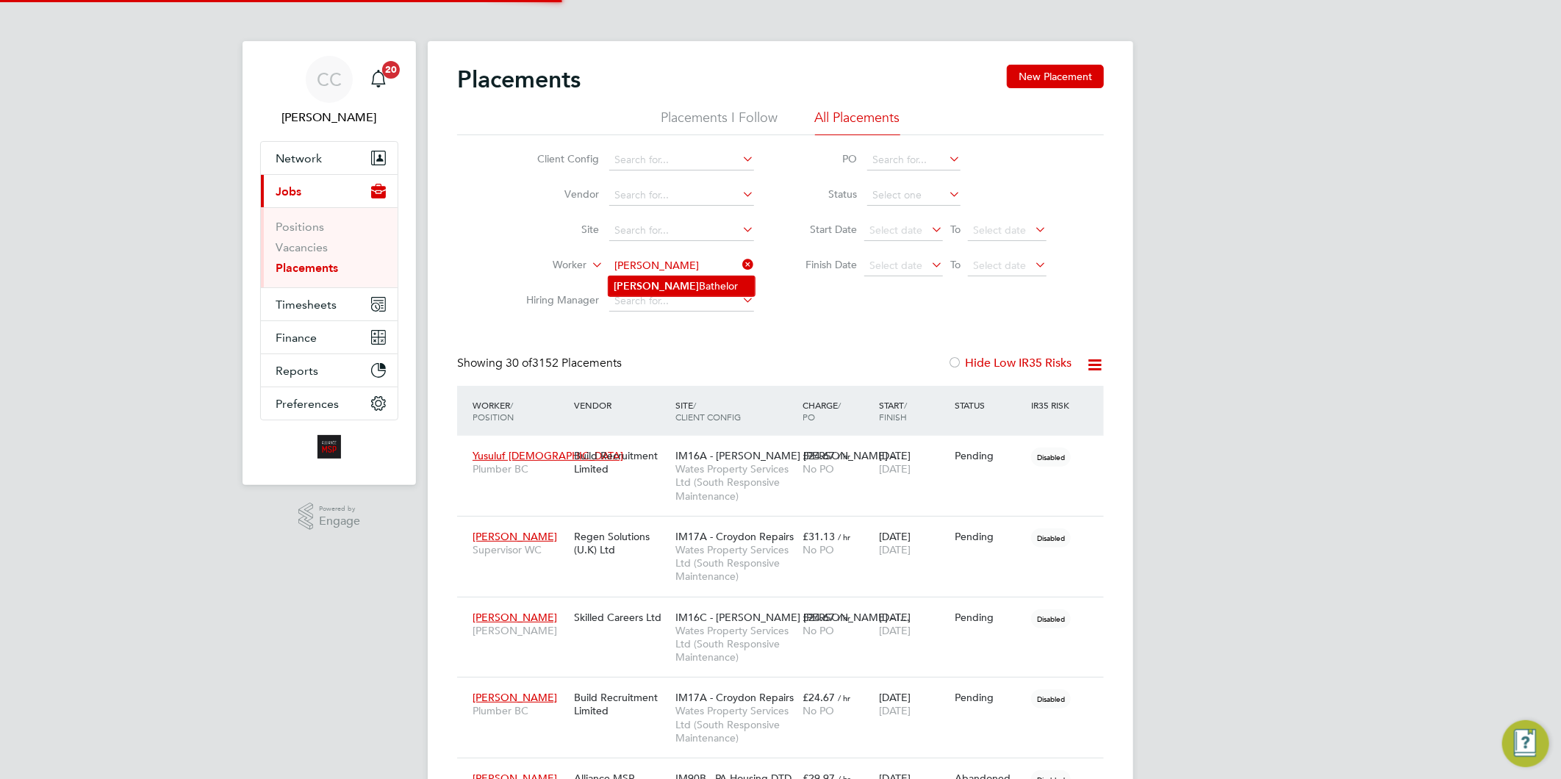
click at [666, 280] on li "Lebert Bathelor" at bounding box center [681, 286] width 146 height 20
type input "Lebert Bathelor"
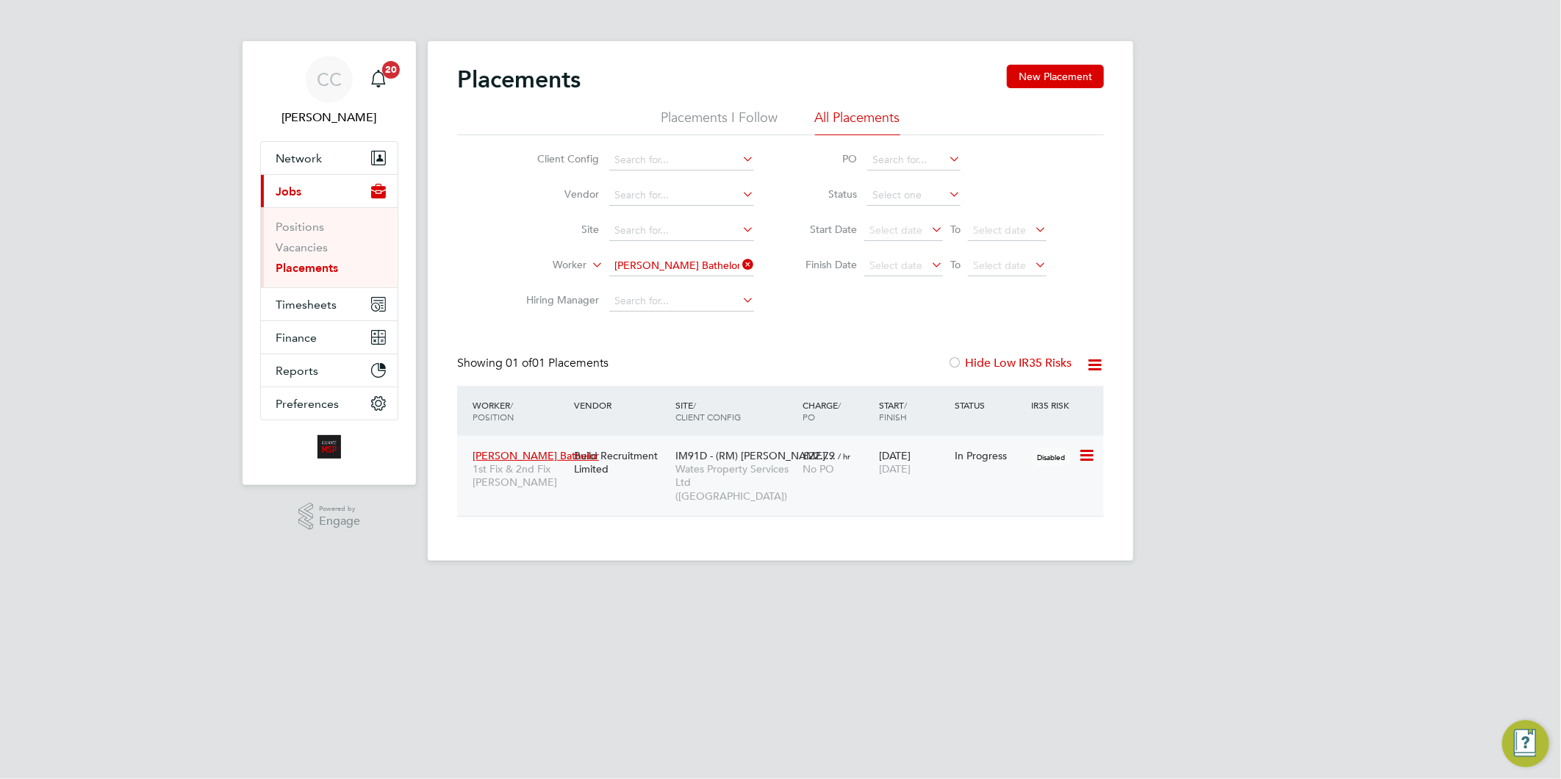
click at [707, 479] on span "Wates Property Services Ltd ([GEOGRAPHIC_DATA])" at bounding box center [735, 482] width 120 height 40
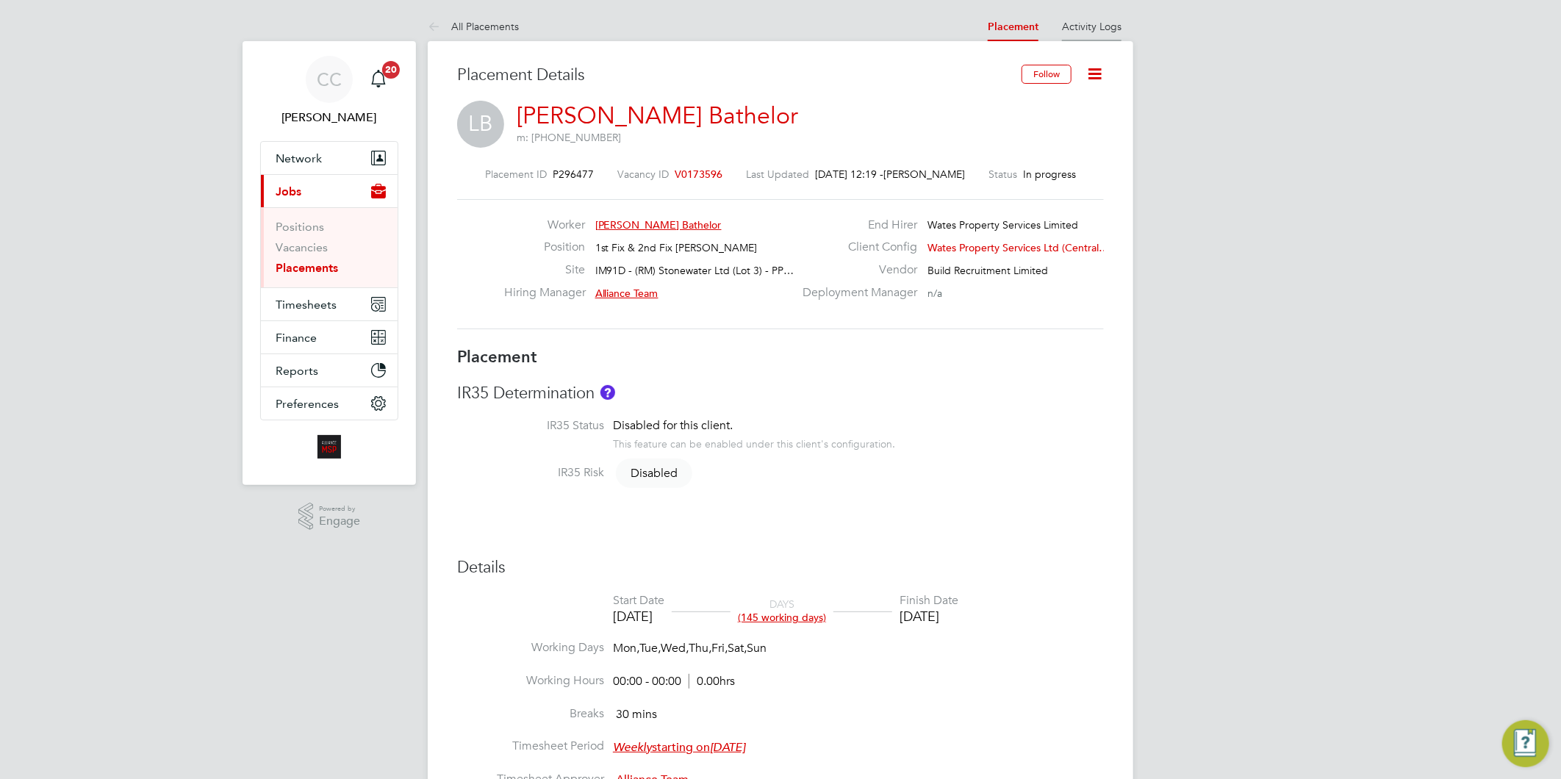
click at [1101, 25] on link "Activity Logs" at bounding box center [1092, 26] width 60 height 13
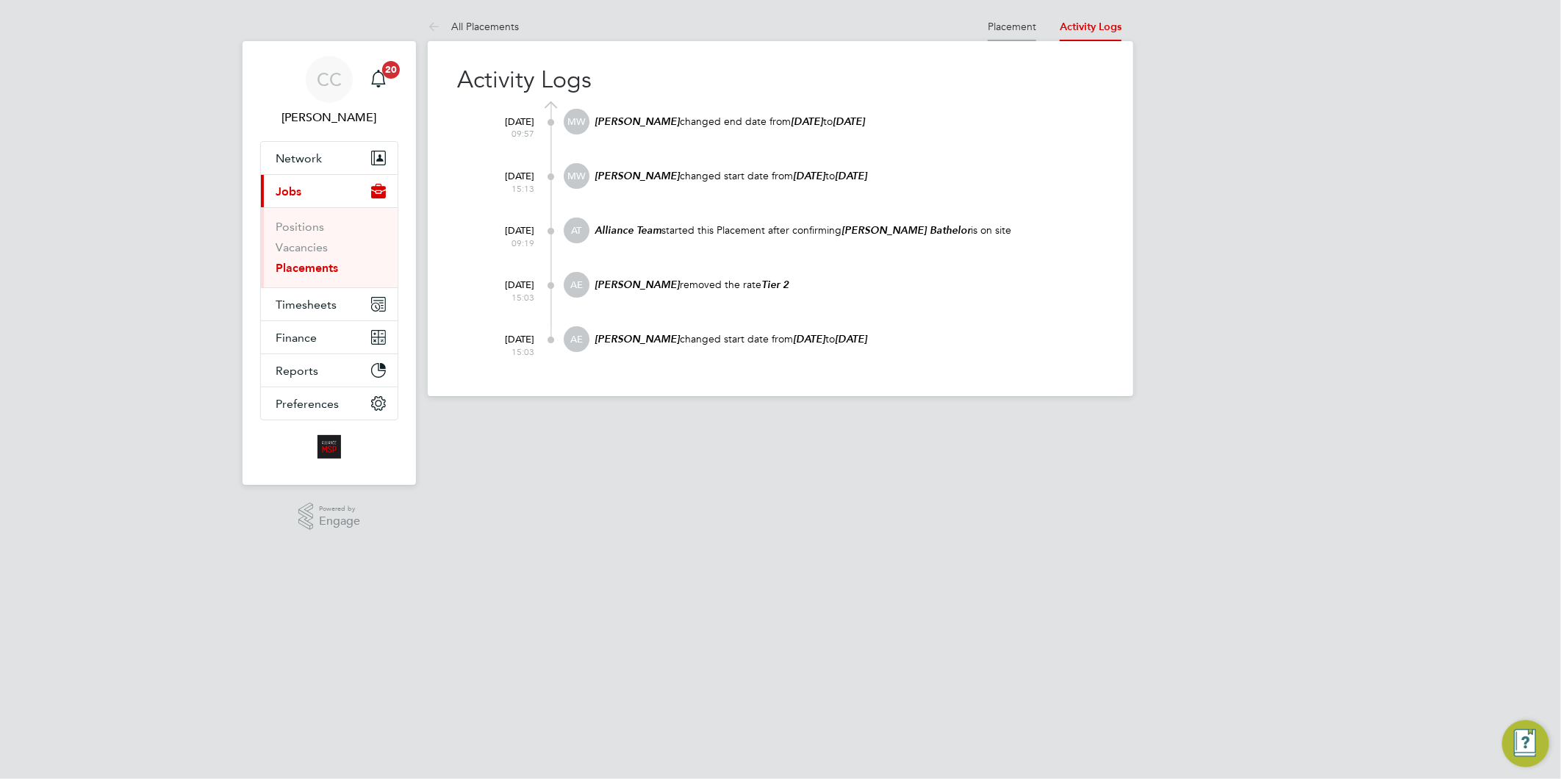
click at [1008, 22] on link "Placement" at bounding box center [1012, 26] width 48 height 13
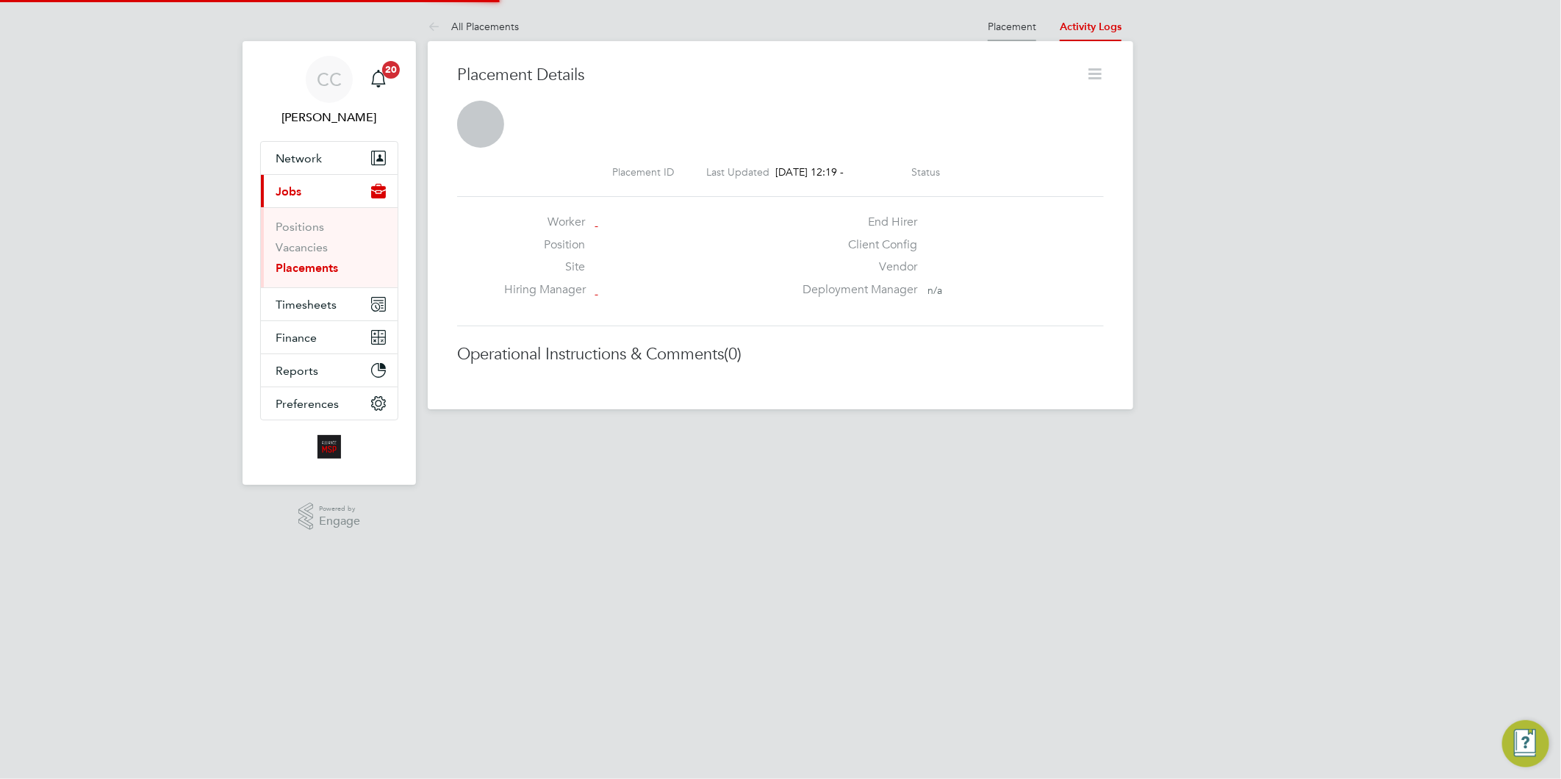
scroll to position [7, 0]
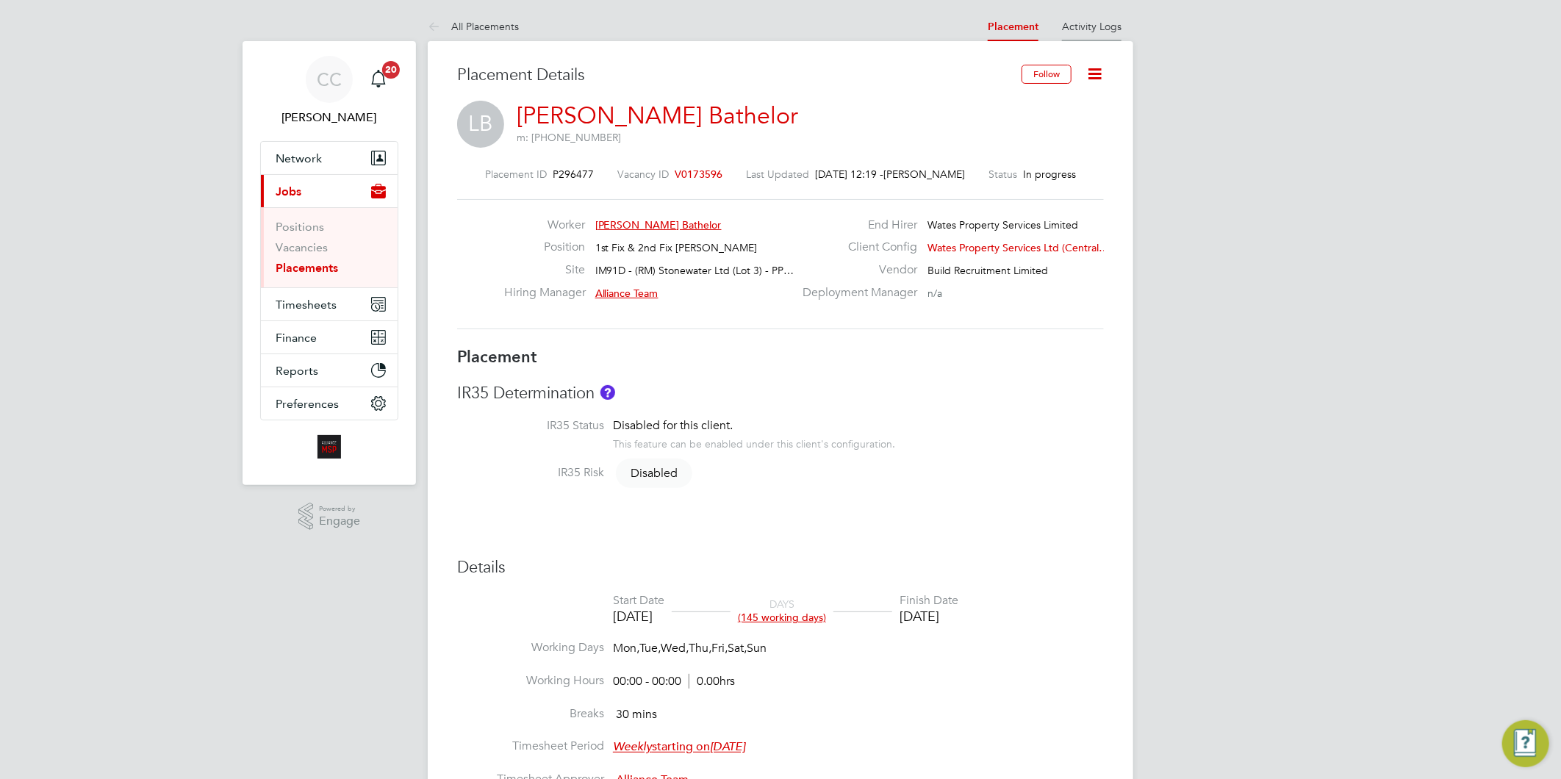
click at [1085, 32] on link "Activity Logs" at bounding box center [1092, 26] width 60 height 13
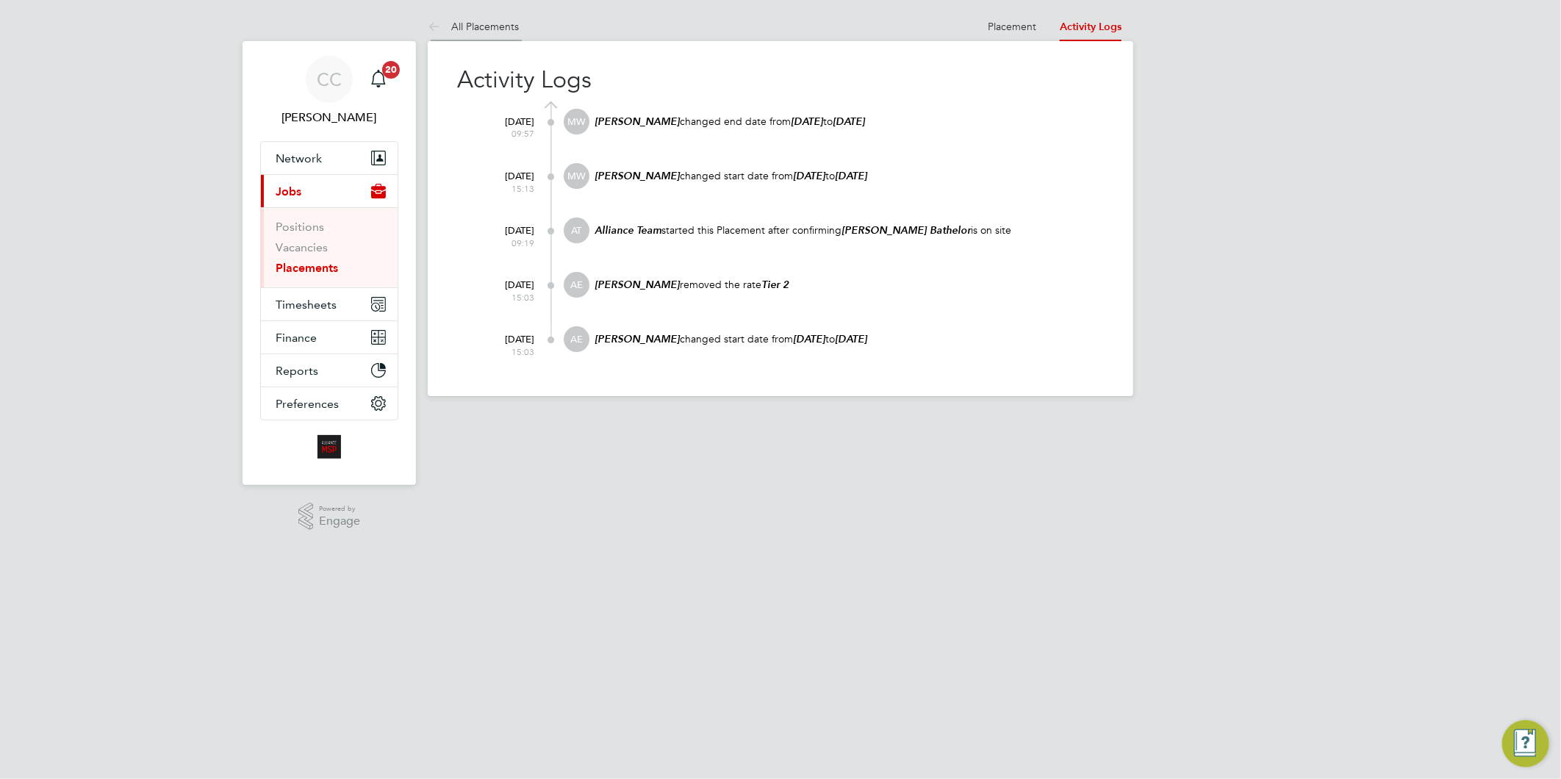
click at [475, 29] on link "All Placements" at bounding box center [473, 26] width 91 height 13
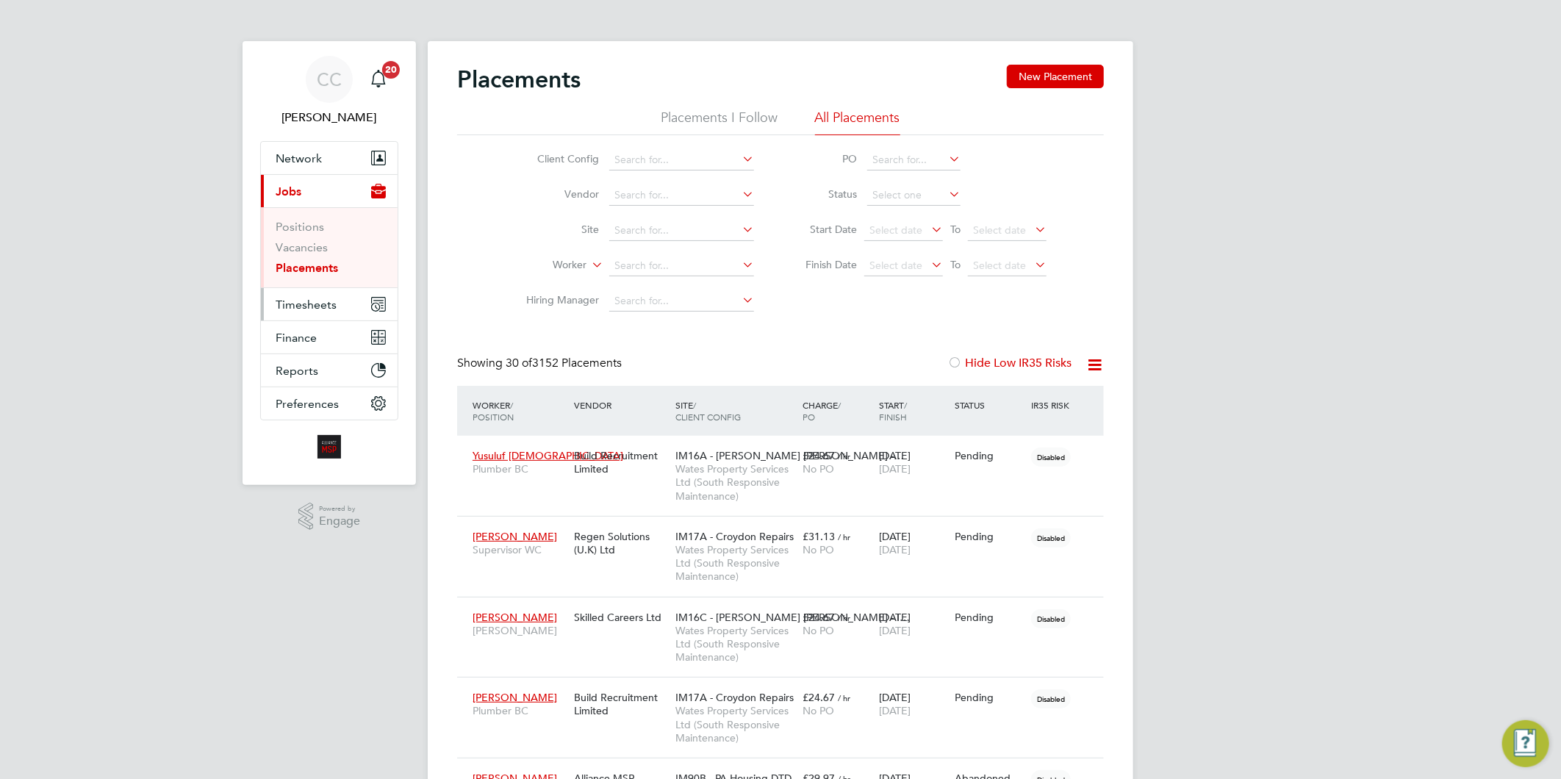
click at [297, 303] on span "Timesheets" at bounding box center [306, 305] width 61 height 14
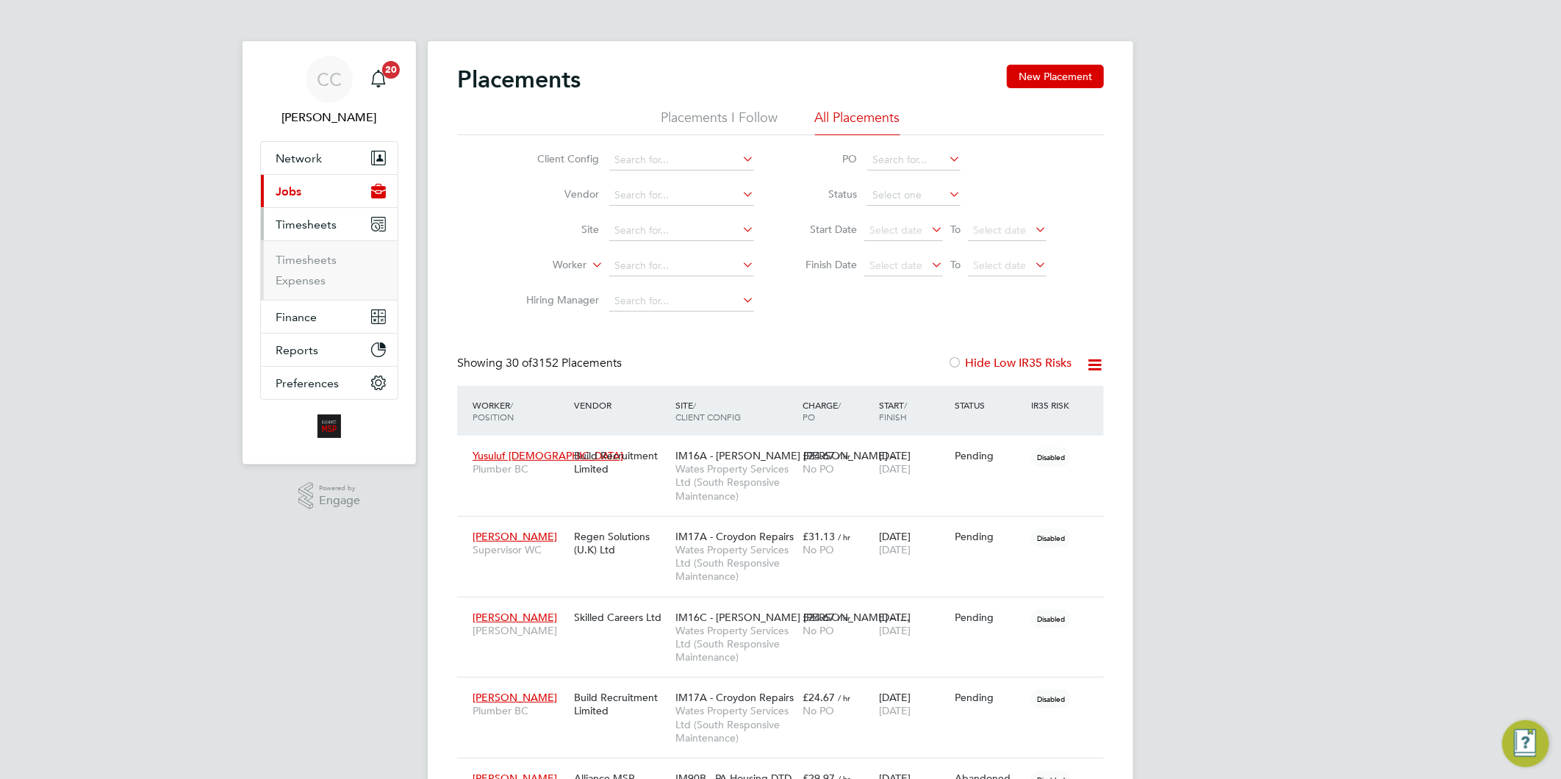
click at [289, 193] on span "Jobs" at bounding box center [289, 191] width 26 height 14
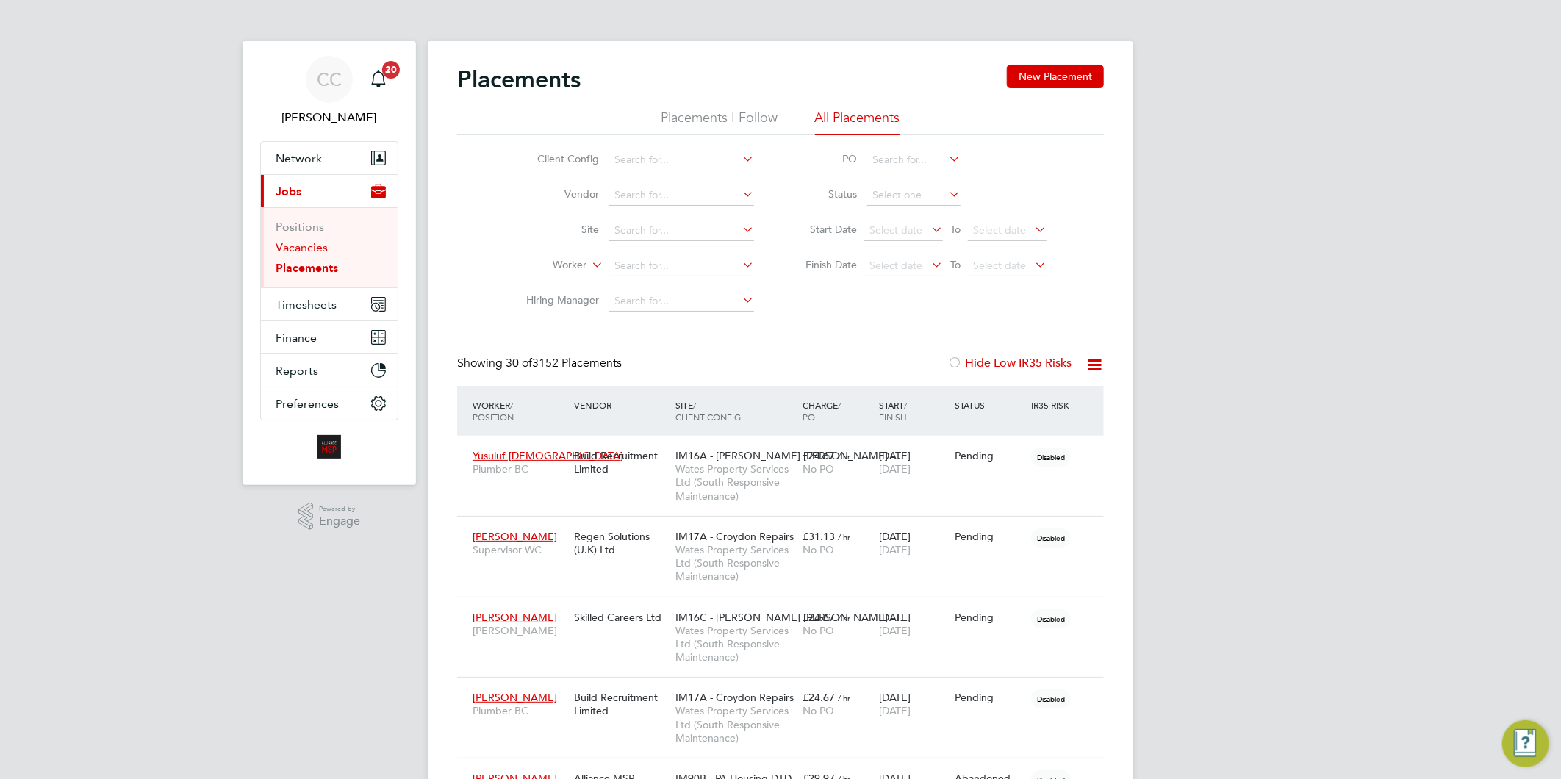
click at [309, 248] on link "Vacancies" at bounding box center [302, 247] width 52 height 14
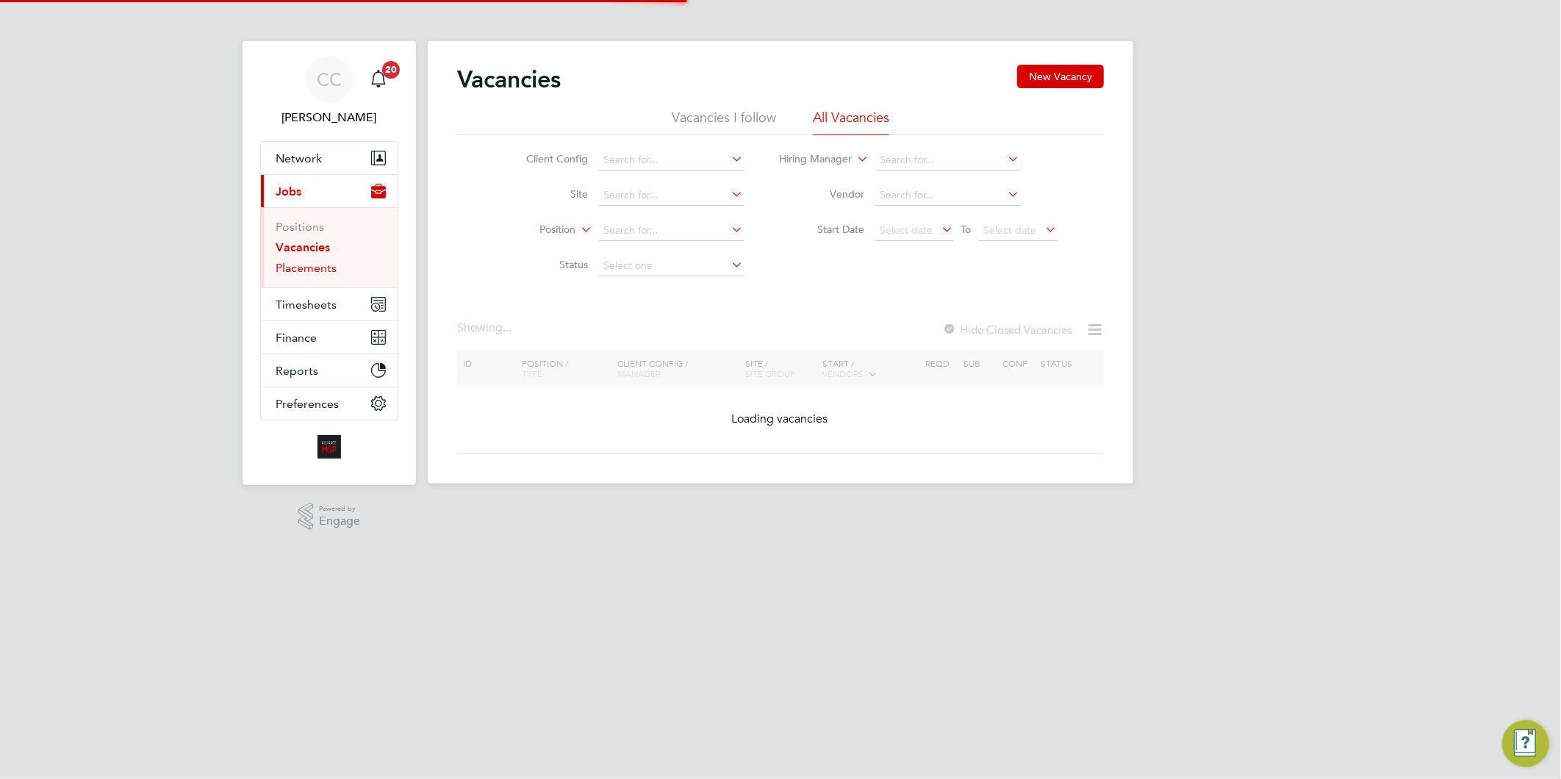
click at [314, 265] on link "Placements" at bounding box center [306, 268] width 61 height 14
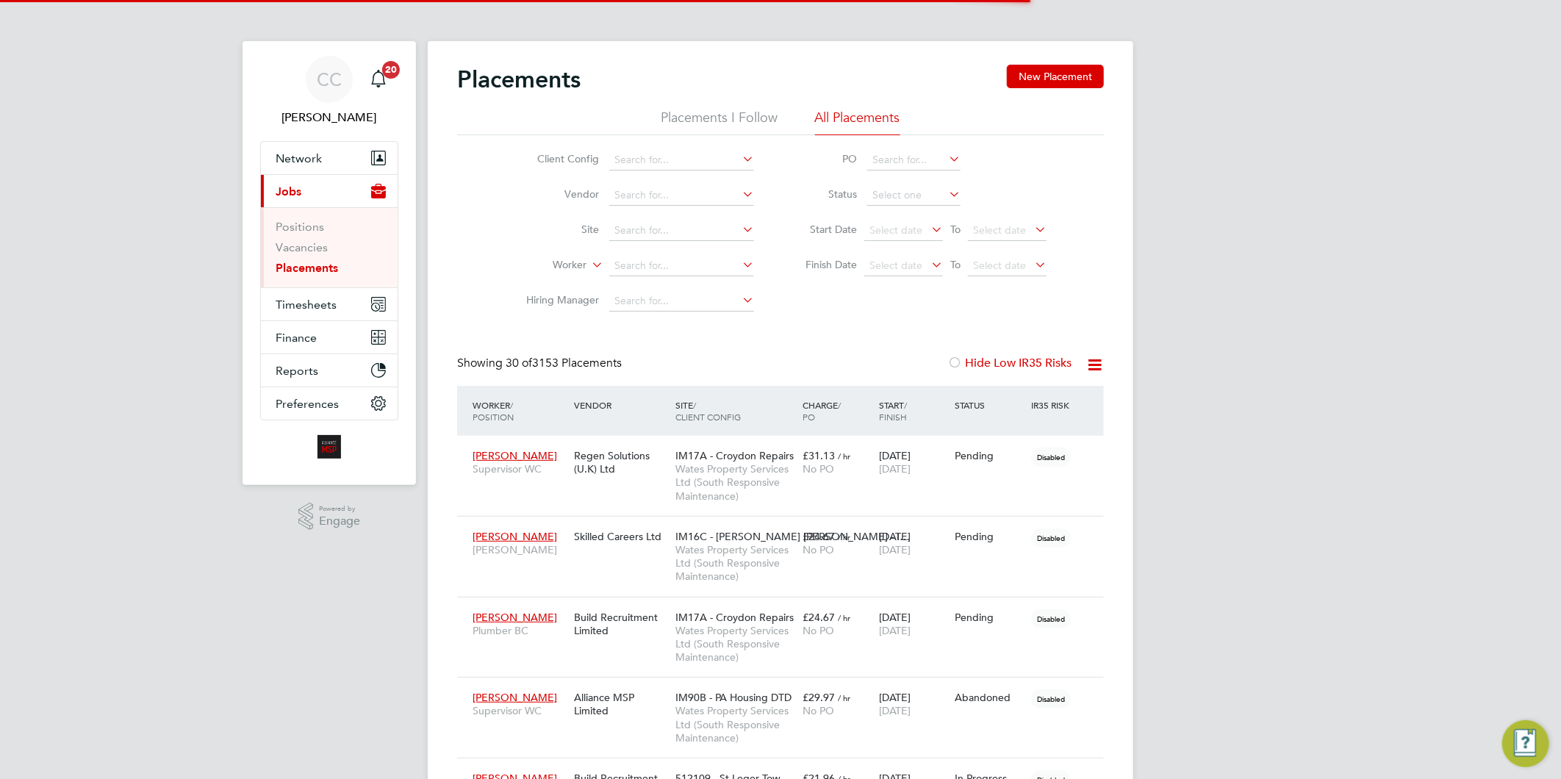
scroll to position [41, 103]
click at [625, 267] on input at bounding box center [681, 266] width 145 height 21
click at [677, 300] on b "Alexand" at bounding box center [660, 306] width 40 height 12
type input "Alina-Alexandra Dragut"
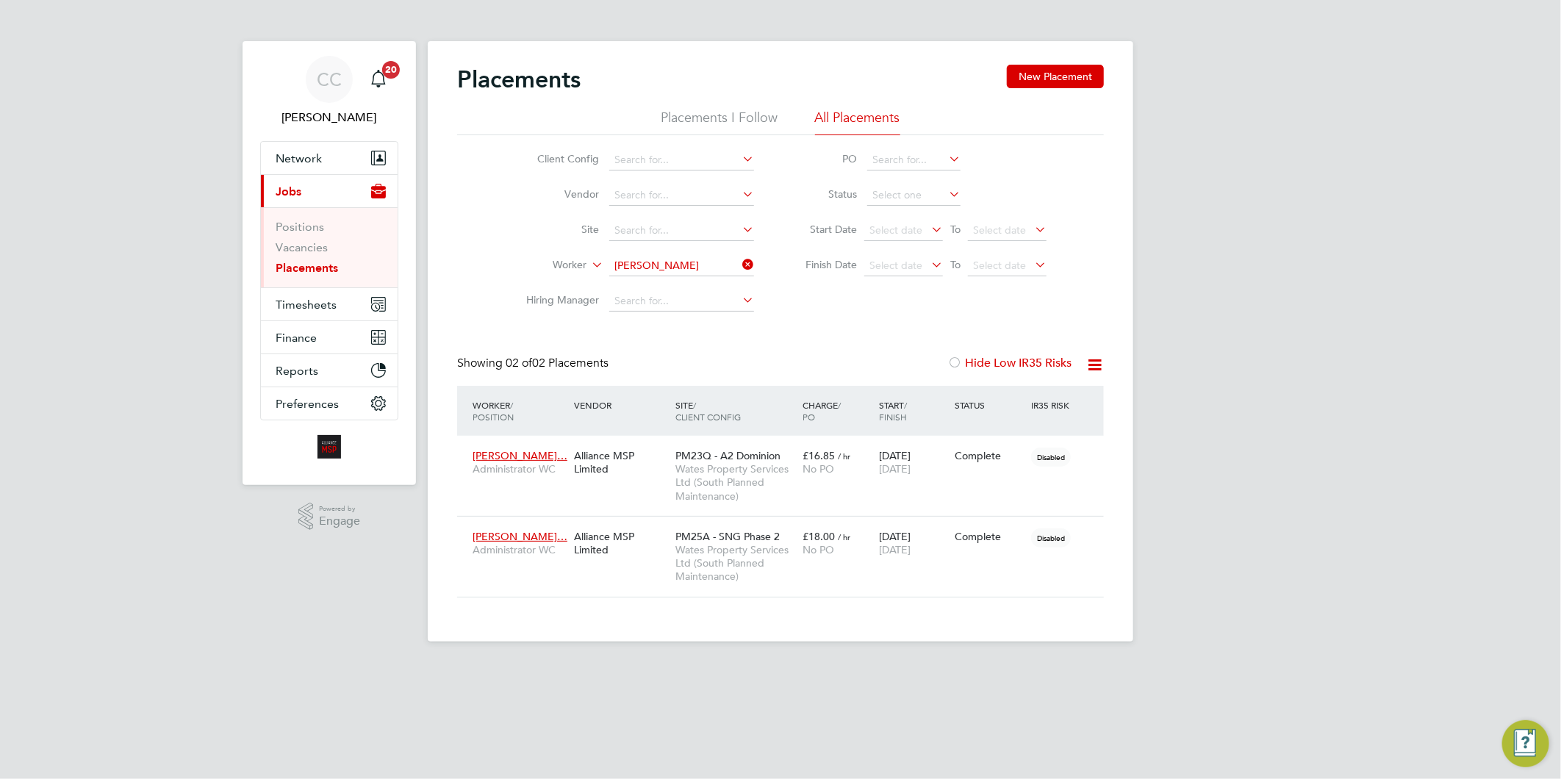
click at [739, 261] on icon at bounding box center [739, 264] width 0 height 21
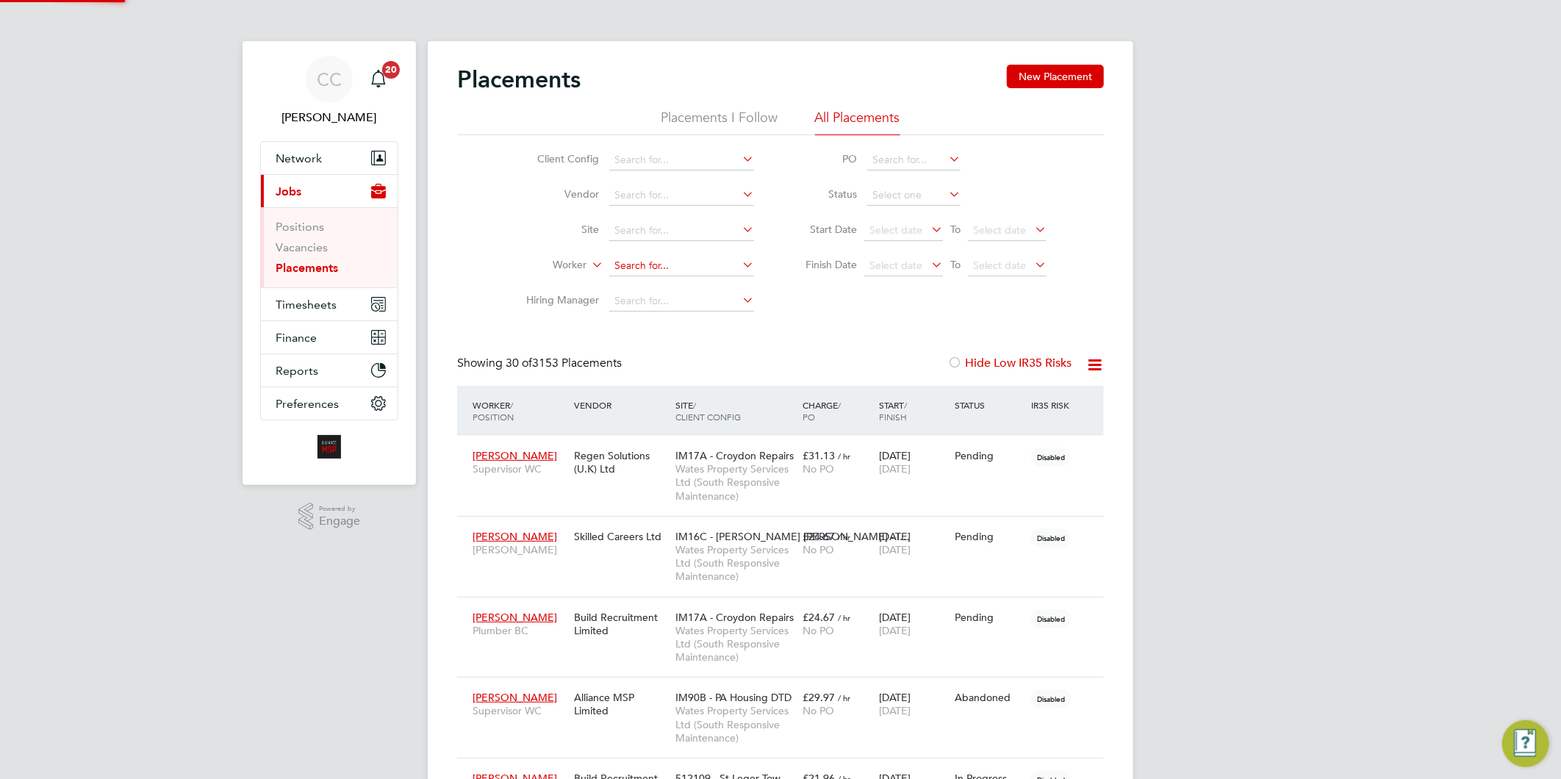
click at [692, 257] on input at bounding box center [681, 266] width 145 height 21
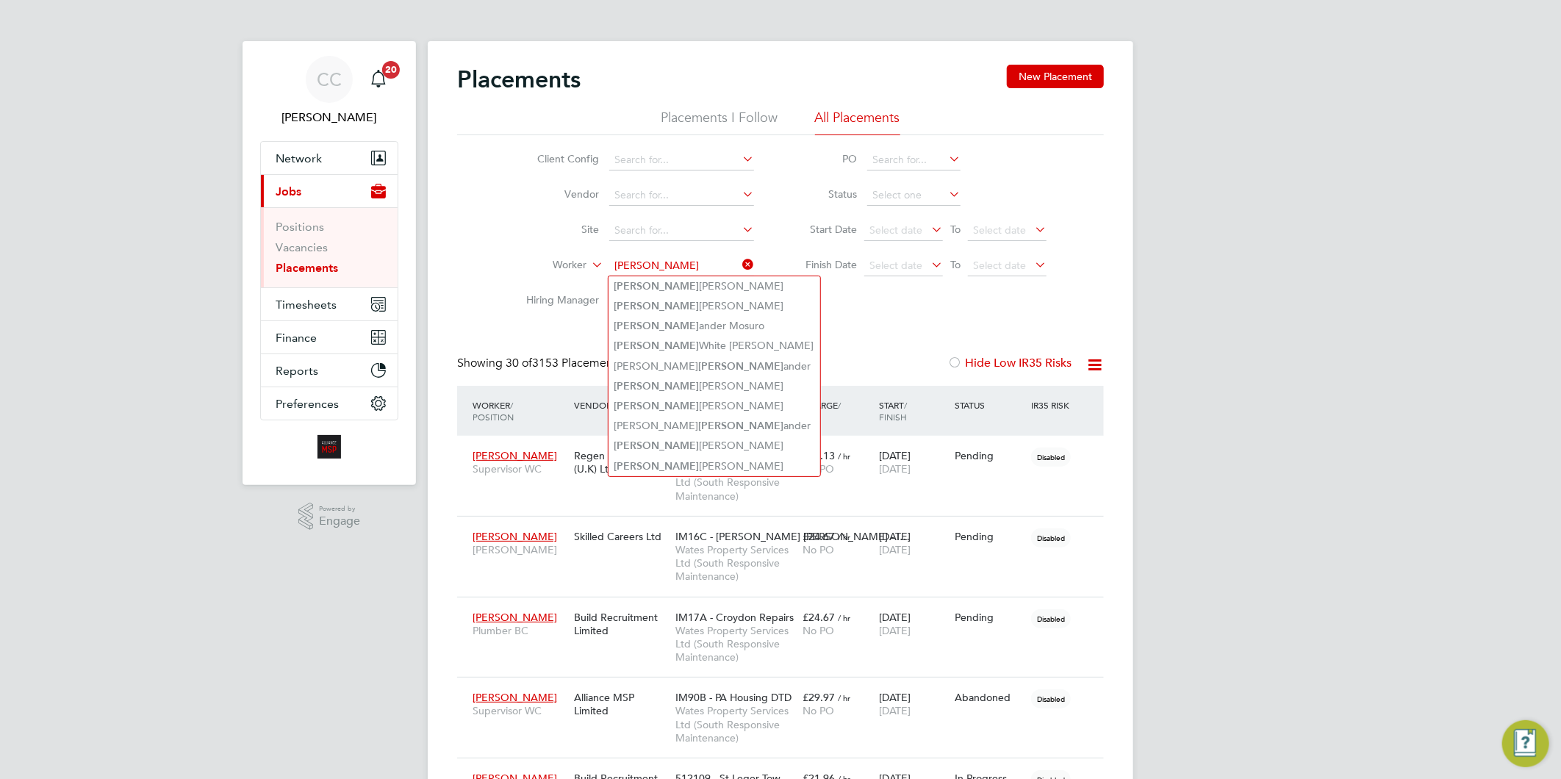
type input "alex"
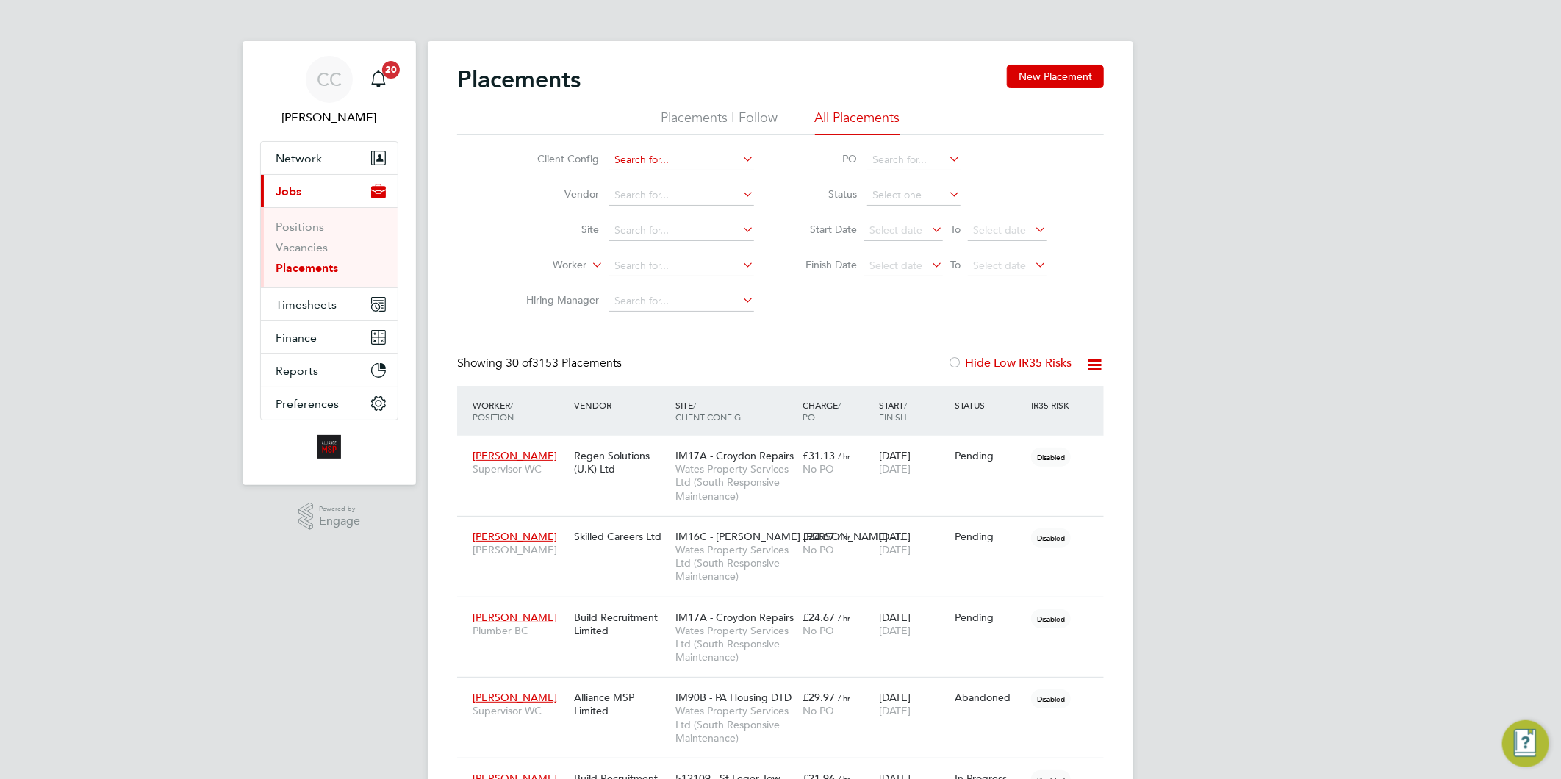
click at [652, 155] on input at bounding box center [681, 160] width 145 height 21
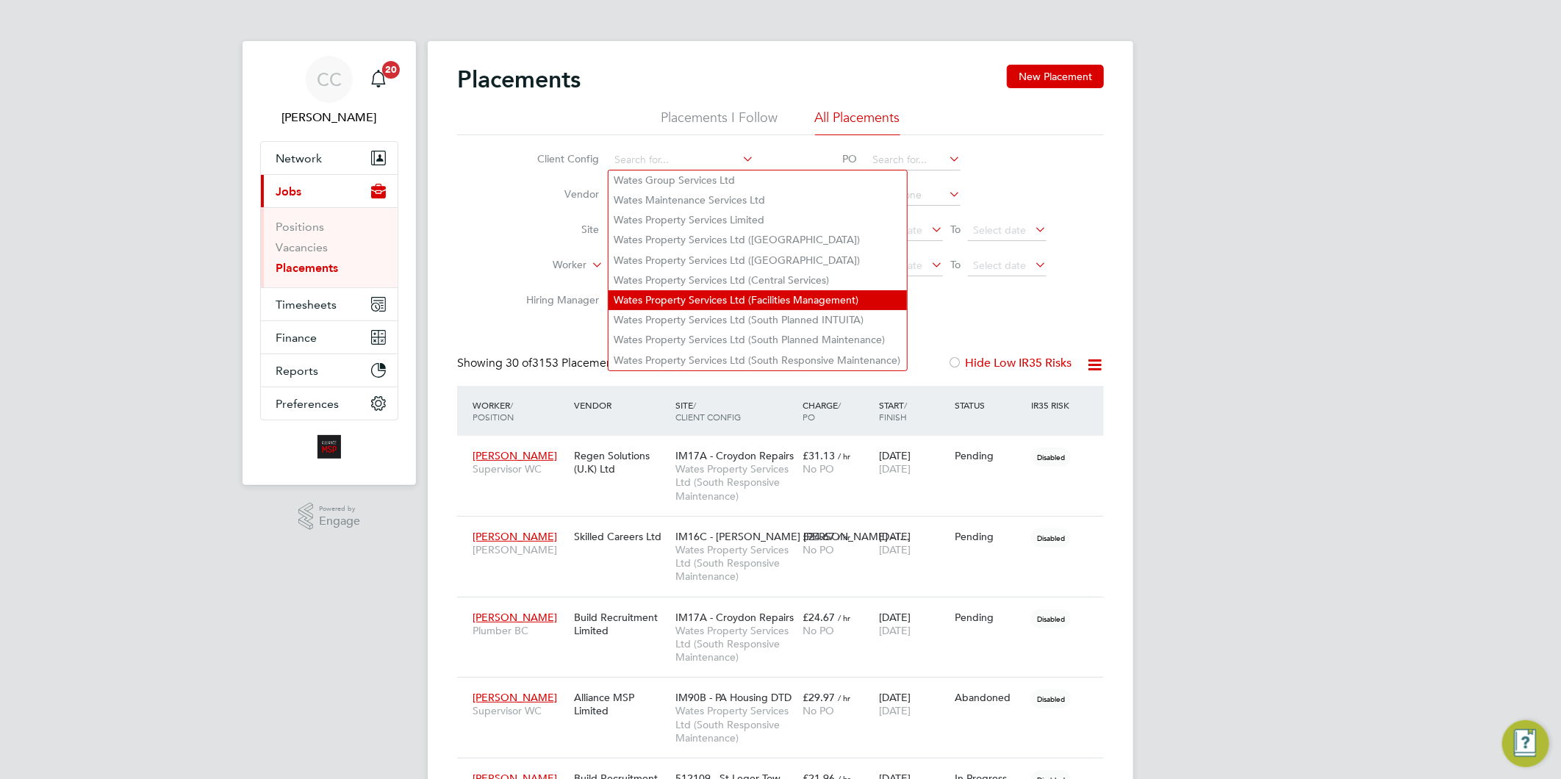
click at [768, 291] on li "Wates Property Services Ltd (Facilities Management)" at bounding box center [757, 300] width 298 height 20
type input "Wates Property Services Ltd (Facilities Management)"
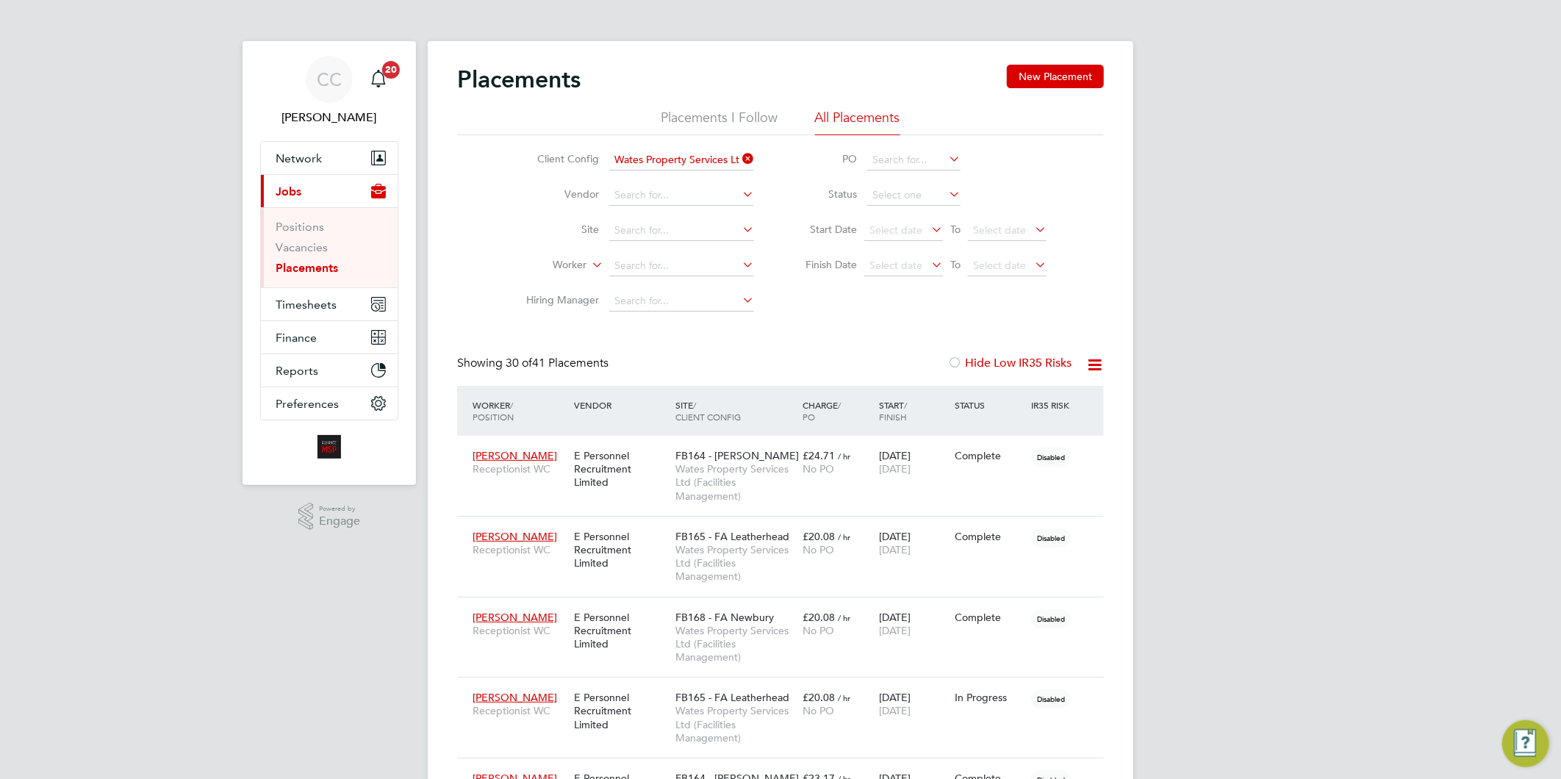
click at [1093, 364] on icon at bounding box center [1094, 365] width 18 height 18
click at [1002, 400] on li "Download Placements Report" at bounding box center [1021, 399] width 157 height 21
click at [714, 481] on span "Wates Property Services Ltd (Facilities Management)" at bounding box center [735, 482] width 120 height 40
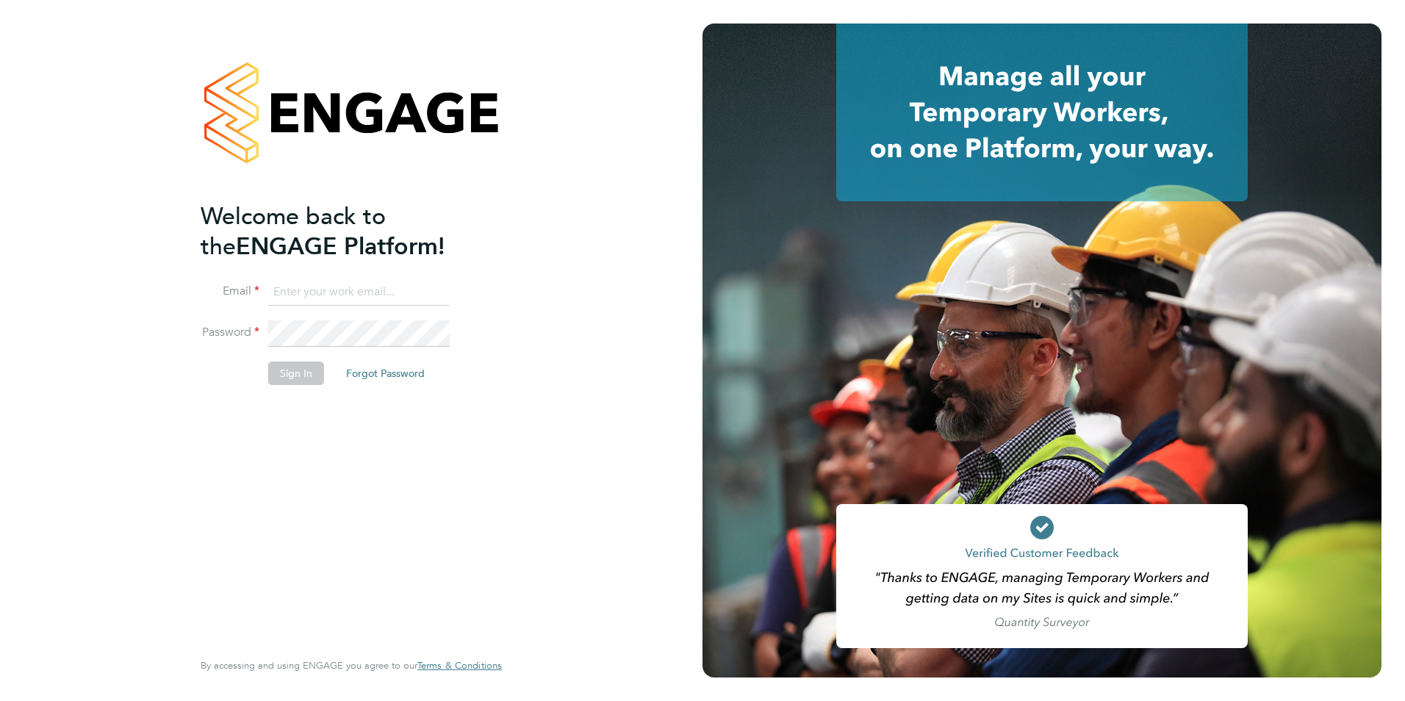
type input "[EMAIL_ADDRESS][DOMAIN_NAME]"
click at [282, 367] on button "Sign In" at bounding box center [296, 374] width 56 height 24
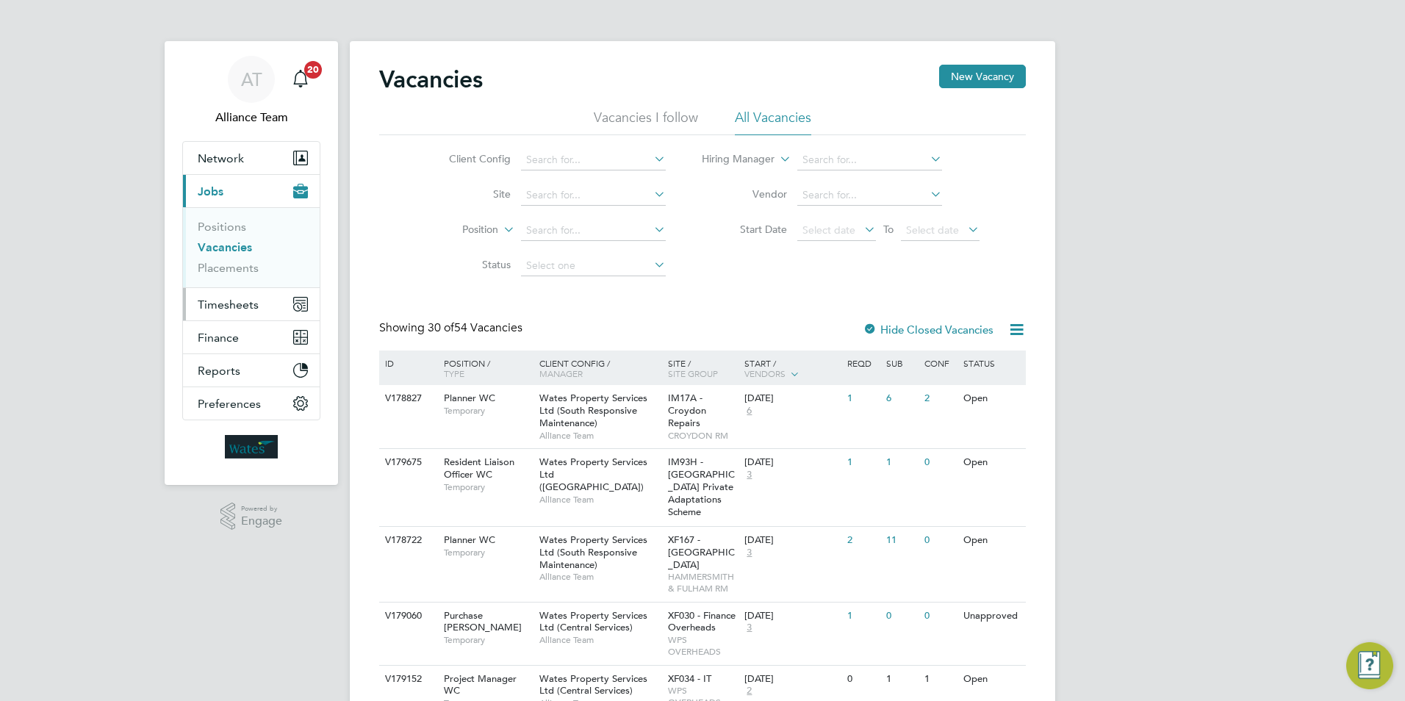
click at [238, 301] on span "Timesheets" at bounding box center [228, 305] width 61 height 14
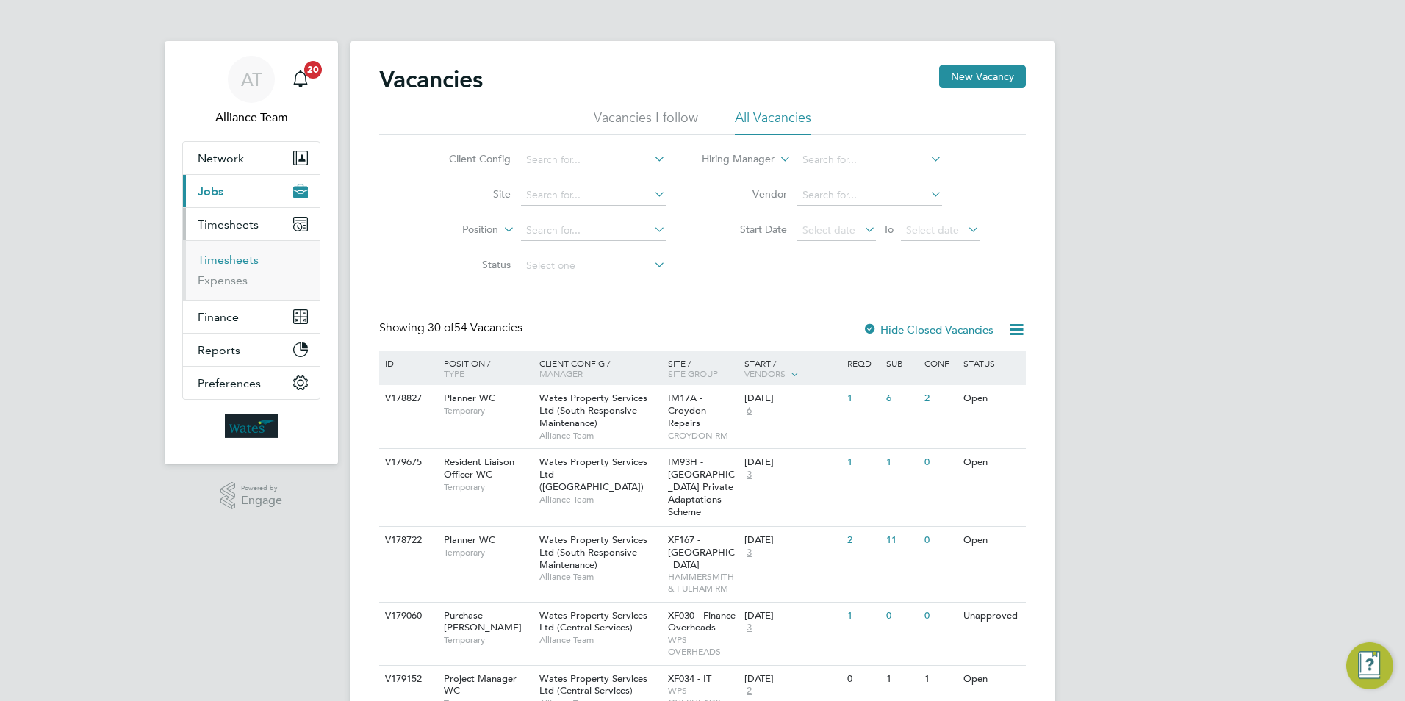
click at [242, 261] on link "Timesheets" at bounding box center [228, 260] width 61 height 14
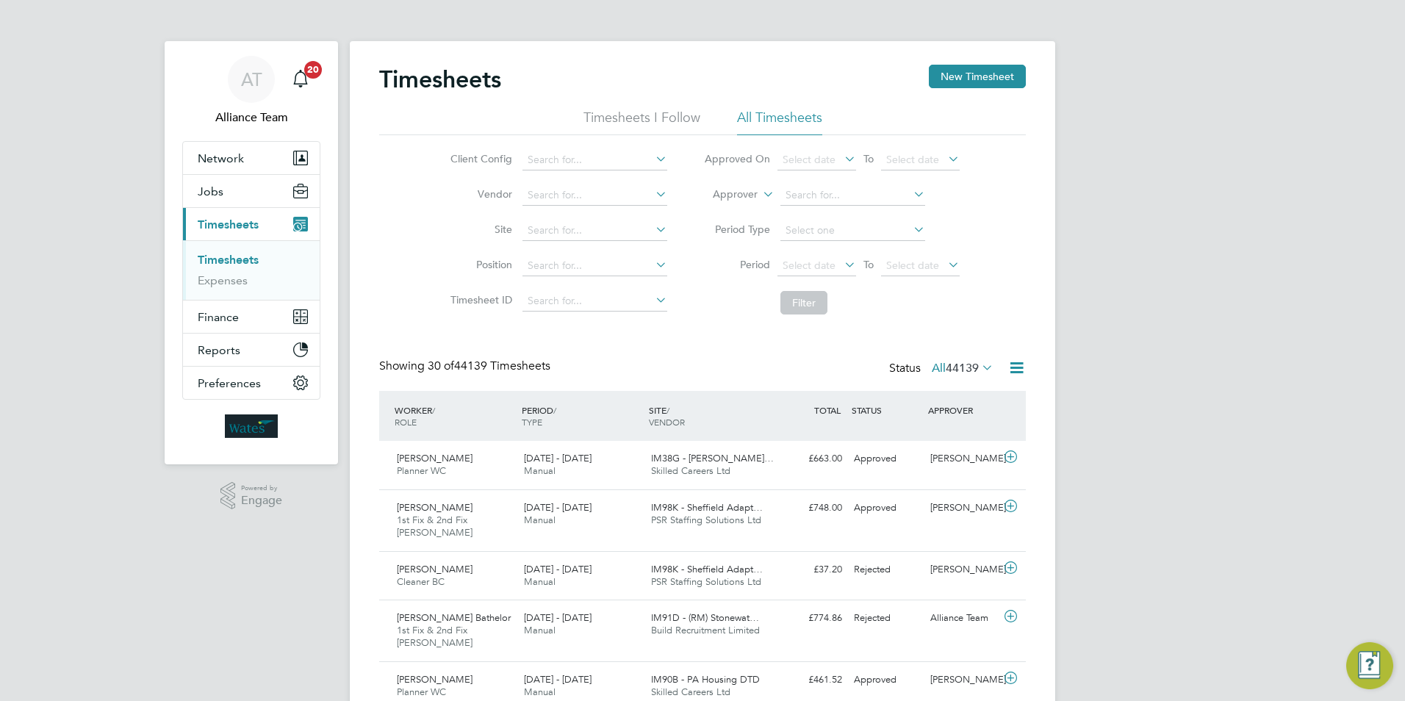
click at [760, 195] on icon at bounding box center [760, 190] width 0 height 13
click at [747, 211] on li "Worker" at bounding box center [721, 211] width 73 height 19
click at [811, 198] on input at bounding box center [852, 195] width 145 height 21
click at [852, 219] on li "Lebert Bathelor" at bounding box center [852, 216] width 146 height 20
type input "Lebert Bathelor"
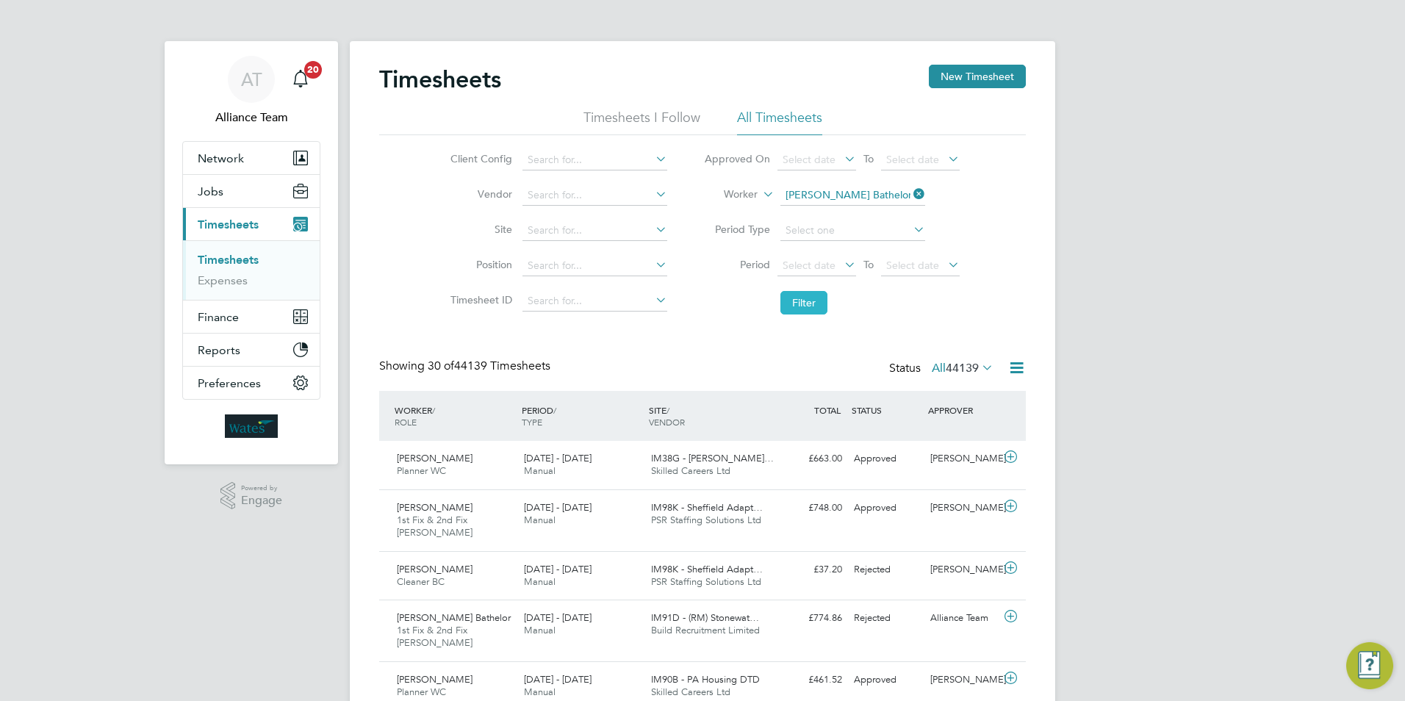
click at [808, 301] on button "Filter" at bounding box center [803, 303] width 47 height 24
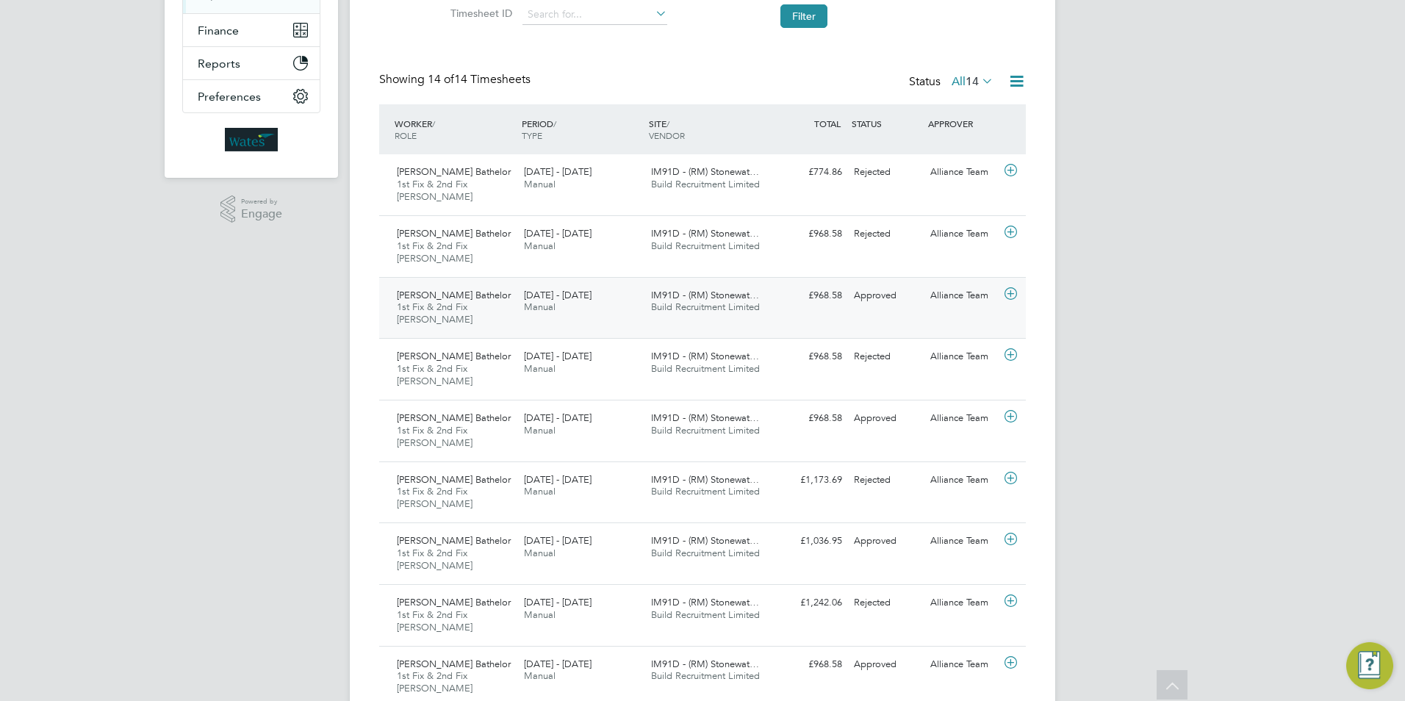
click at [713, 301] on span "Build Recruitment Limited" at bounding box center [705, 307] width 109 height 12
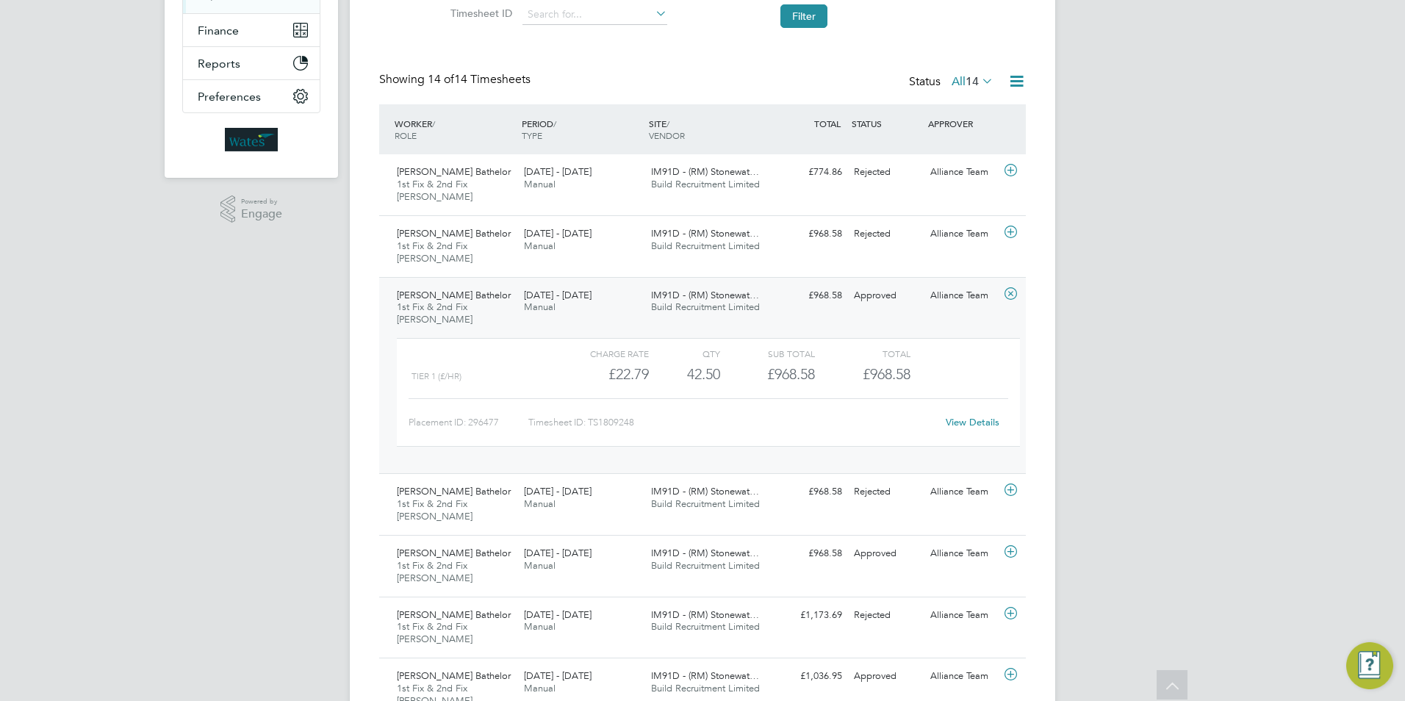
click at [978, 422] on link "View Details" at bounding box center [973, 422] width 54 height 12
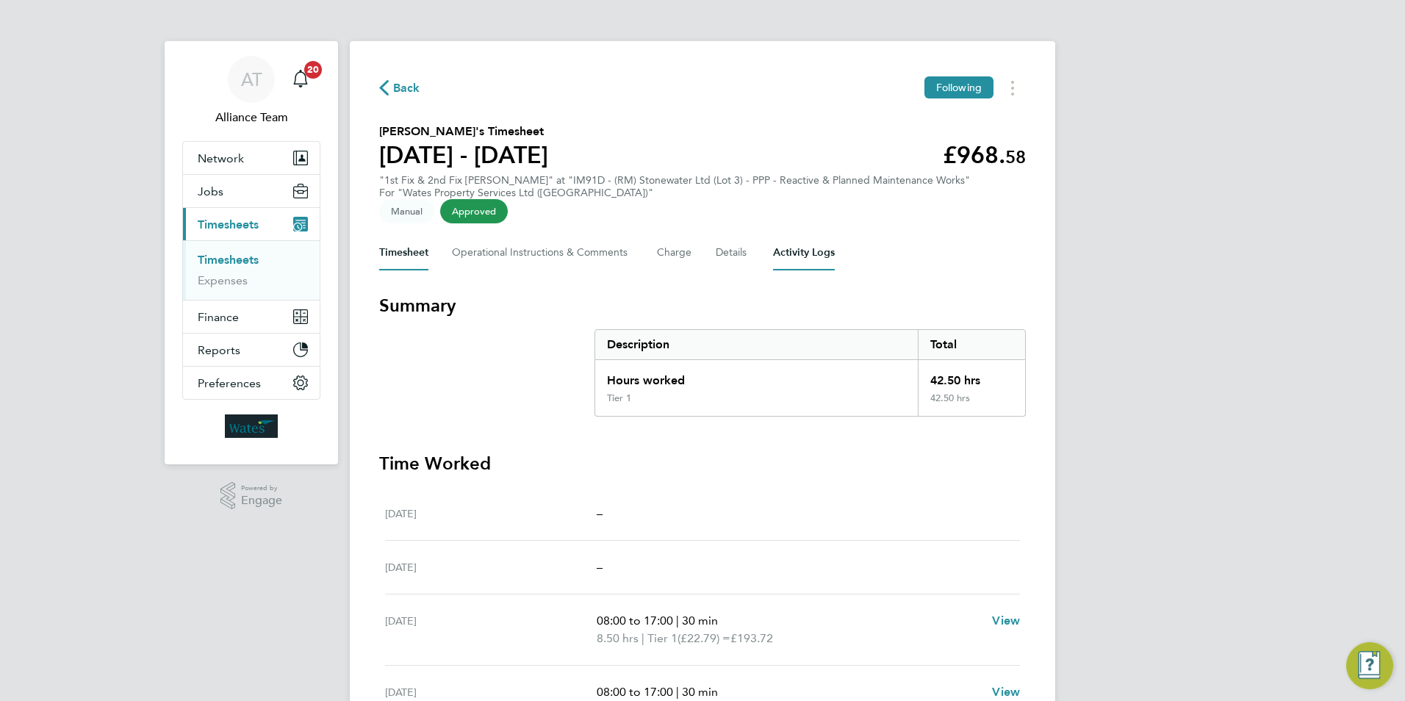
click at [805, 255] on Logs-tab "Activity Logs" at bounding box center [804, 252] width 62 height 35
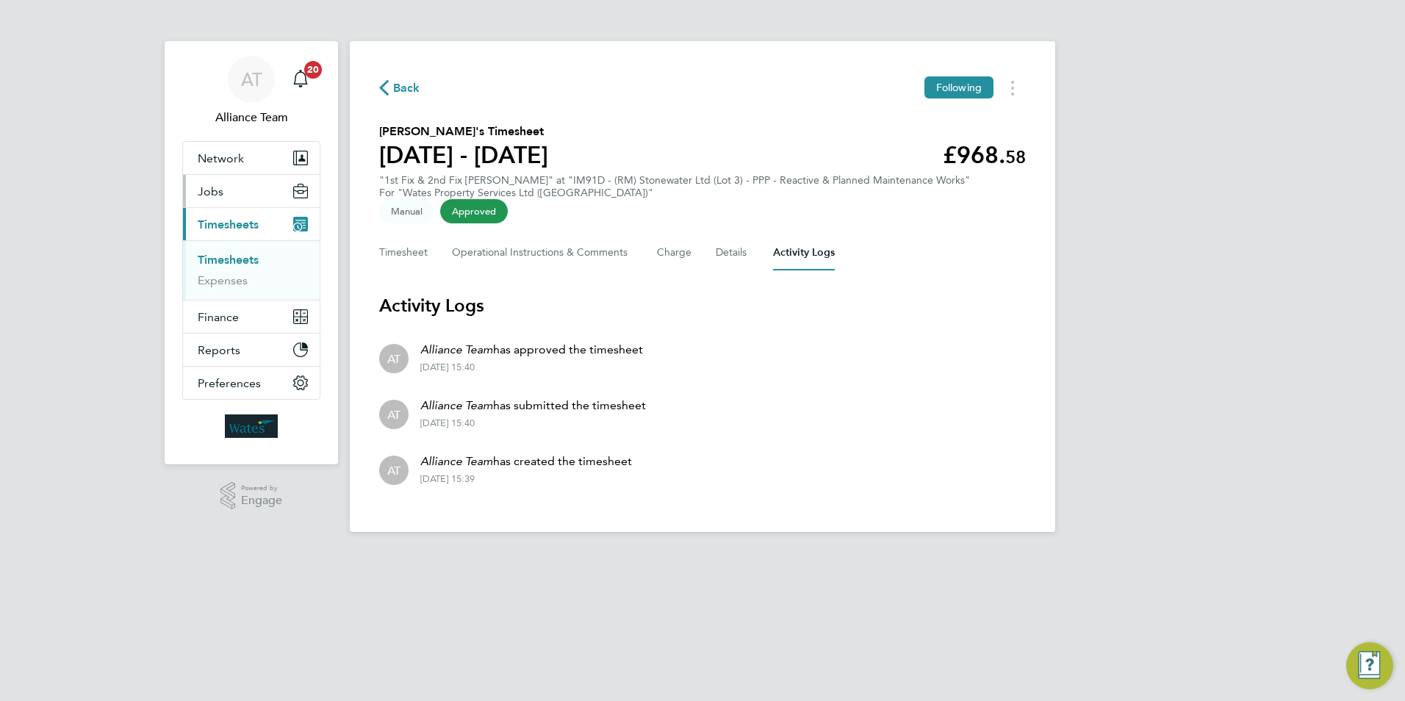
click at [217, 184] on span "Jobs" at bounding box center [211, 191] width 26 height 14
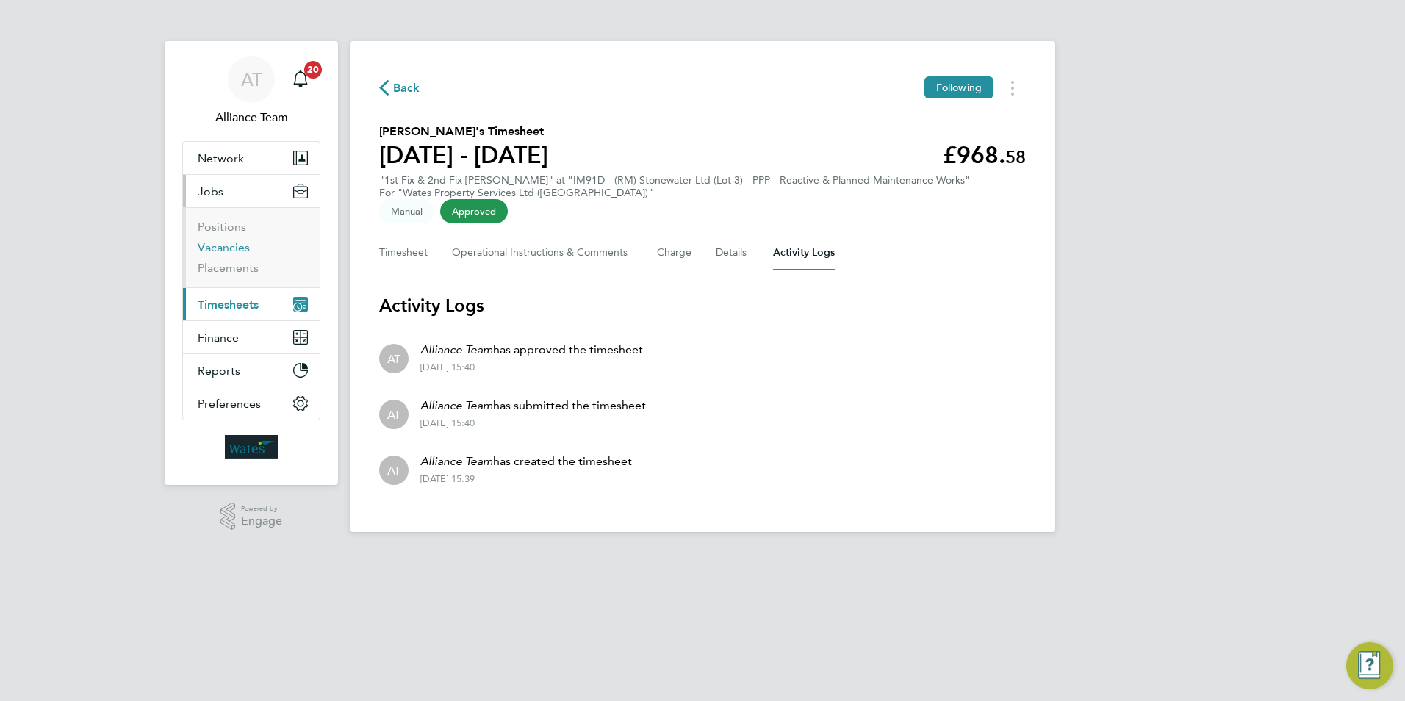
click at [239, 247] on link "Vacancies" at bounding box center [224, 247] width 52 height 14
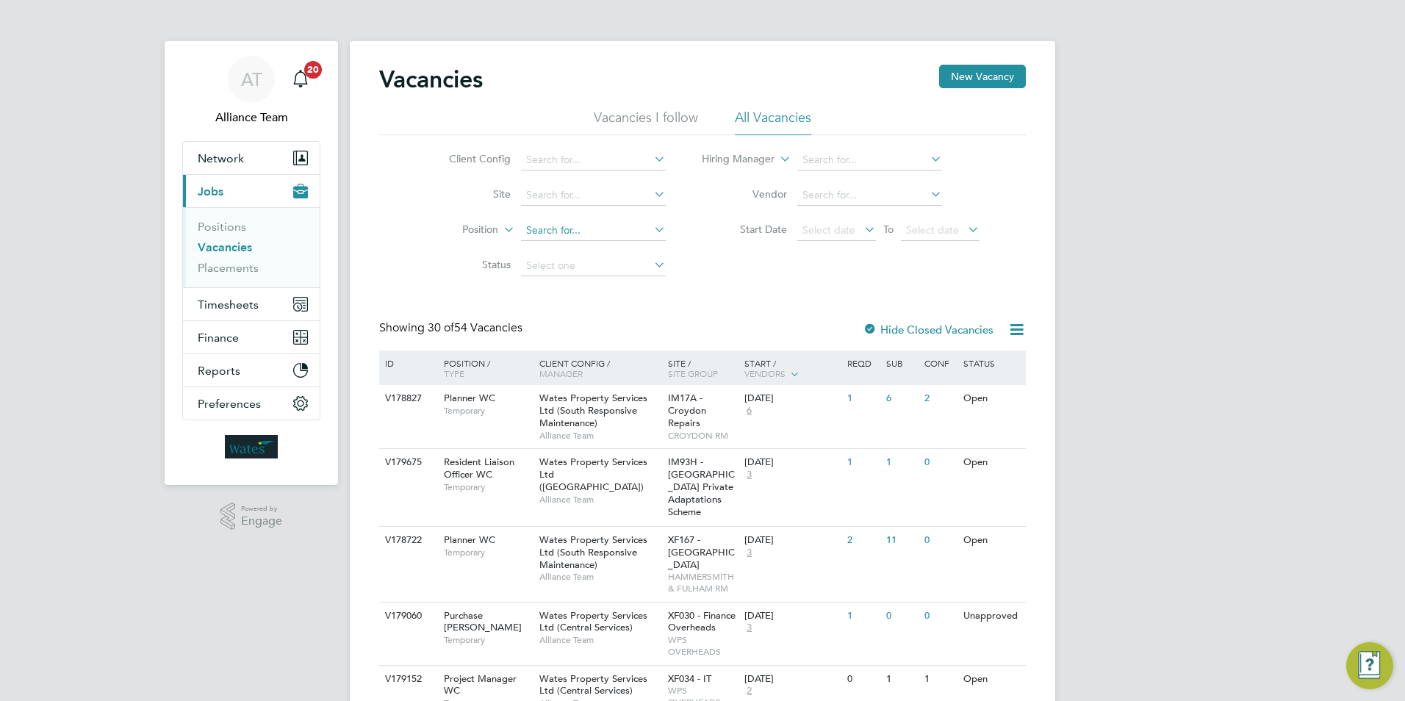
click at [569, 224] on input at bounding box center [593, 230] width 145 height 21
type input "planner"
click at [639, 562] on div "Wates Property Services Ltd (South Responsive Maintenance) Alliance Team" at bounding box center [600, 558] width 129 height 63
click at [587, 152] on input at bounding box center [593, 160] width 145 height 21
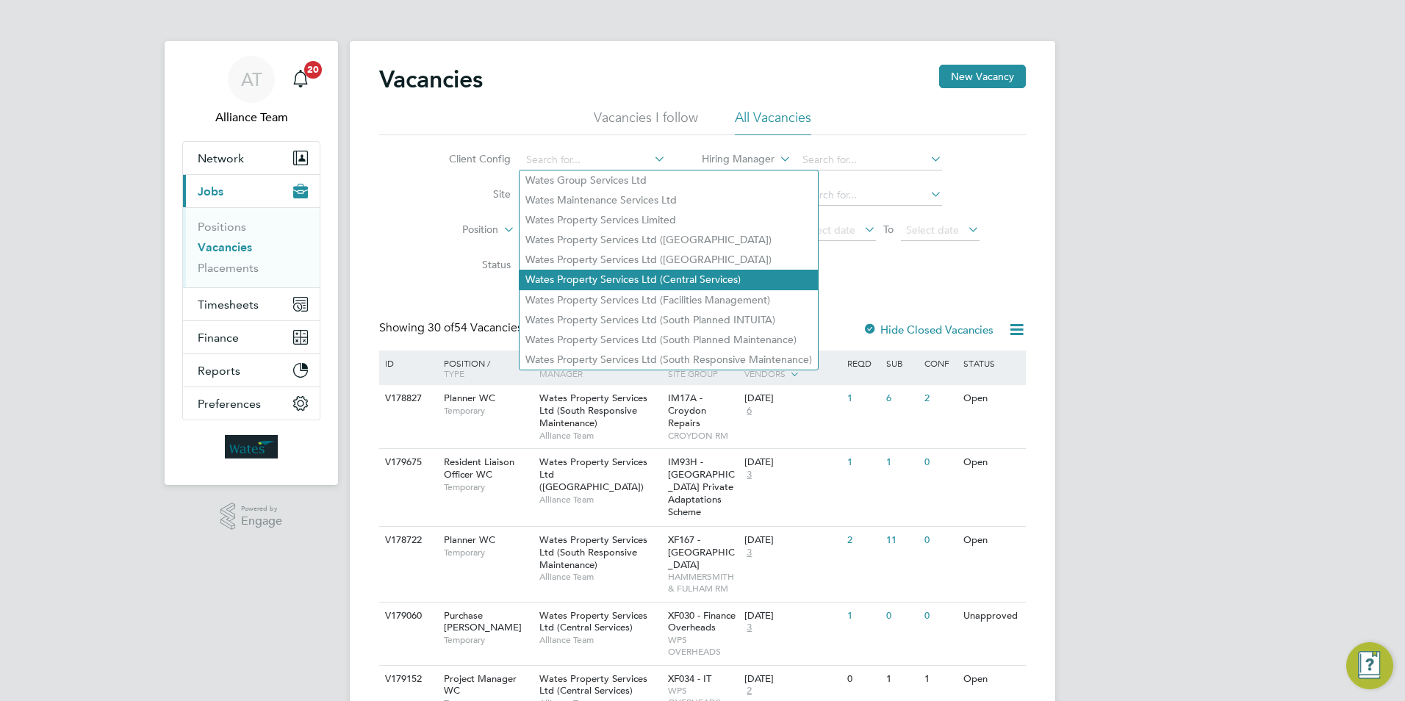
click at [588, 270] on li "Wates Property Services Ltd (Central Services)" at bounding box center [669, 280] width 298 height 20
type input "Wates Property Services Ltd (Central Services)"
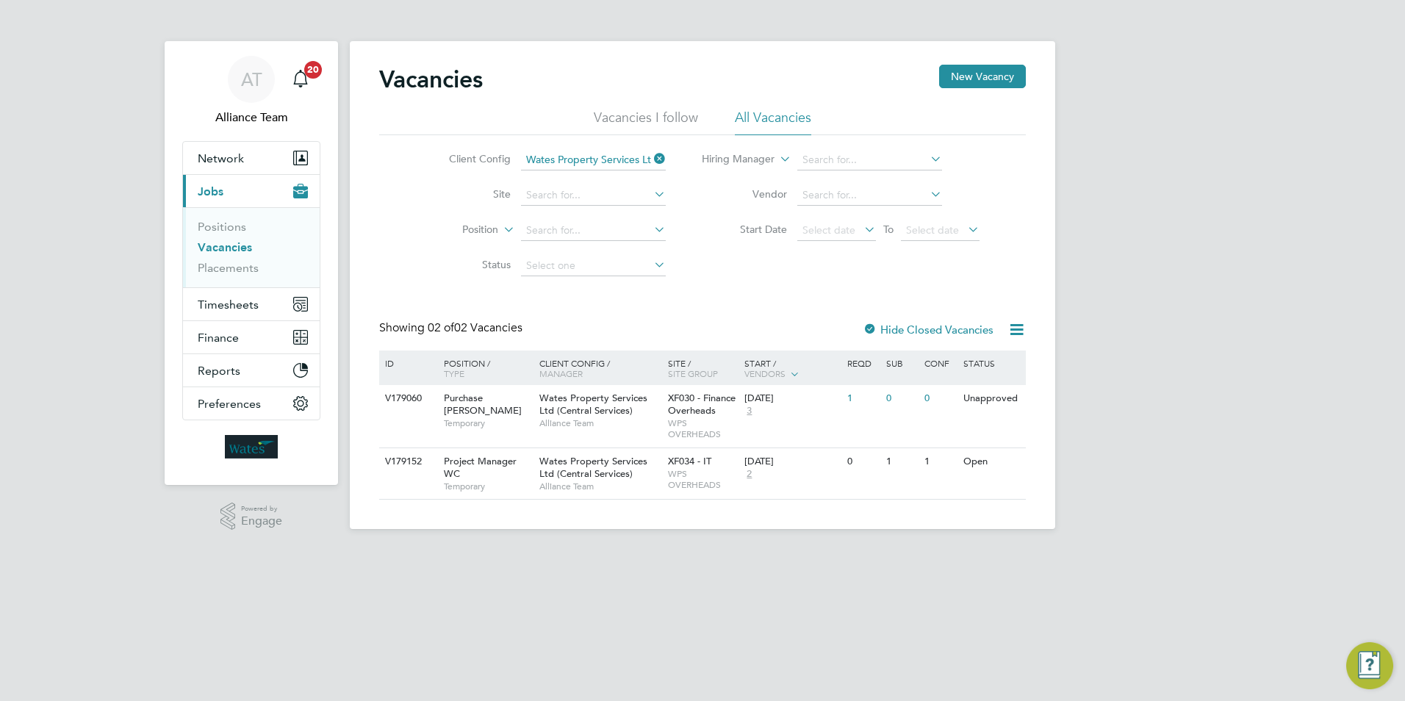
click at [651, 158] on icon at bounding box center [651, 158] width 0 height 21
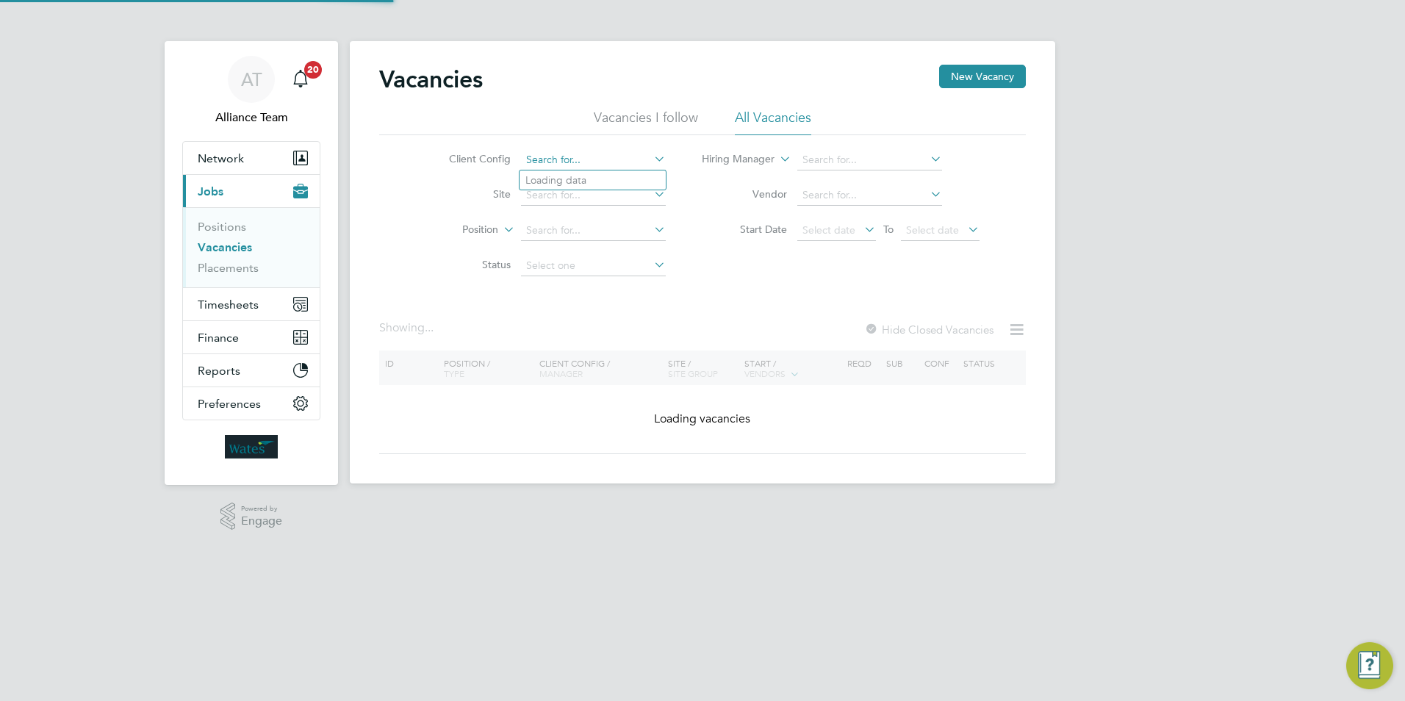
click at [625, 159] on input at bounding box center [593, 160] width 145 height 21
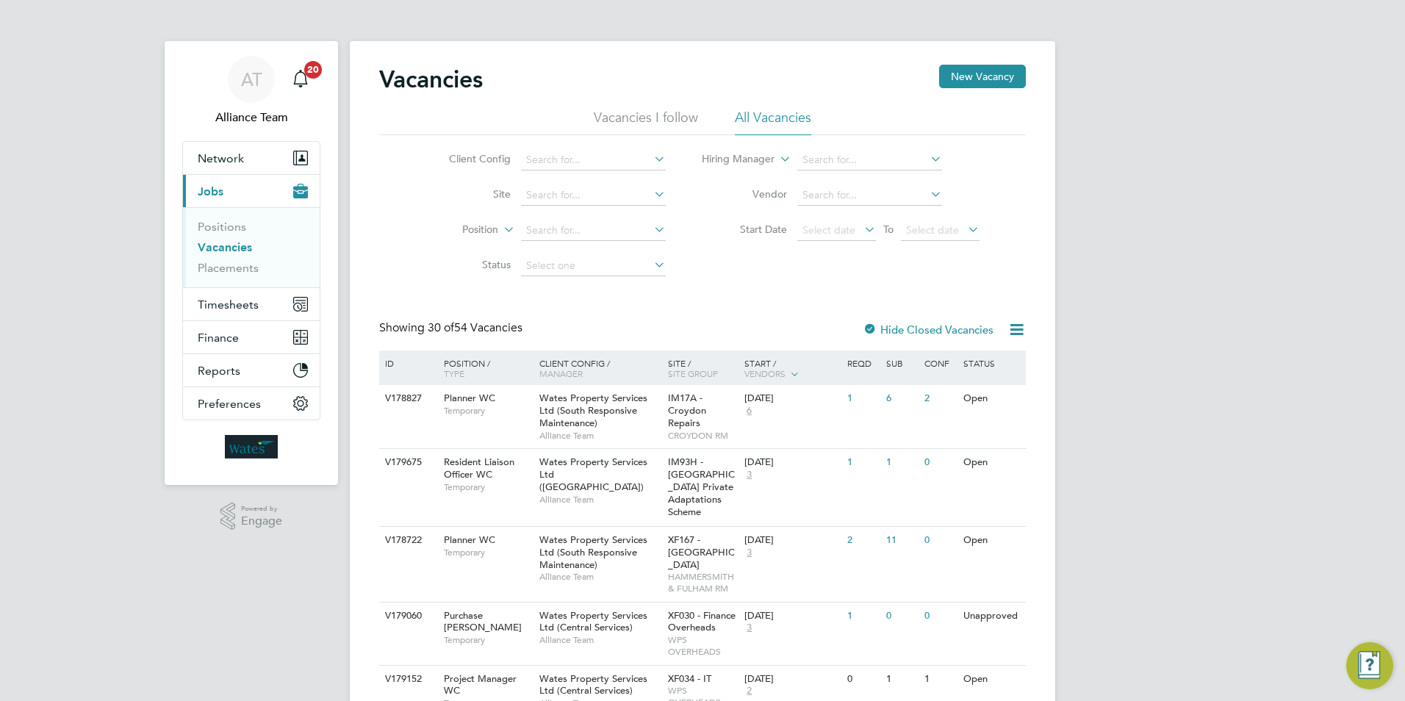
click at [644, 253] on li "Wates Property Services Ltd (Central & North)" at bounding box center [669, 260] width 298 height 20
type input "Wates Property Services Ltd (Central & North)"
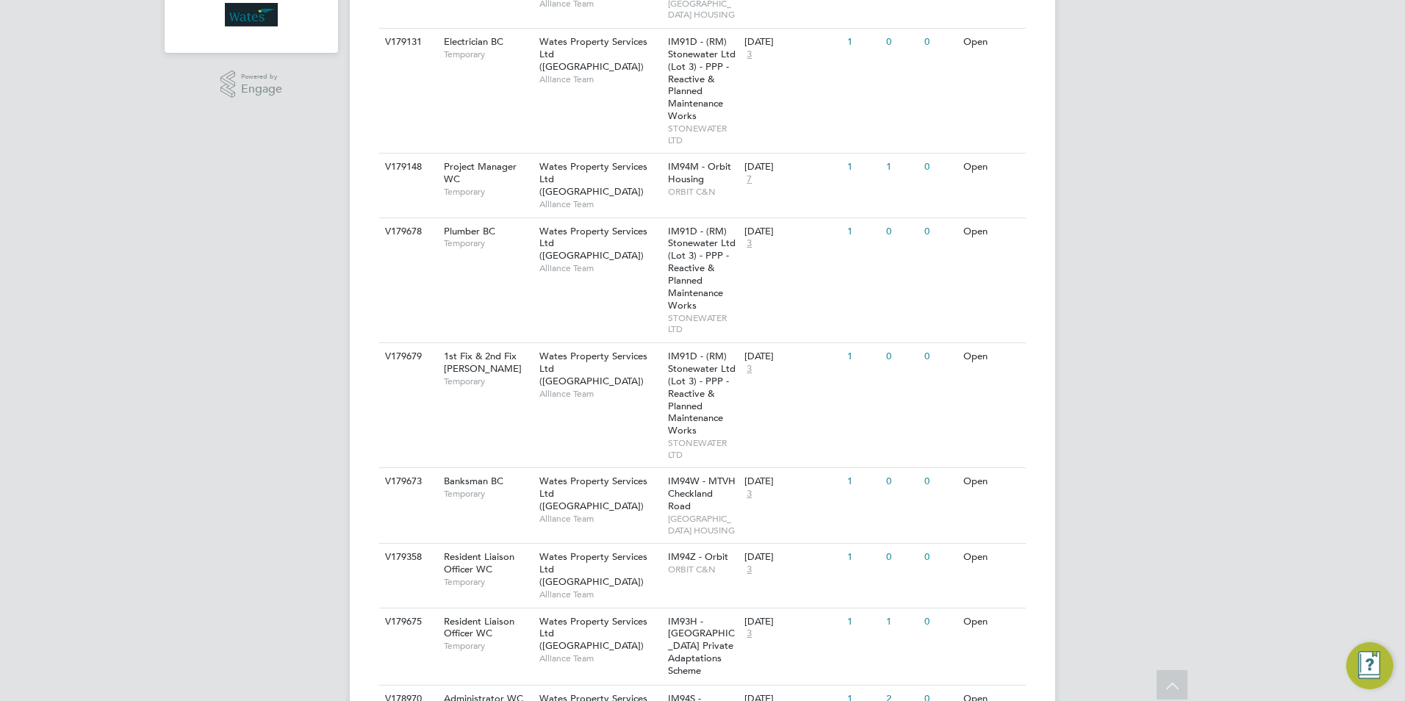
scroll to position [359, 0]
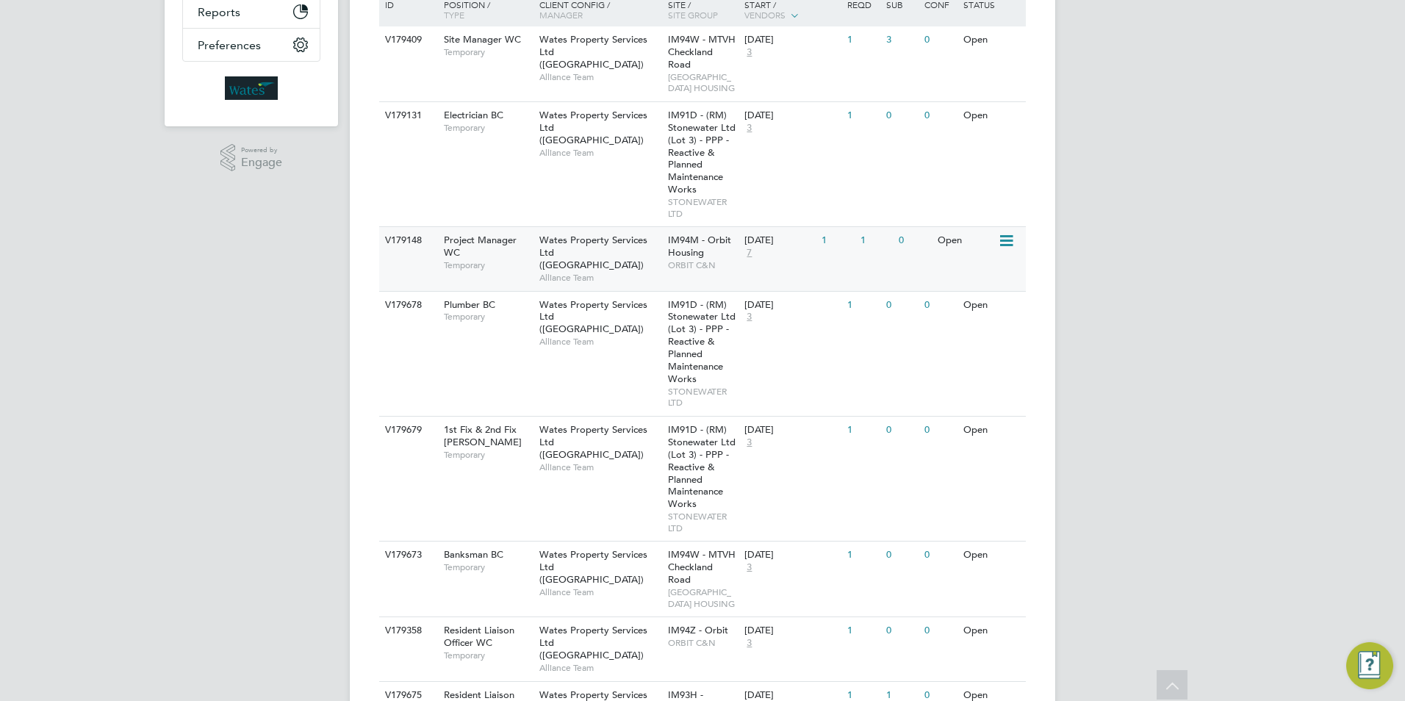
click at [597, 270] on span "Wates Property Services Ltd (Central & North)" at bounding box center [593, 252] width 108 height 37
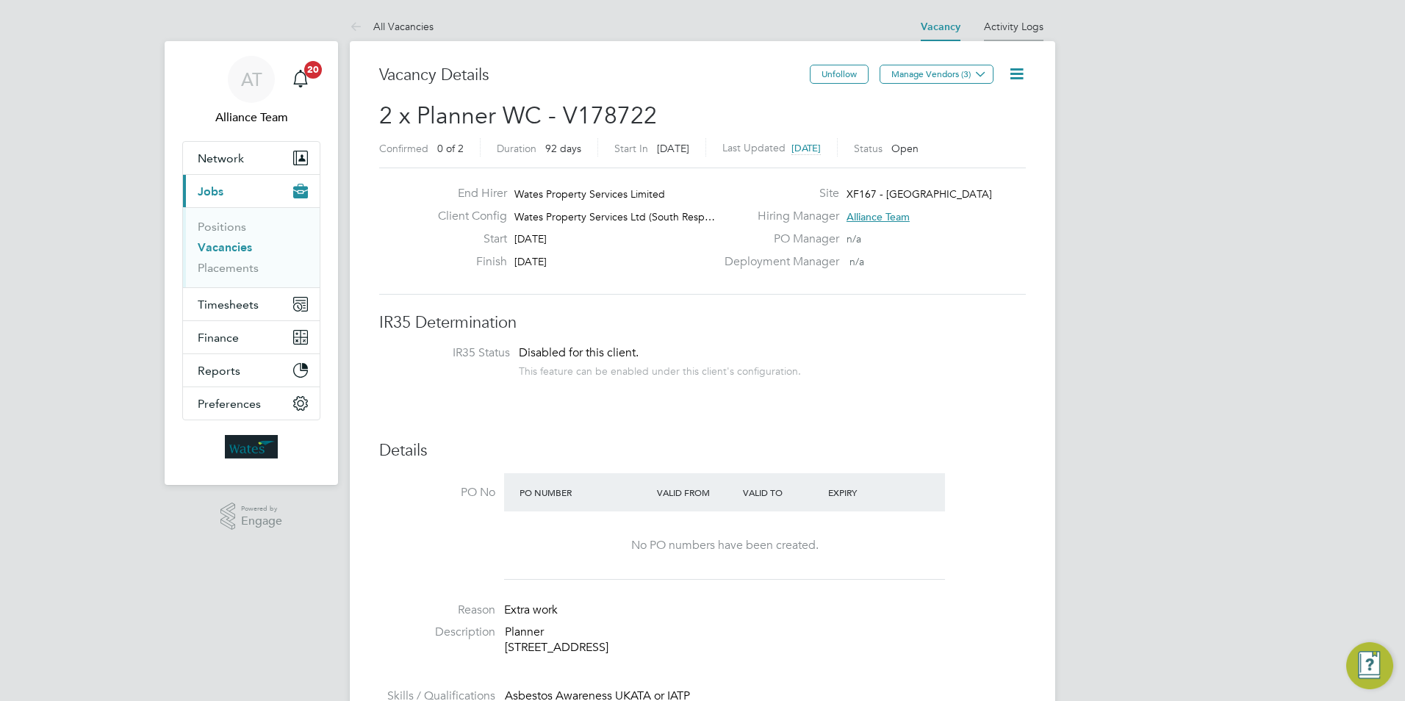
click at [1029, 26] on link "Activity Logs" at bounding box center [1014, 26] width 60 height 13
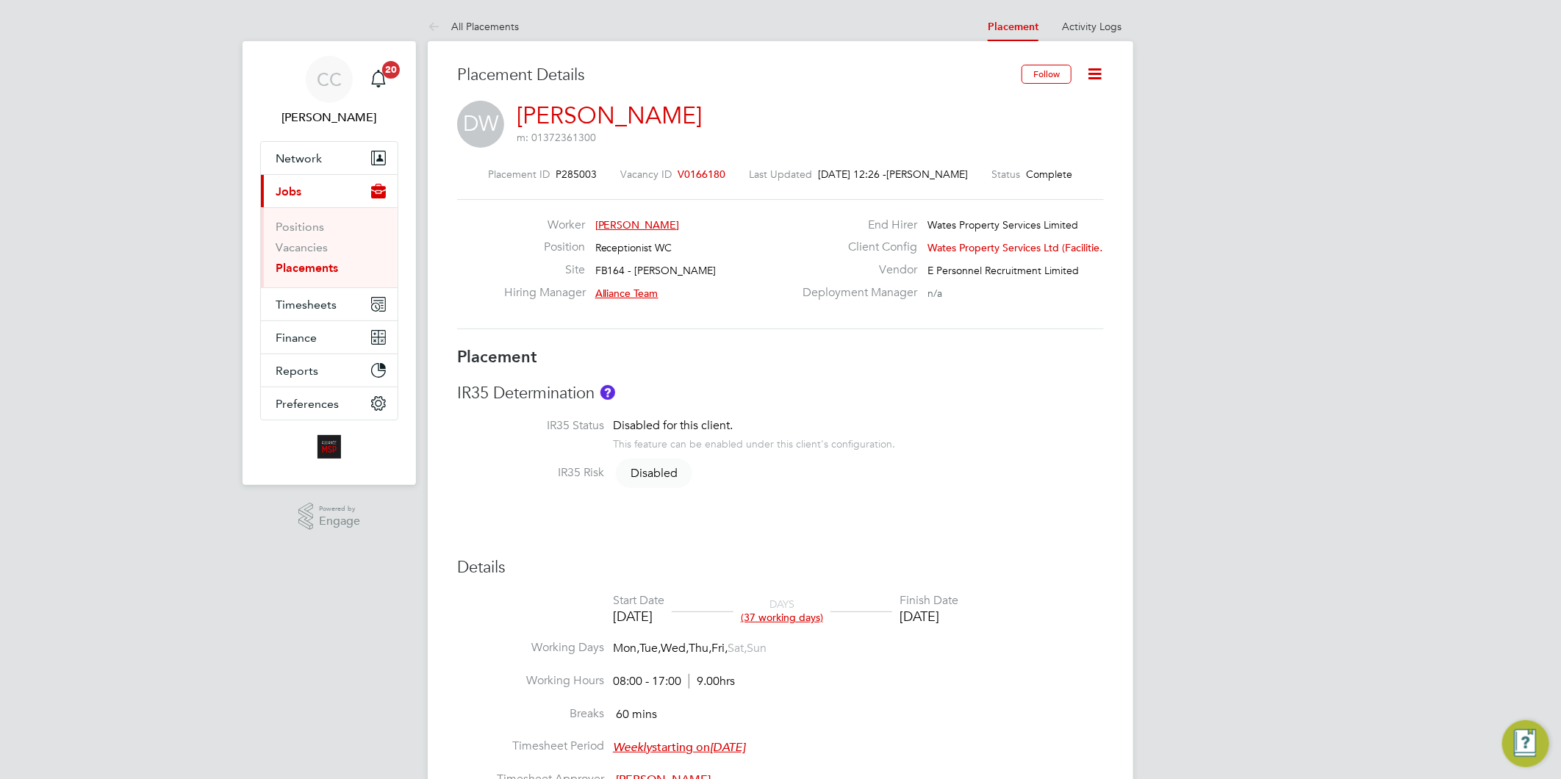
click at [1090, 76] on icon at bounding box center [1094, 74] width 18 height 18
click at [1021, 105] on li "Edit Placement e" at bounding box center [1047, 108] width 108 height 21
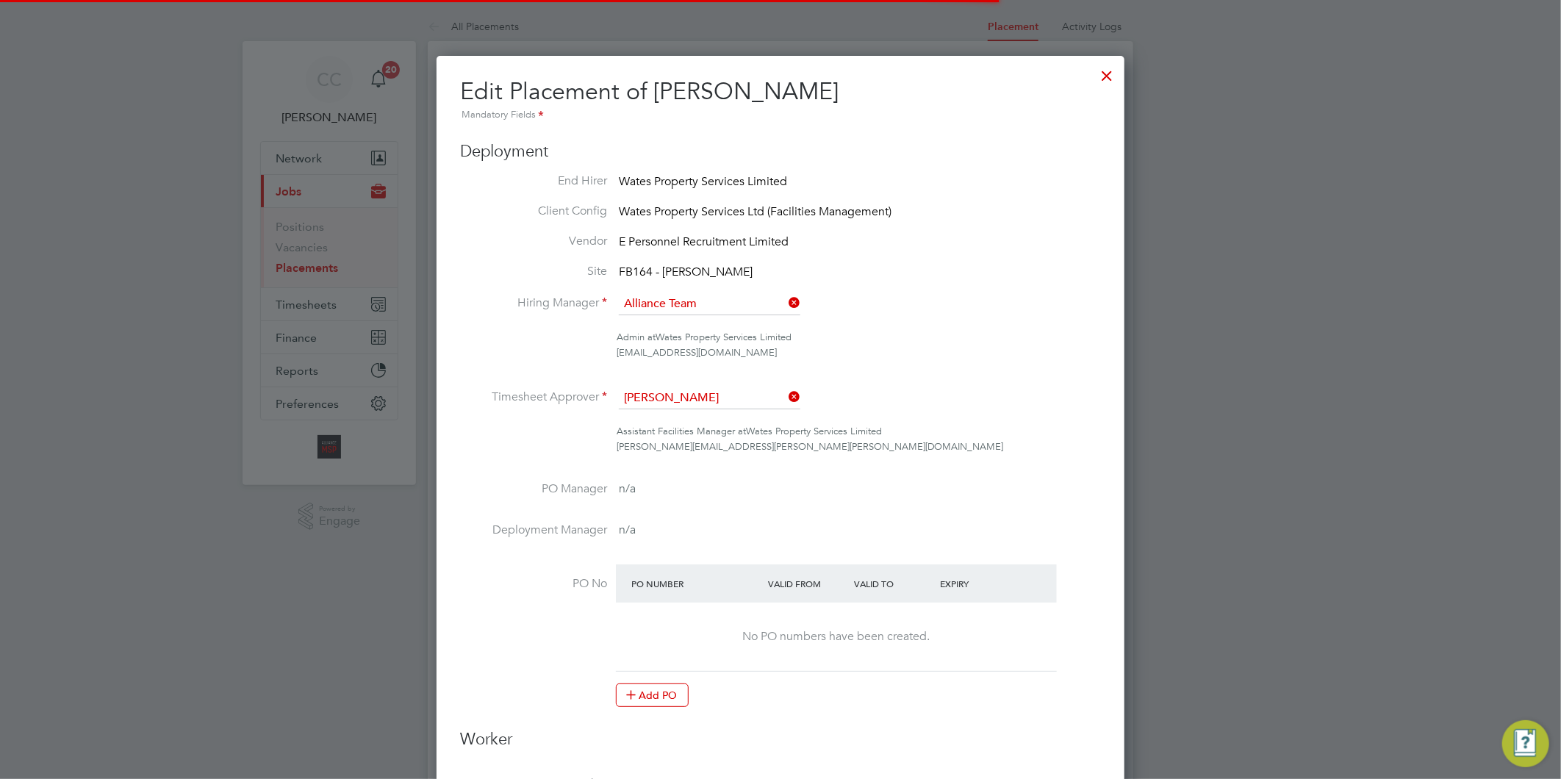
scroll to position [7, 7]
click at [1104, 72] on div at bounding box center [1107, 72] width 26 height 26
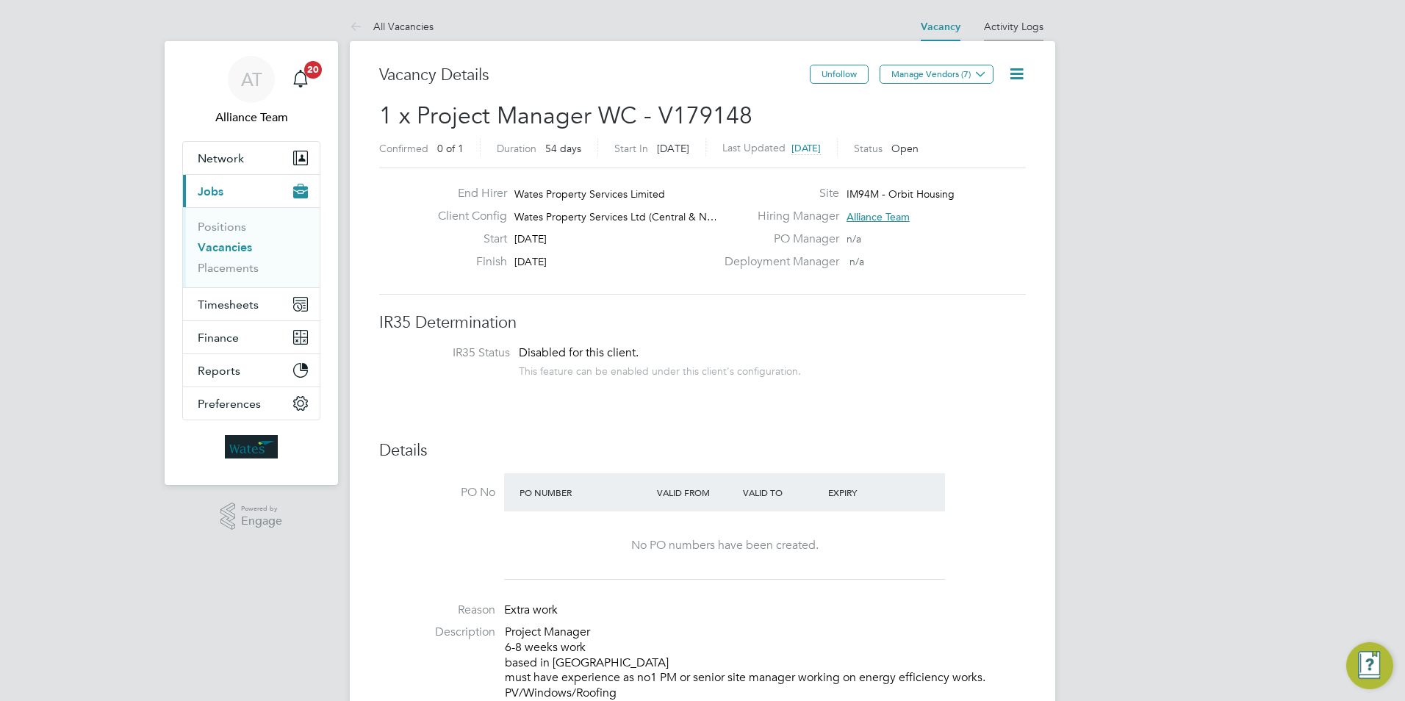
click at [1009, 24] on link "Activity Logs" at bounding box center [1014, 26] width 60 height 13
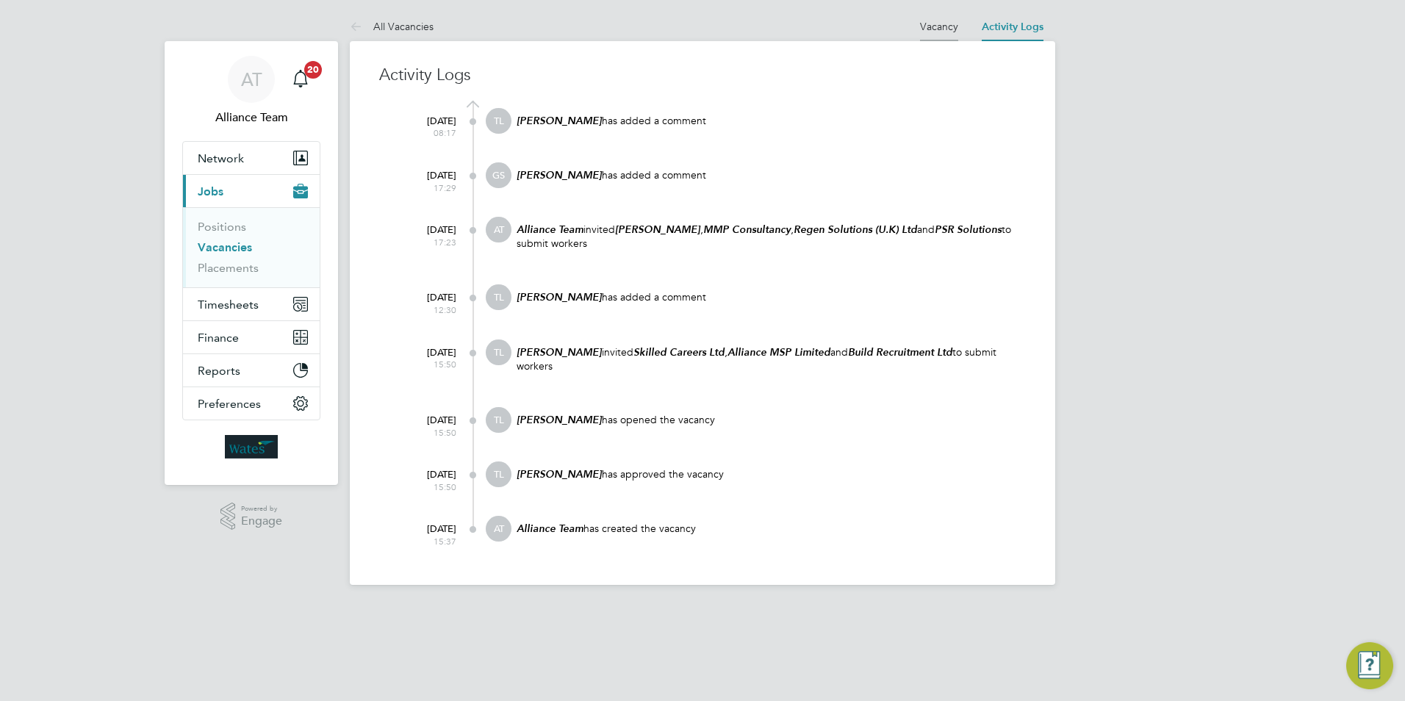
click at [932, 29] on link "Vacancy" at bounding box center [939, 26] width 38 height 13
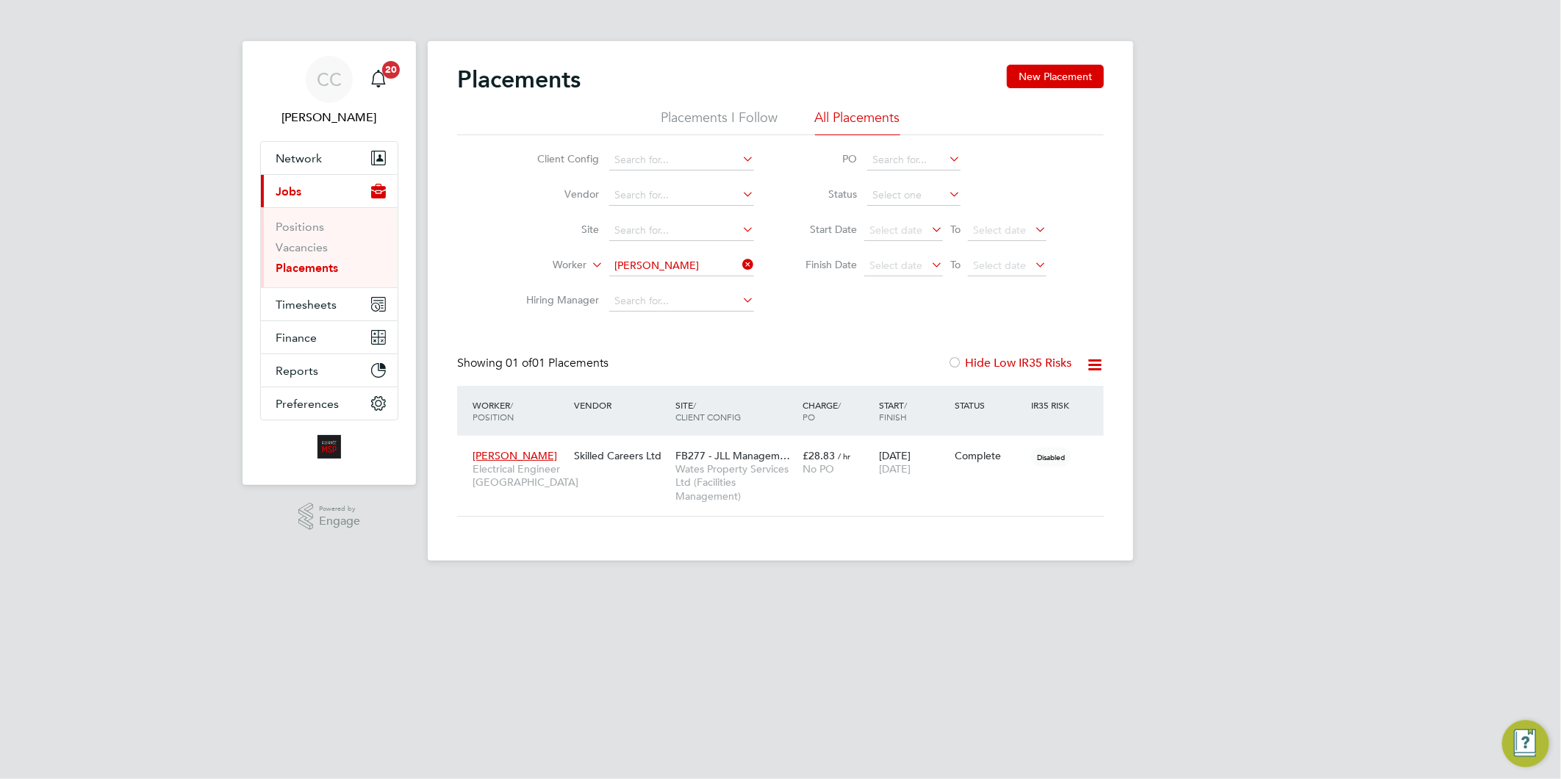
scroll to position [69, 128]
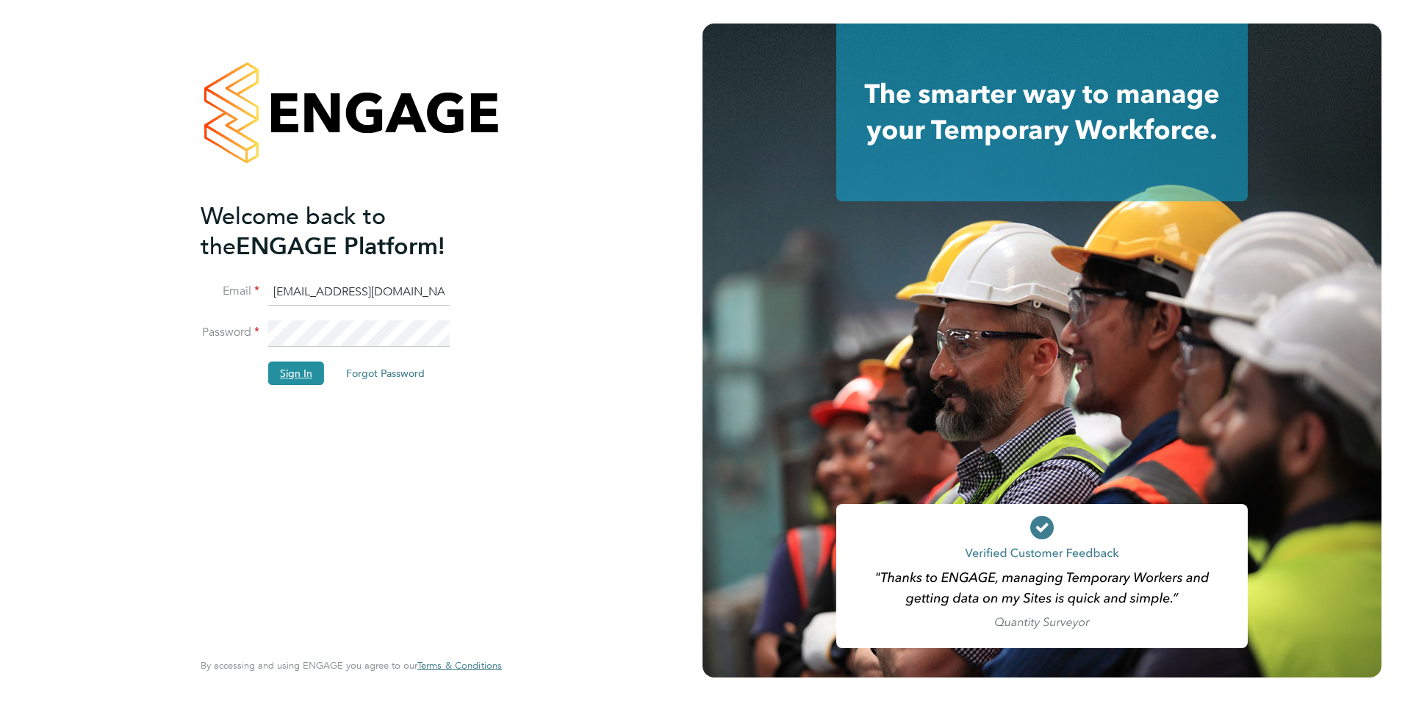
click at [313, 369] on button "Sign In" at bounding box center [296, 374] width 56 height 24
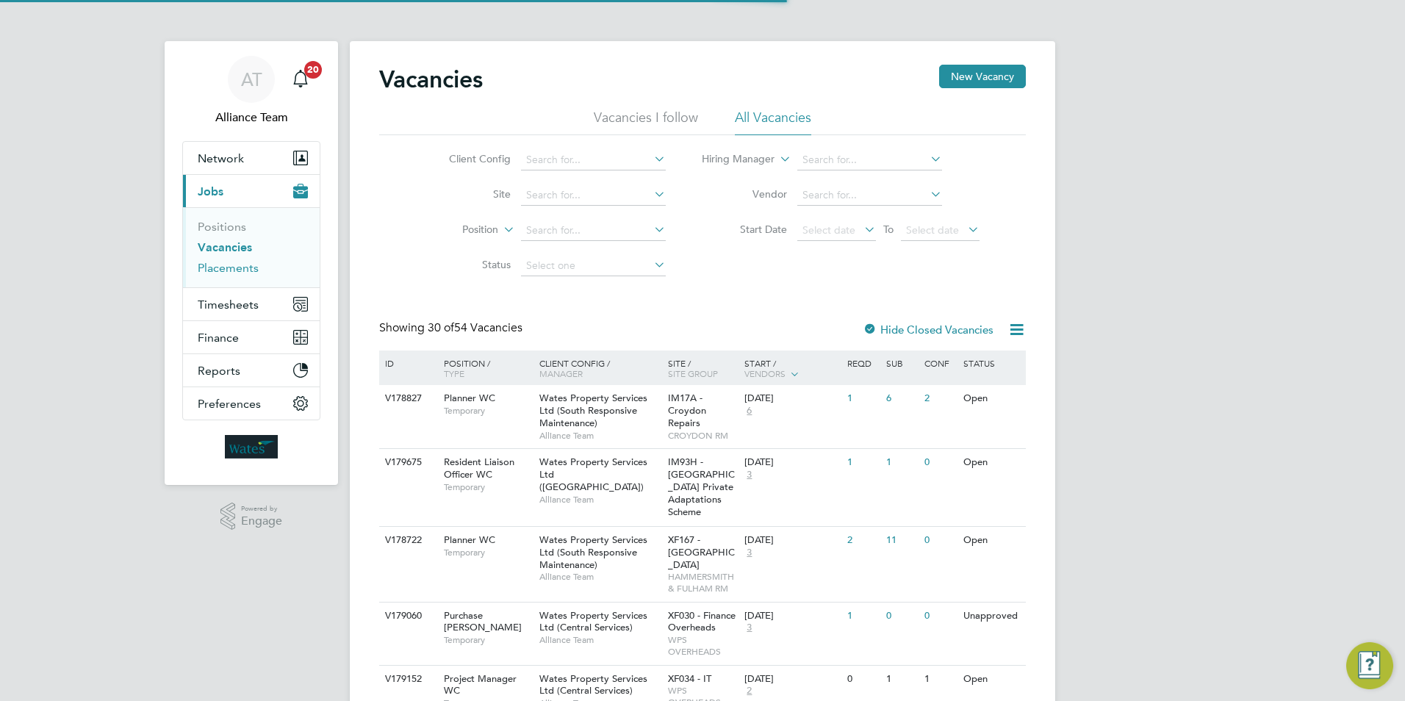
click at [249, 267] on link "Placements" at bounding box center [228, 268] width 61 height 14
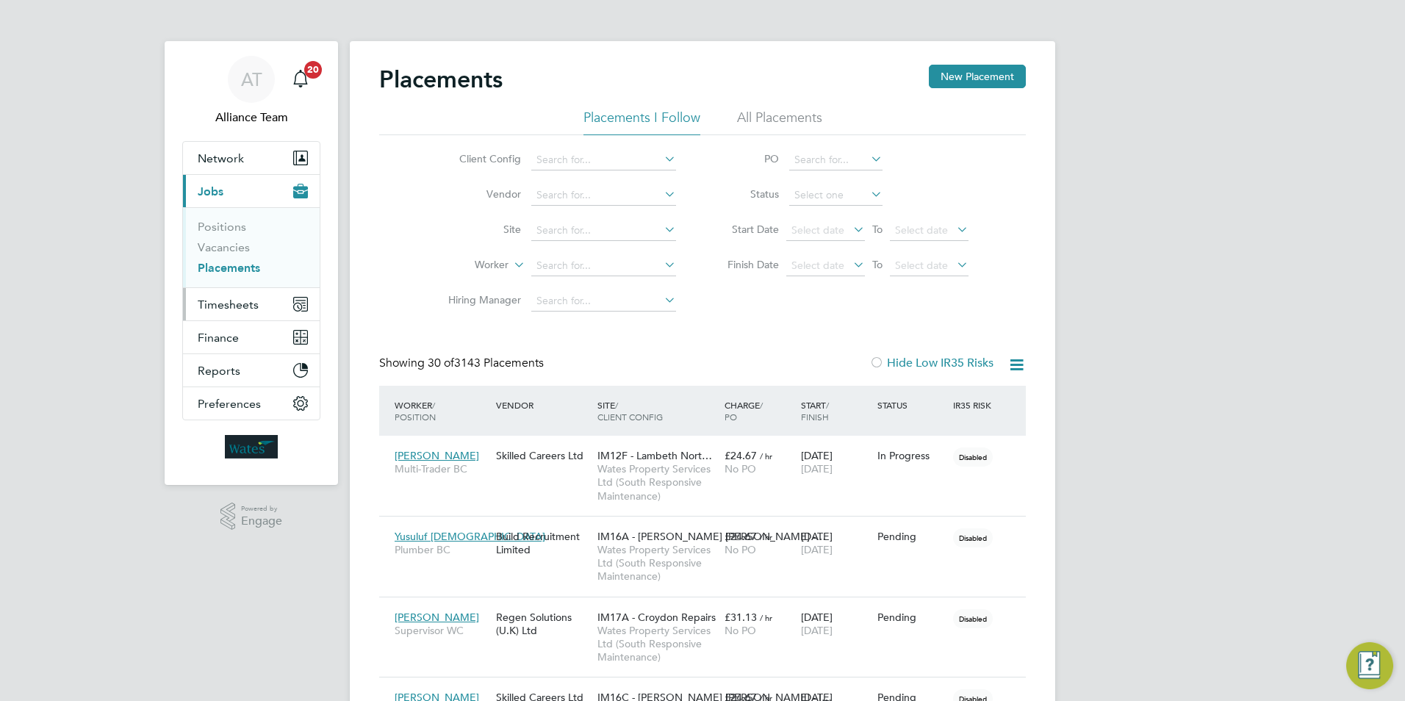
click at [245, 305] on span "Timesheets" at bounding box center [228, 305] width 61 height 14
click at [231, 303] on span "Timesheets" at bounding box center [228, 305] width 61 height 14
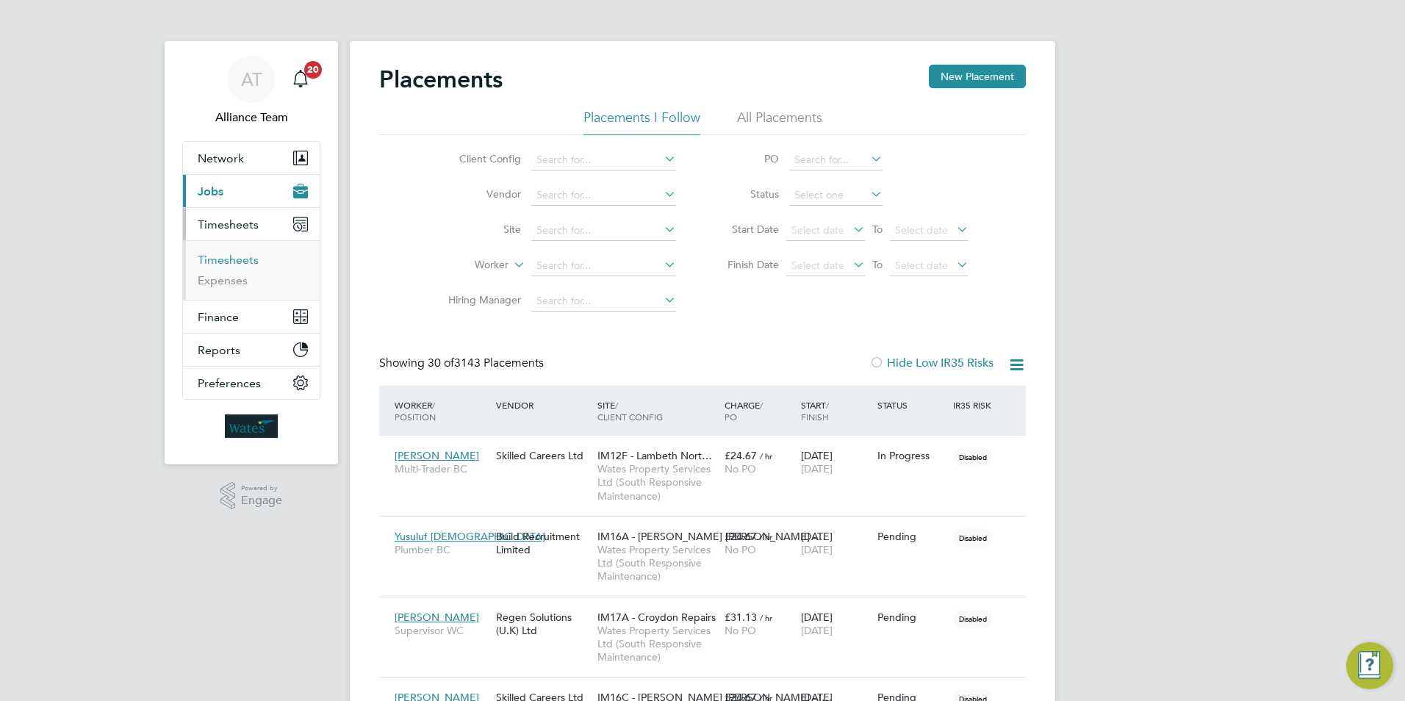
click at [242, 259] on link "Timesheets" at bounding box center [228, 260] width 61 height 14
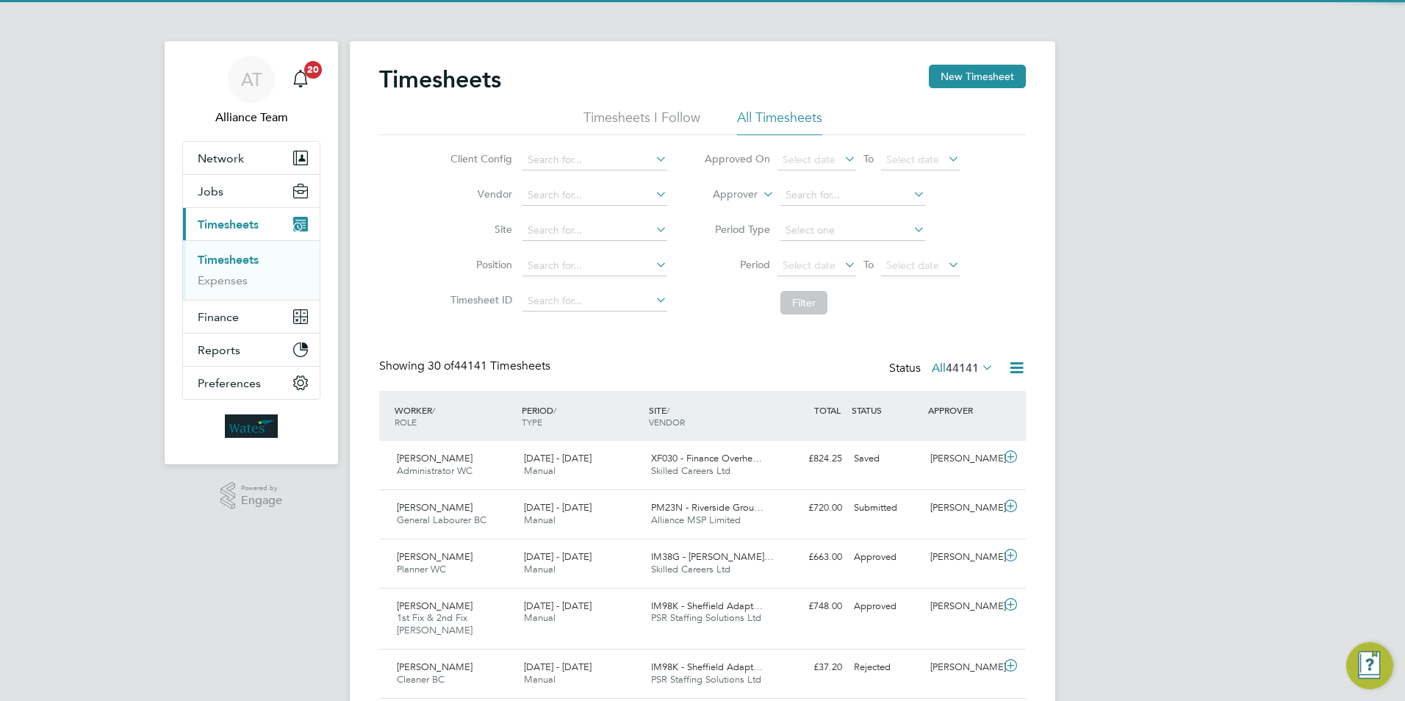
click at [740, 196] on label "Approver" at bounding box center [724, 194] width 66 height 15
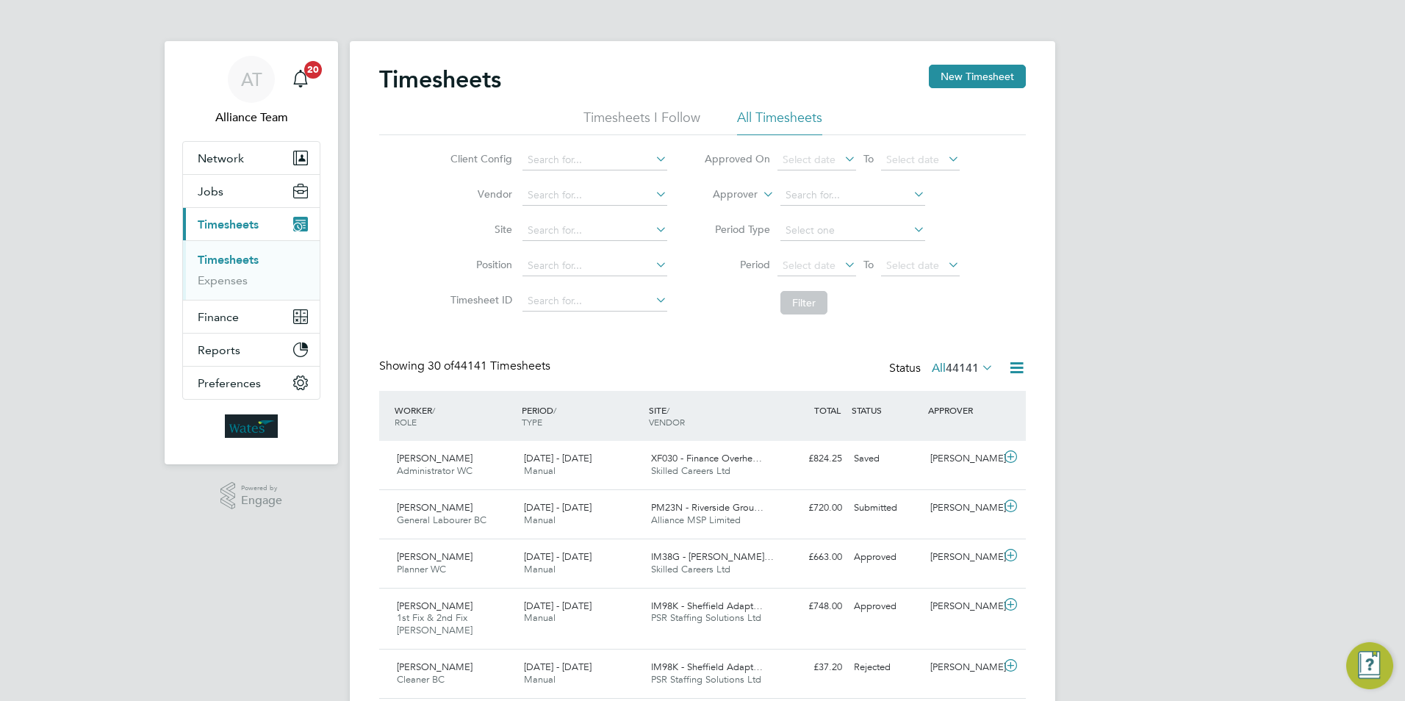
click at [743, 210] on li "Worker" at bounding box center [721, 211] width 73 height 19
click at [808, 200] on input at bounding box center [852, 195] width 145 height 21
click at [855, 254] on li "Nathan Cook" at bounding box center [869, 255] width 181 height 20
type input "Nathan Cook"
click at [813, 303] on button "Filter" at bounding box center [803, 303] width 47 height 24
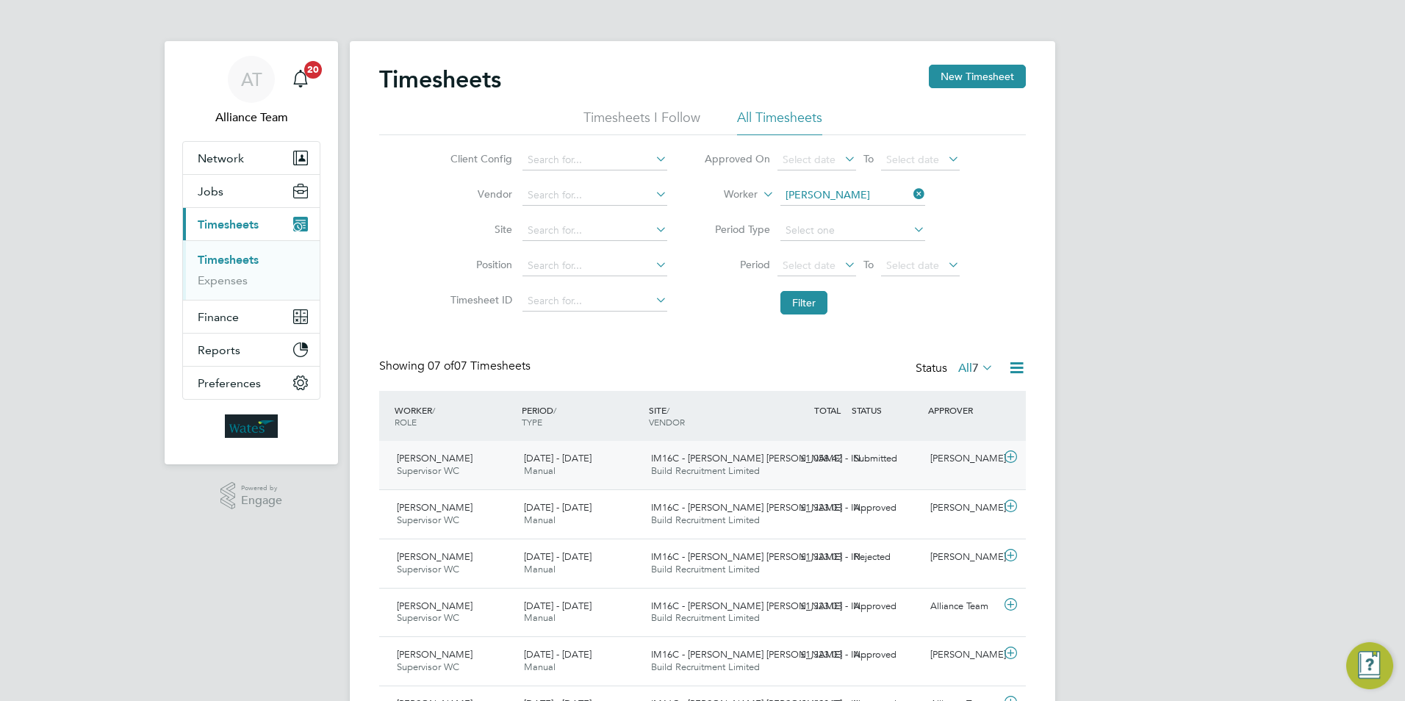
click at [1010, 456] on icon at bounding box center [1011, 457] width 18 height 12
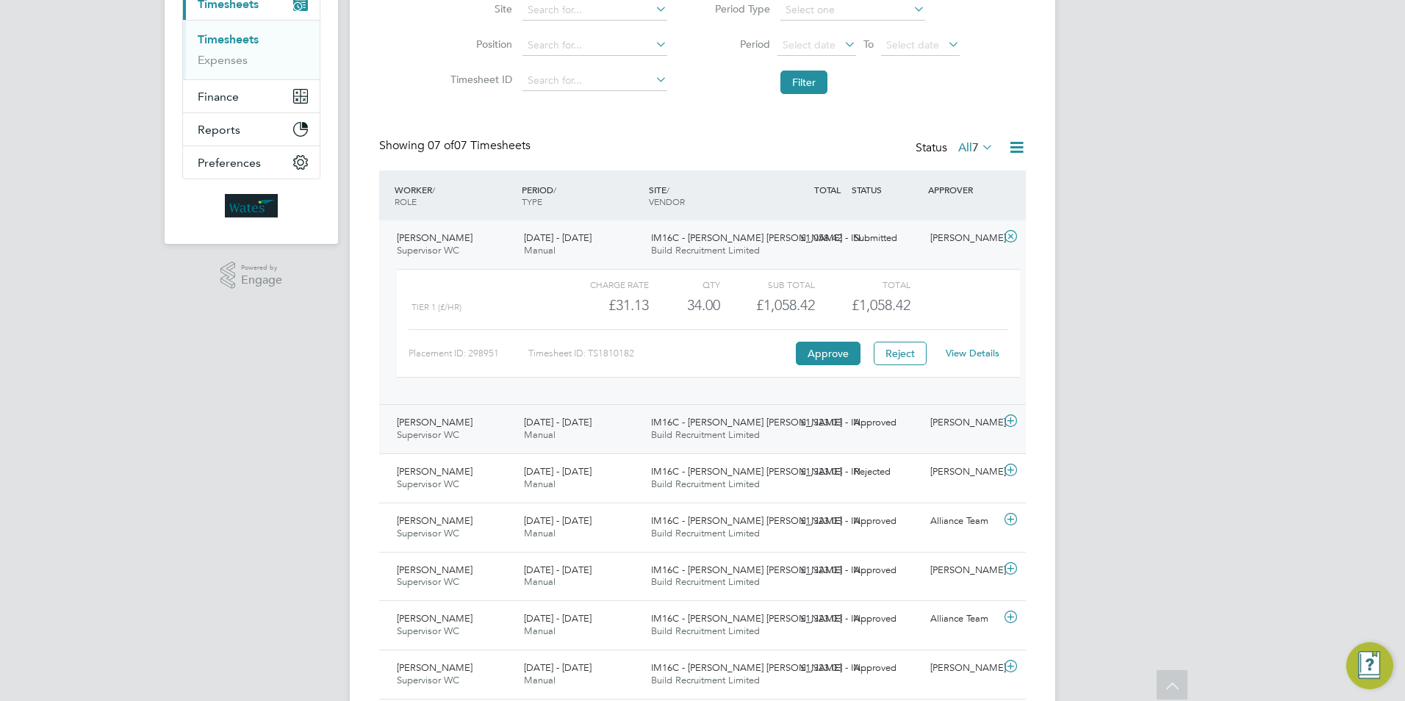
click at [1010, 420] on icon at bounding box center [1011, 421] width 18 height 12
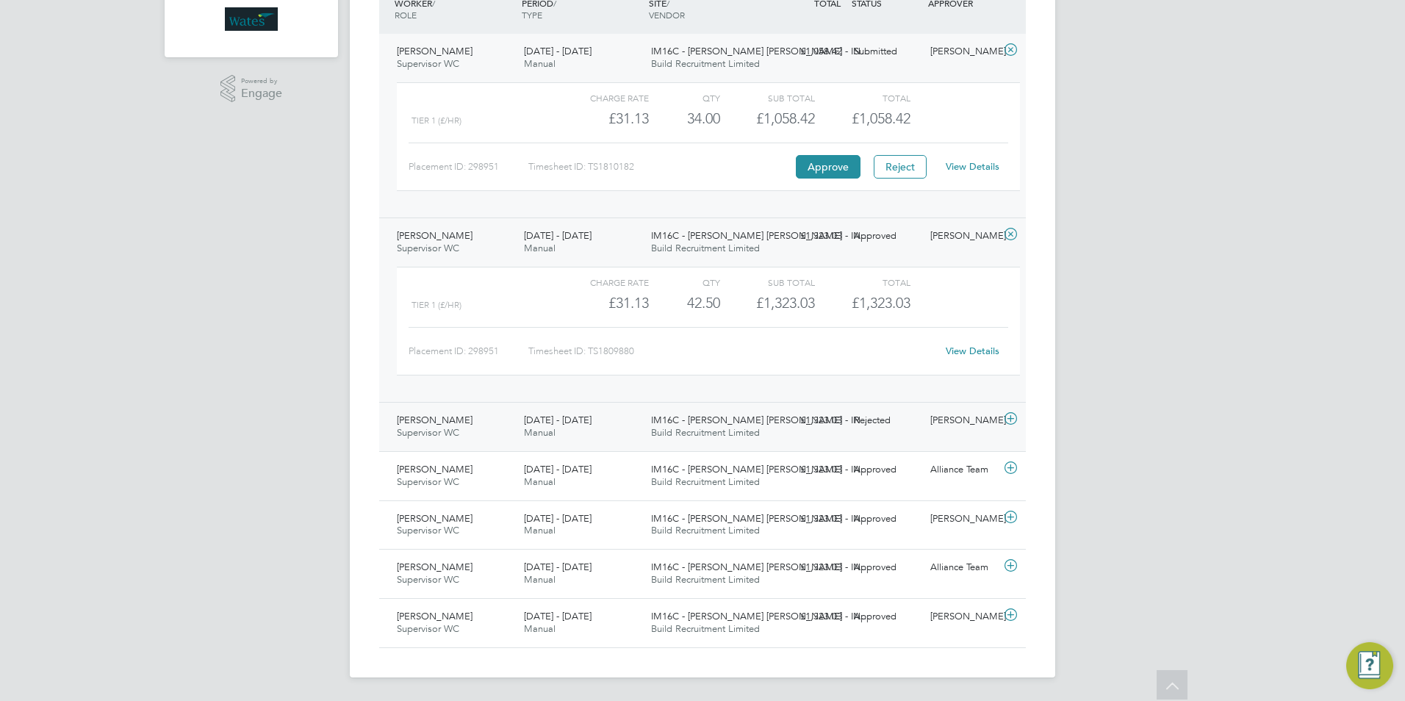
click at [1007, 420] on icon at bounding box center [1011, 419] width 18 height 12
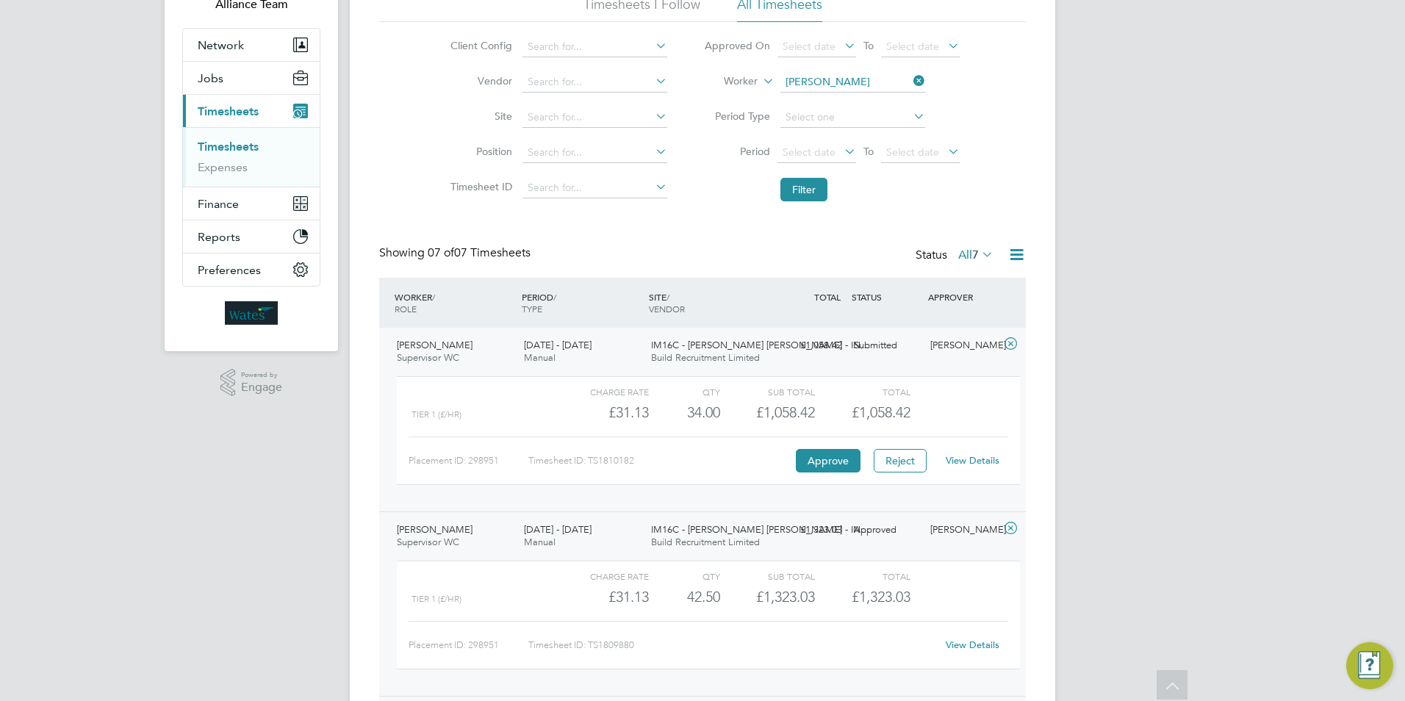
click at [989, 464] on link "View Details" at bounding box center [973, 460] width 54 height 12
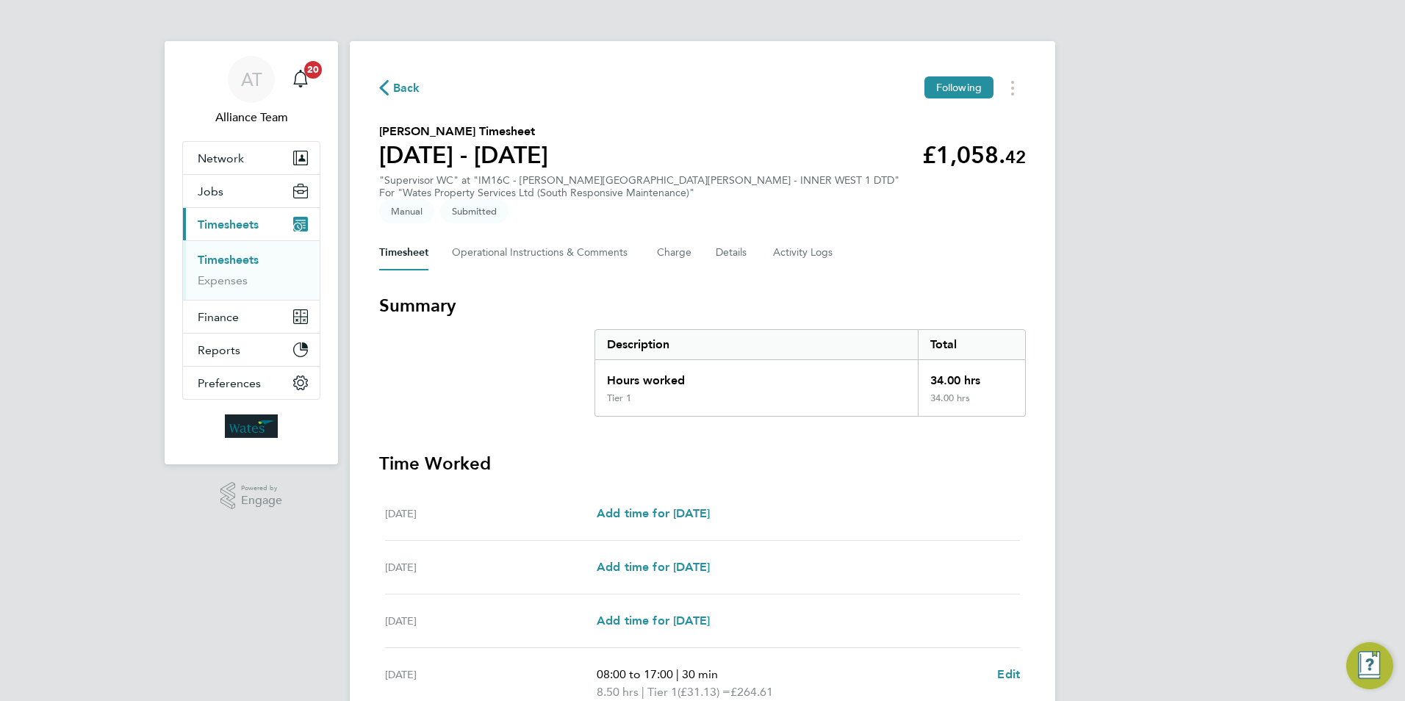
click at [402, 85] on span "Back" at bounding box center [406, 88] width 27 height 18
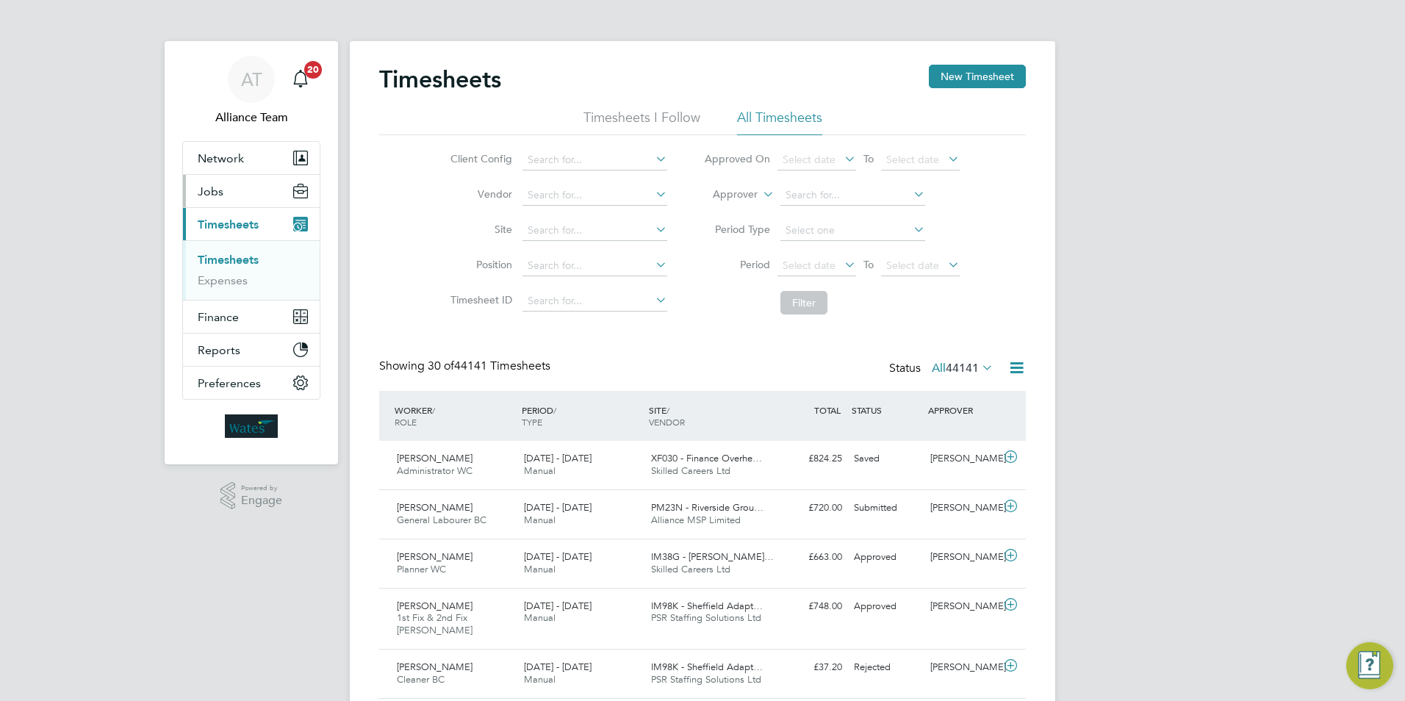
click at [209, 190] on span "Jobs" at bounding box center [211, 191] width 26 height 14
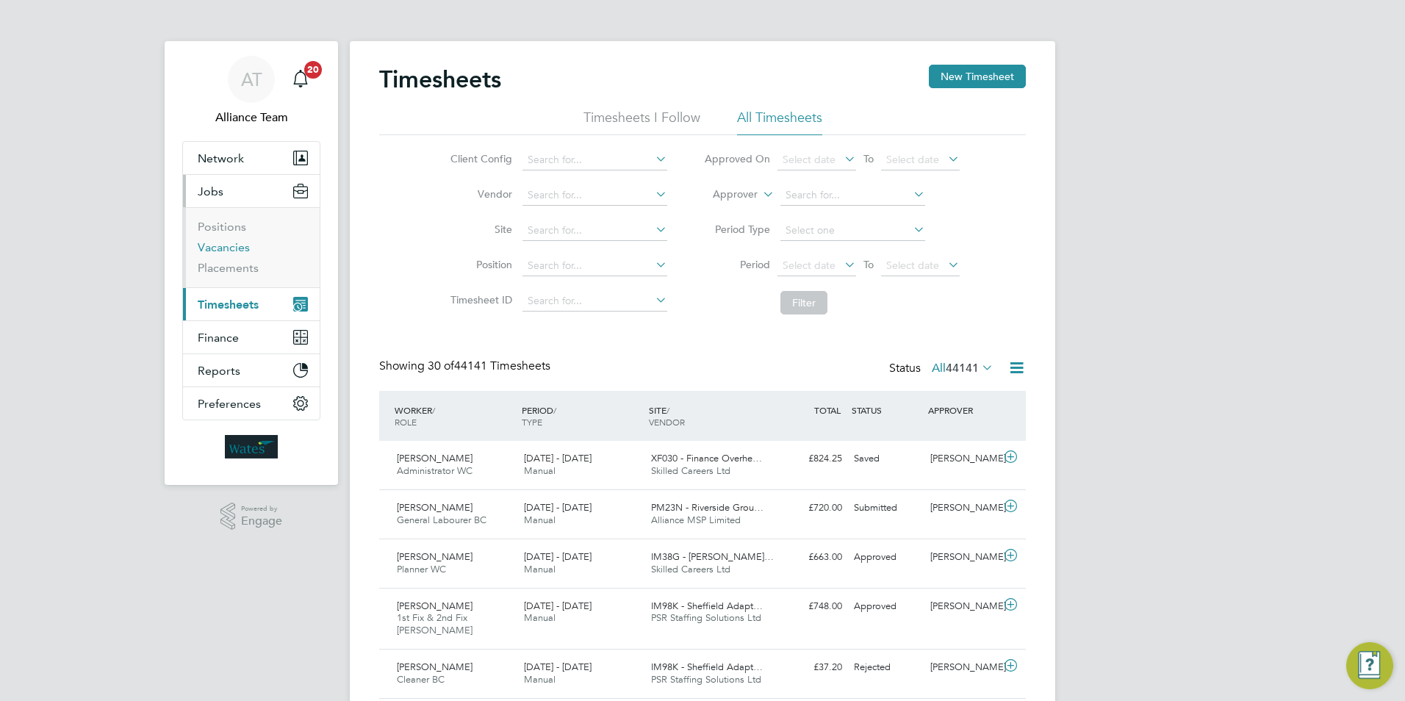
click at [235, 246] on link "Vacancies" at bounding box center [224, 247] width 52 height 14
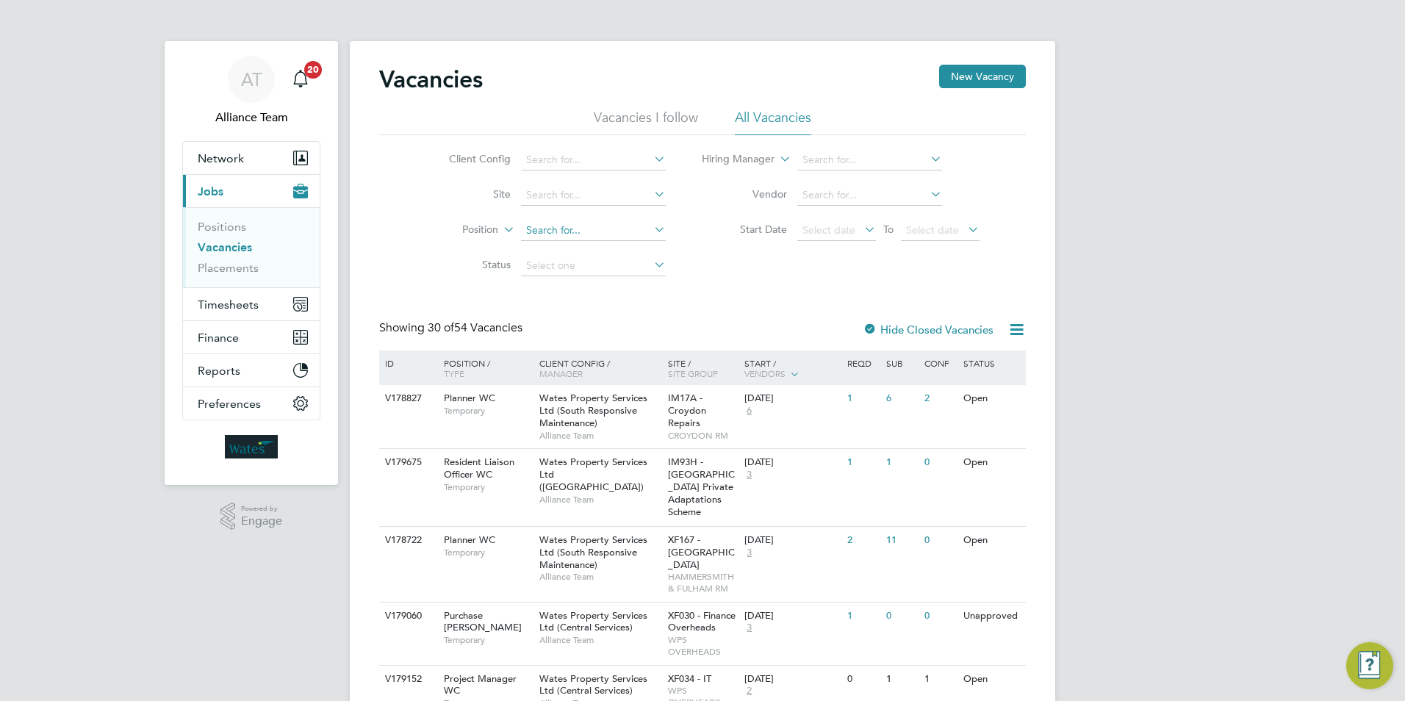
click at [544, 229] on input at bounding box center [593, 230] width 145 height 21
type input "resident"
click at [501, 410] on span "Temporary" at bounding box center [488, 411] width 88 height 12
